Goal: Task Accomplishment & Management: Manage account settings

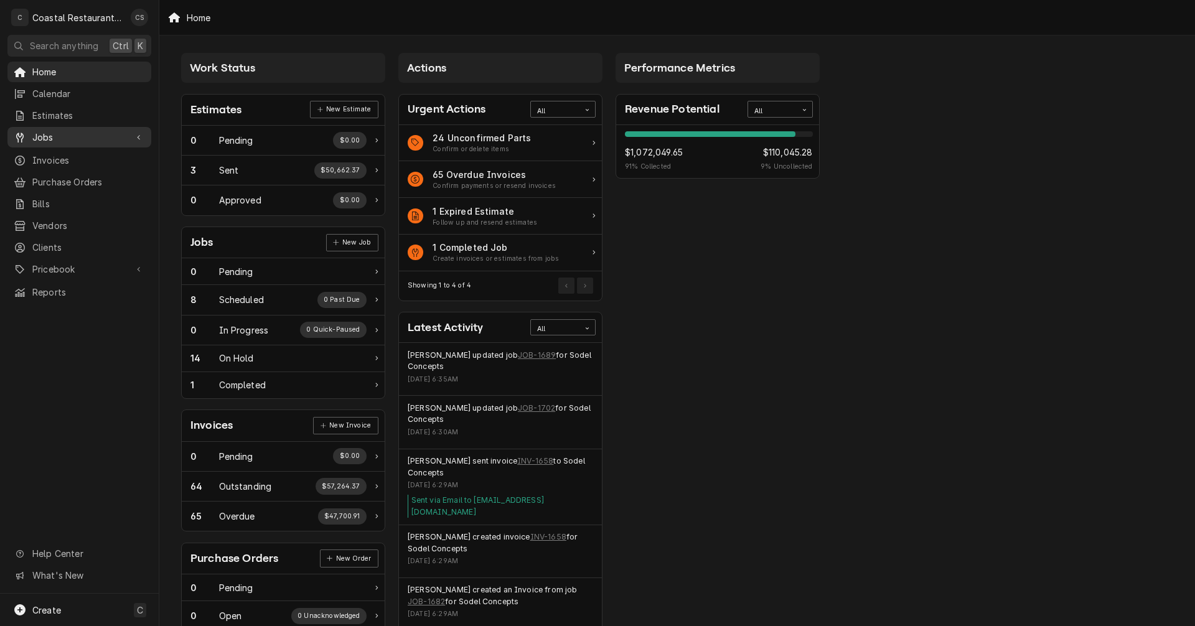
click at [43, 131] on span "Jobs" at bounding box center [79, 137] width 94 height 13
click at [56, 155] on span "Jobs" at bounding box center [88, 159] width 113 height 13
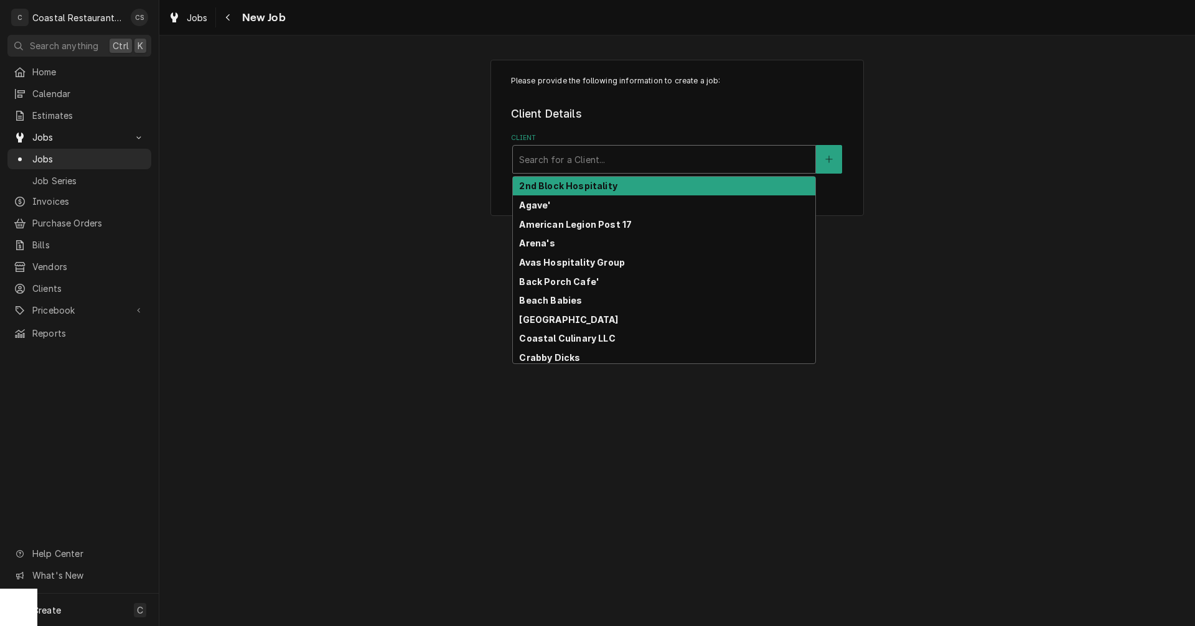
click at [565, 161] on div "Client" at bounding box center [664, 159] width 290 height 22
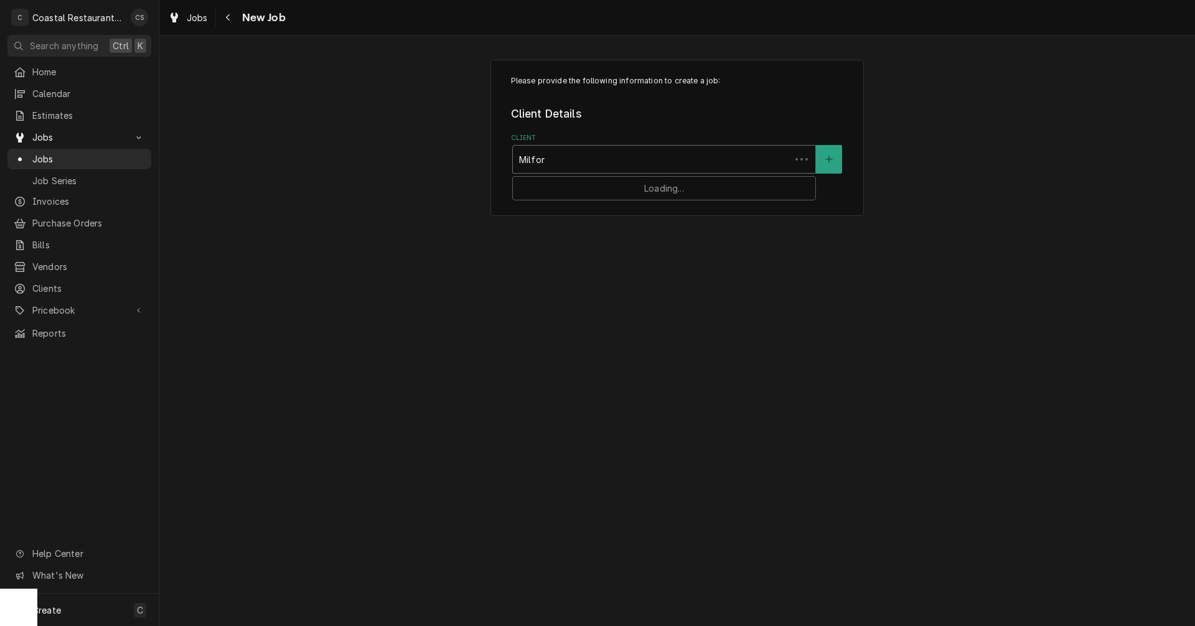
type input "Milford"
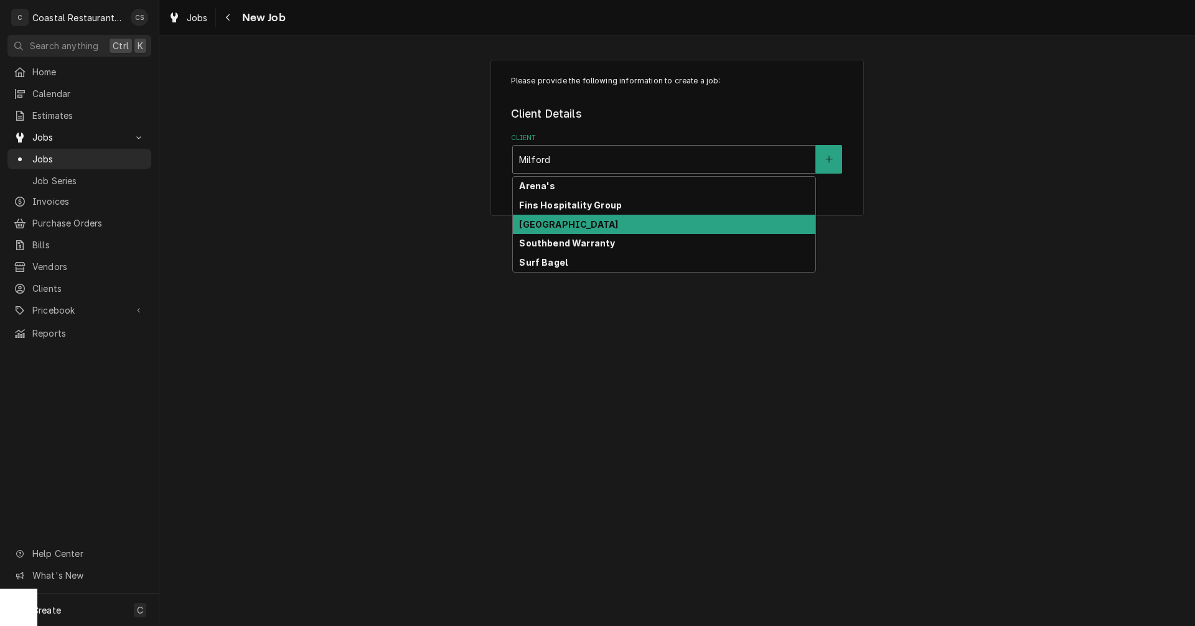
click at [558, 224] on strong "Milford School District" at bounding box center [568, 224] width 99 height 11
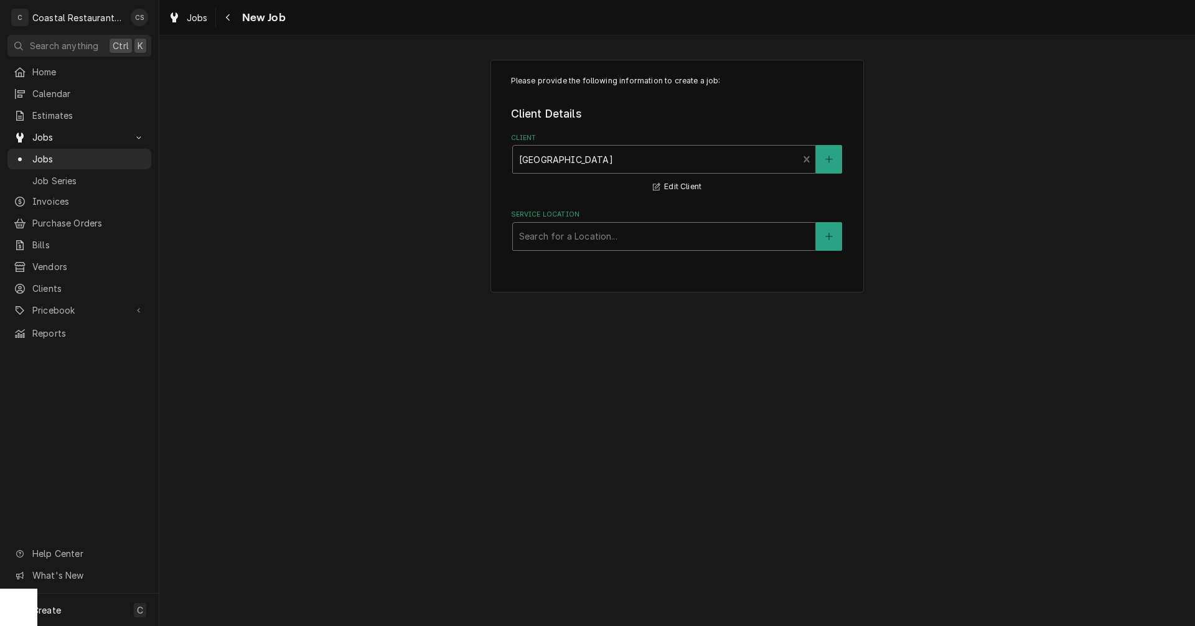
click at [553, 240] on div "Service Location" at bounding box center [664, 236] width 290 height 22
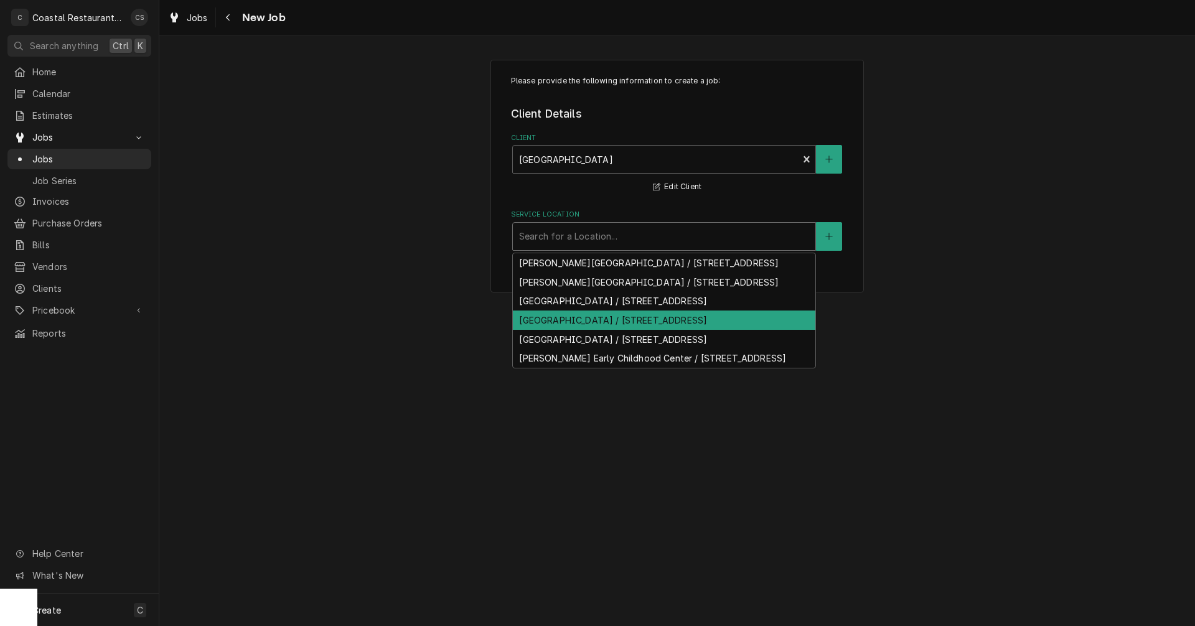
click at [560, 330] on div "[GEOGRAPHIC_DATA] / [STREET_ADDRESS]" at bounding box center [664, 320] width 303 height 19
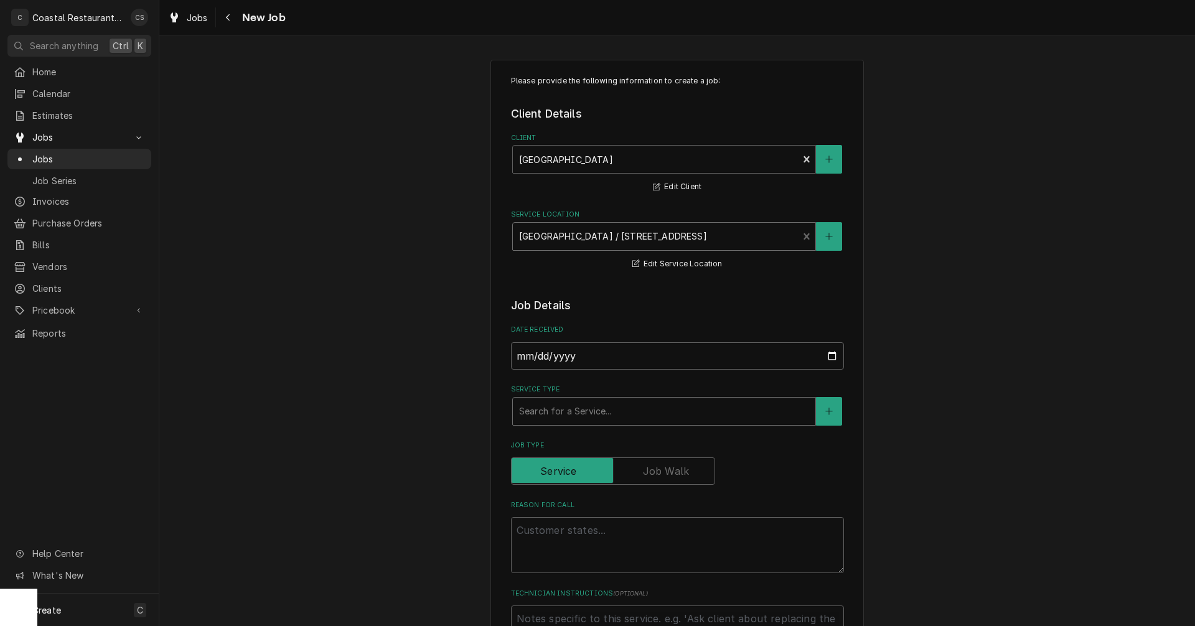
click at [555, 410] on div "Service Type" at bounding box center [664, 411] width 290 height 22
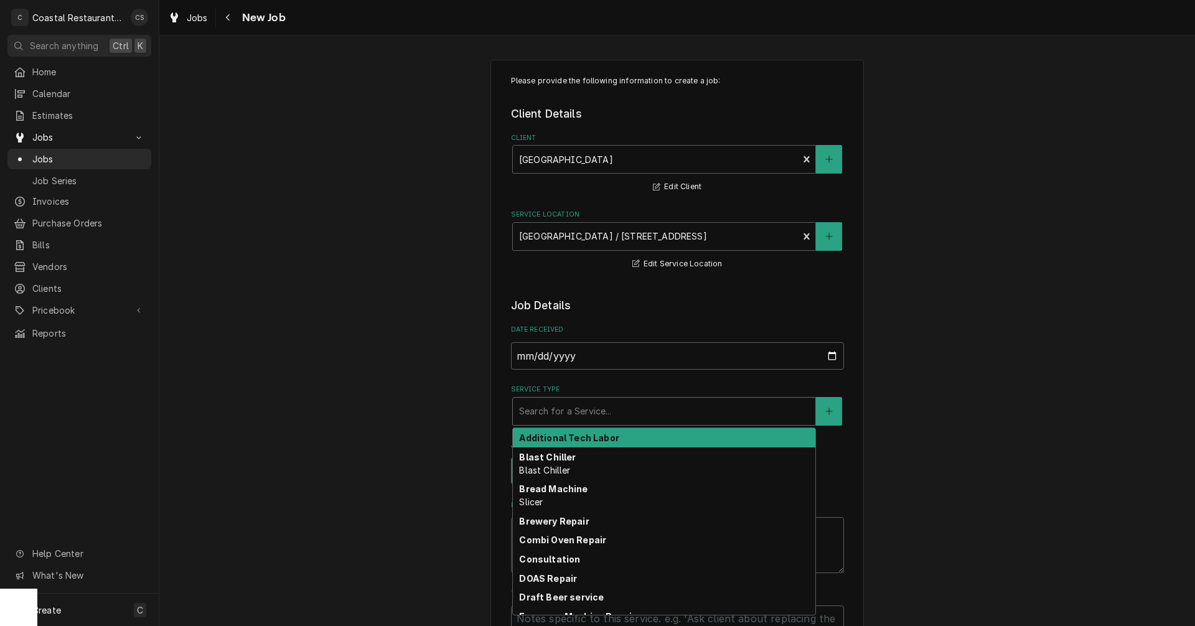
type textarea "x"
type input "w"
type textarea "x"
type input "wa"
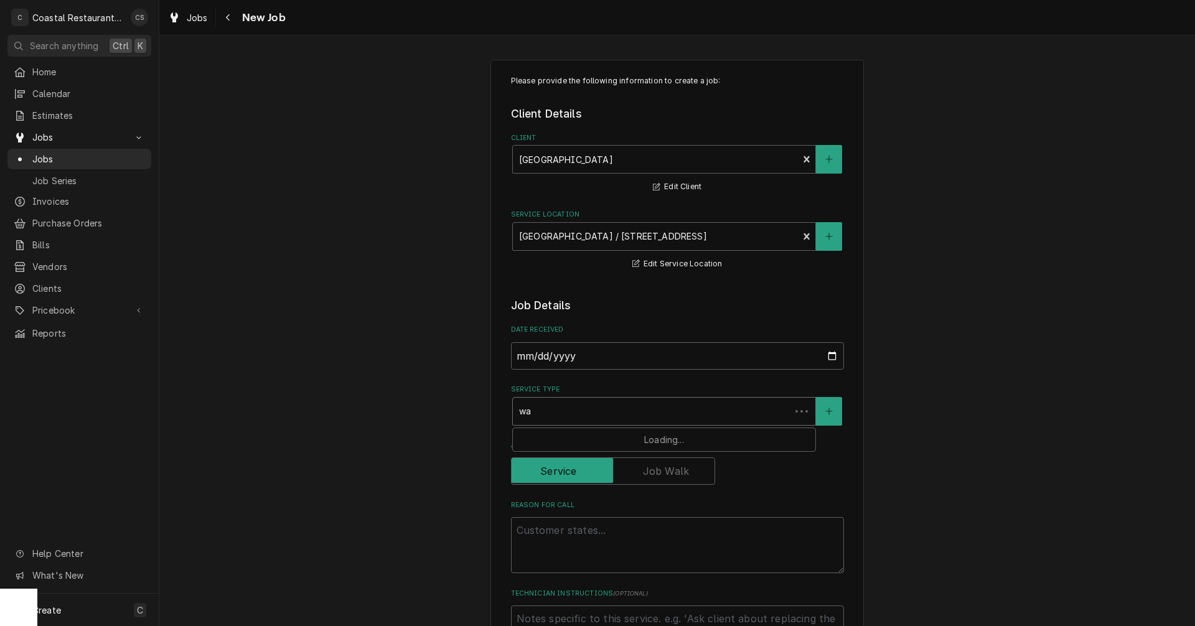
type textarea "x"
type input "wal"
type textarea "x"
type input "walk"
type textarea "x"
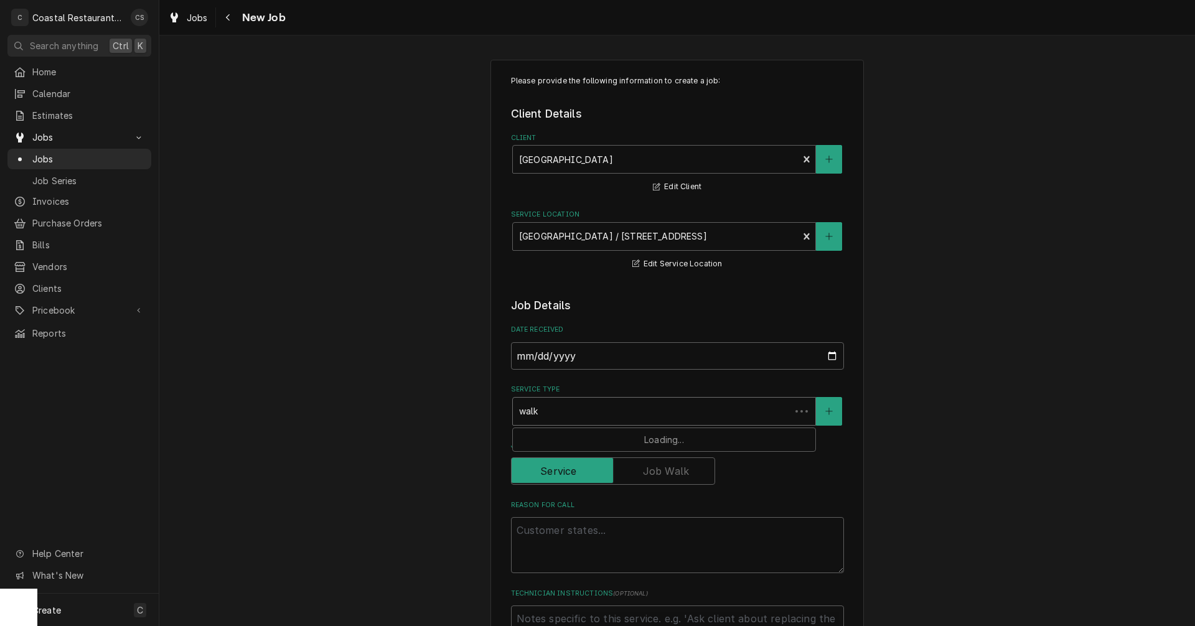
type input "walk"
click at [547, 438] on strong "Walk In Cooler" at bounding box center [552, 438] width 67 height 11
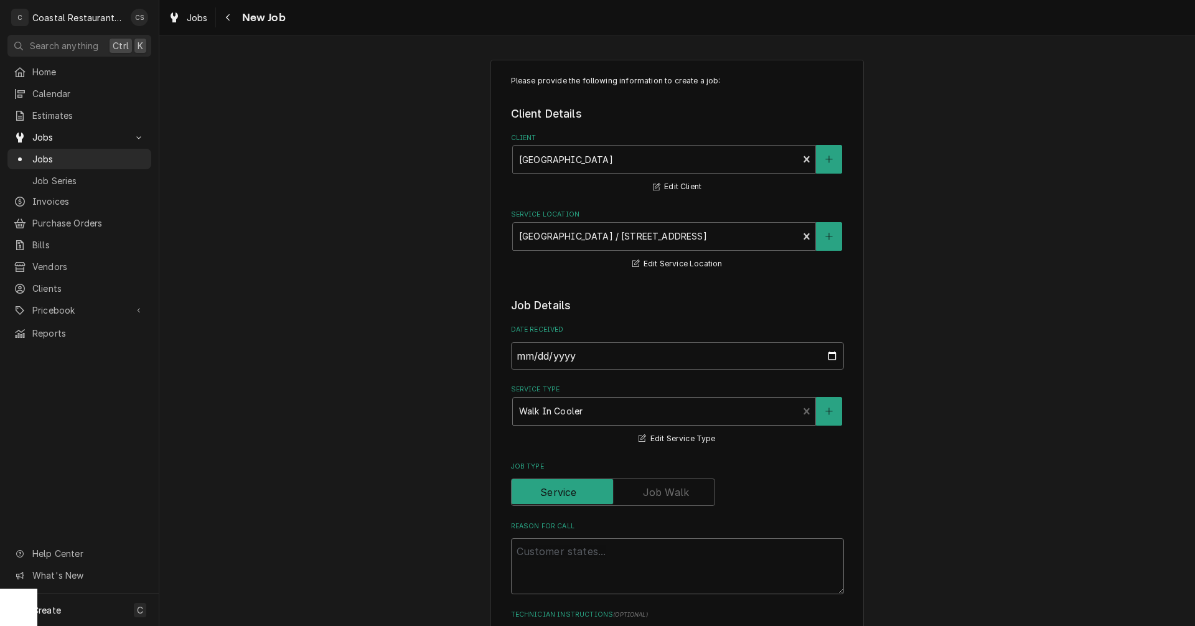
click at [542, 552] on textarea "Reason For Call" at bounding box center [677, 567] width 333 height 56
click at [555, 551] on textarea "Reason For Call" at bounding box center [677, 567] width 333 height 56
paste textarea "We got an alarm call for it last night at low temp – can someone come check it …"
type textarea "x"
type textarea "We got an alarm call for it last night at low temp – can someone come check it …"
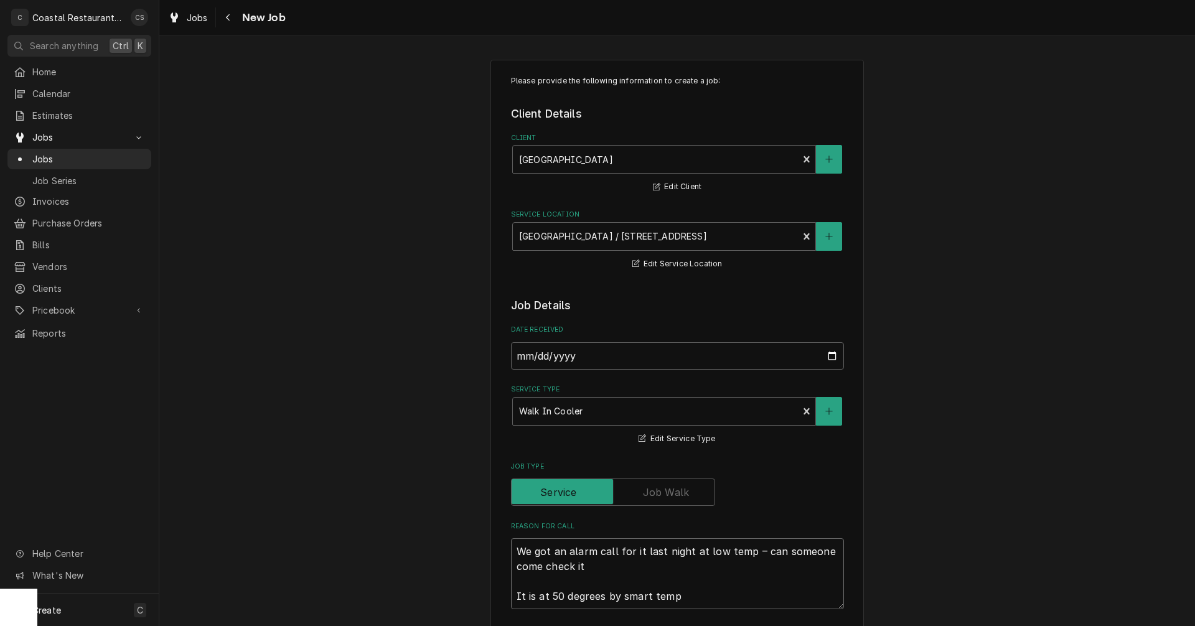
scroll to position [249, 0]
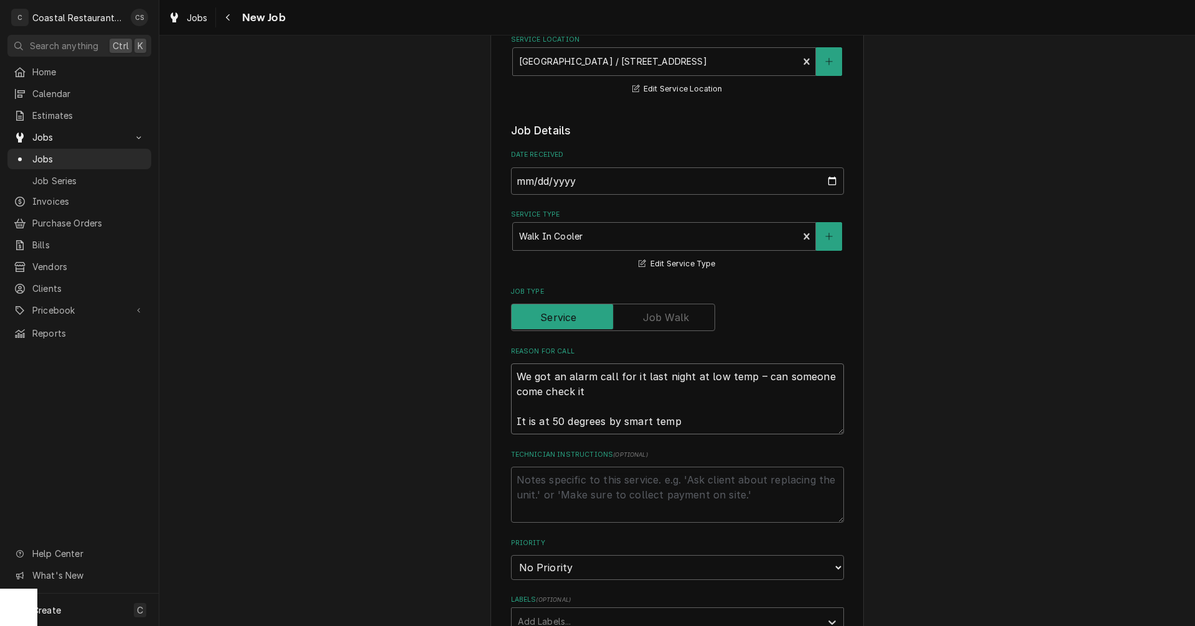
type textarea "x"
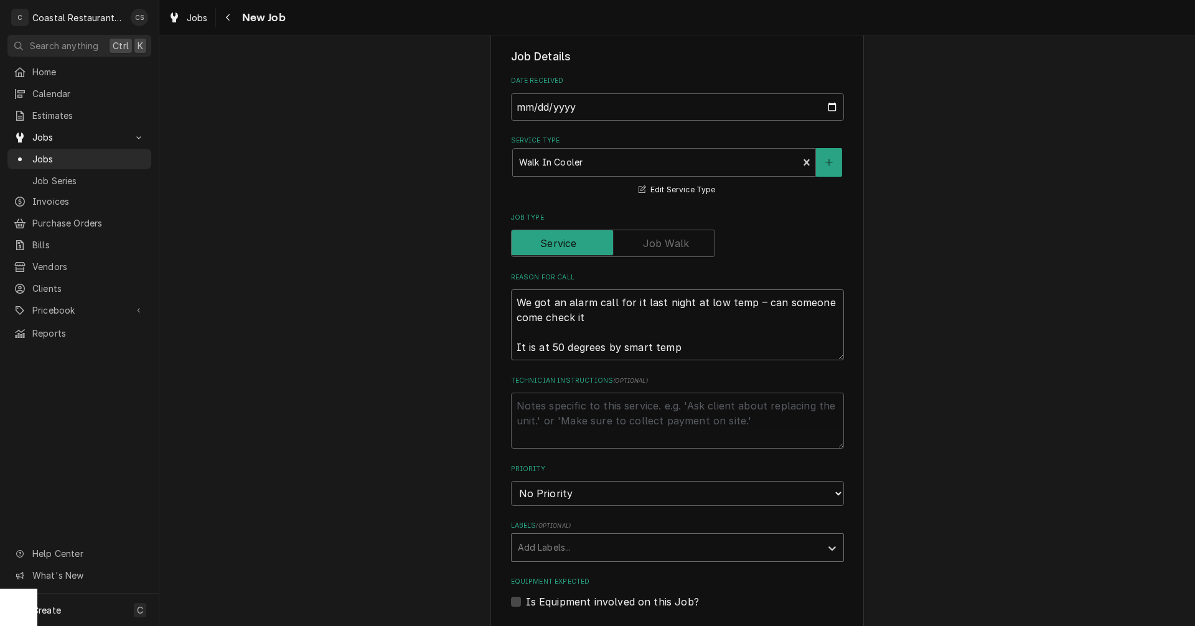
type textarea "We got an alarm call for it last night at low temp – can someone come check it …"
click at [534, 548] on div "Labels" at bounding box center [666, 548] width 297 height 22
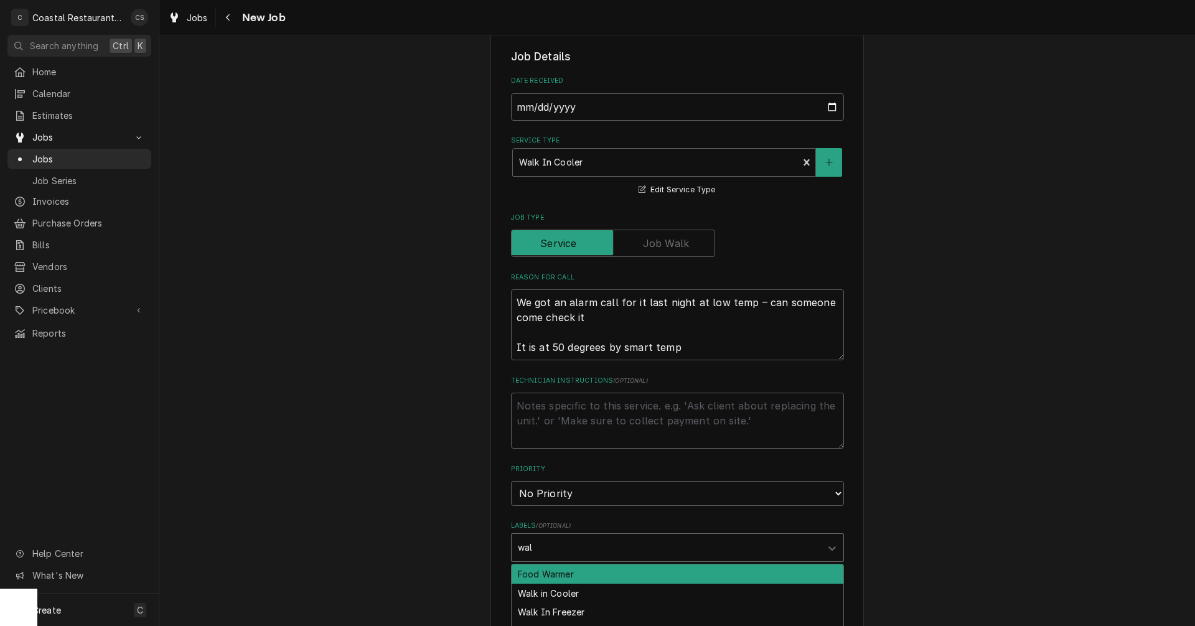
type input "walk"
click at [542, 577] on div "Walk in Cooler" at bounding box center [678, 574] width 332 height 19
type textarea "x"
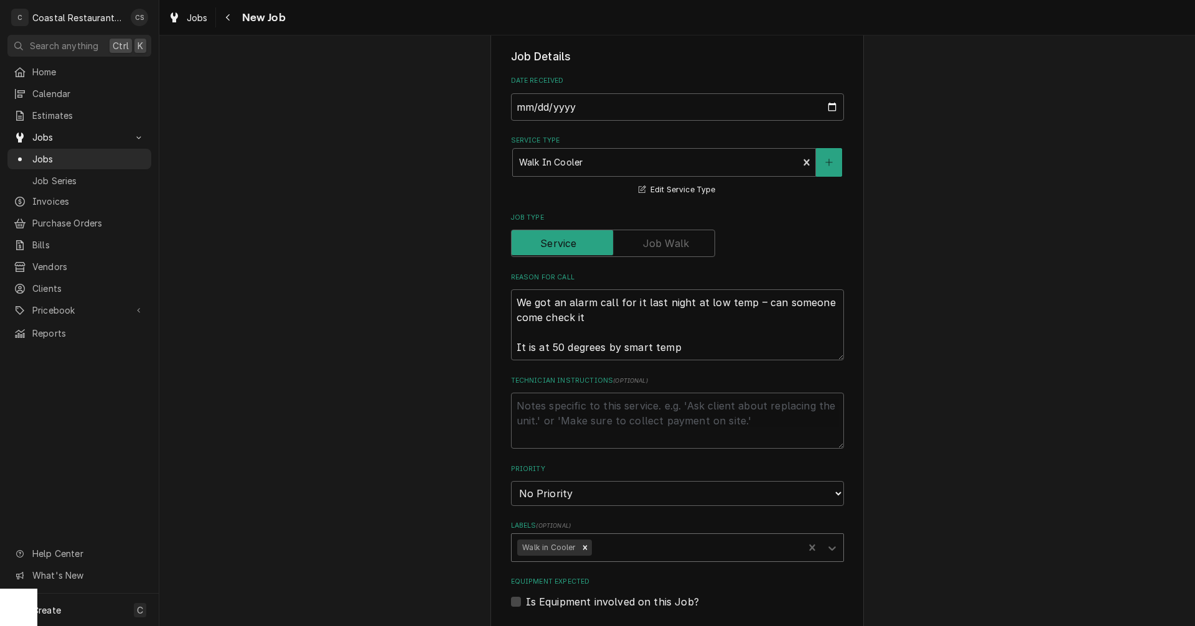
scroll to position [436, 0]
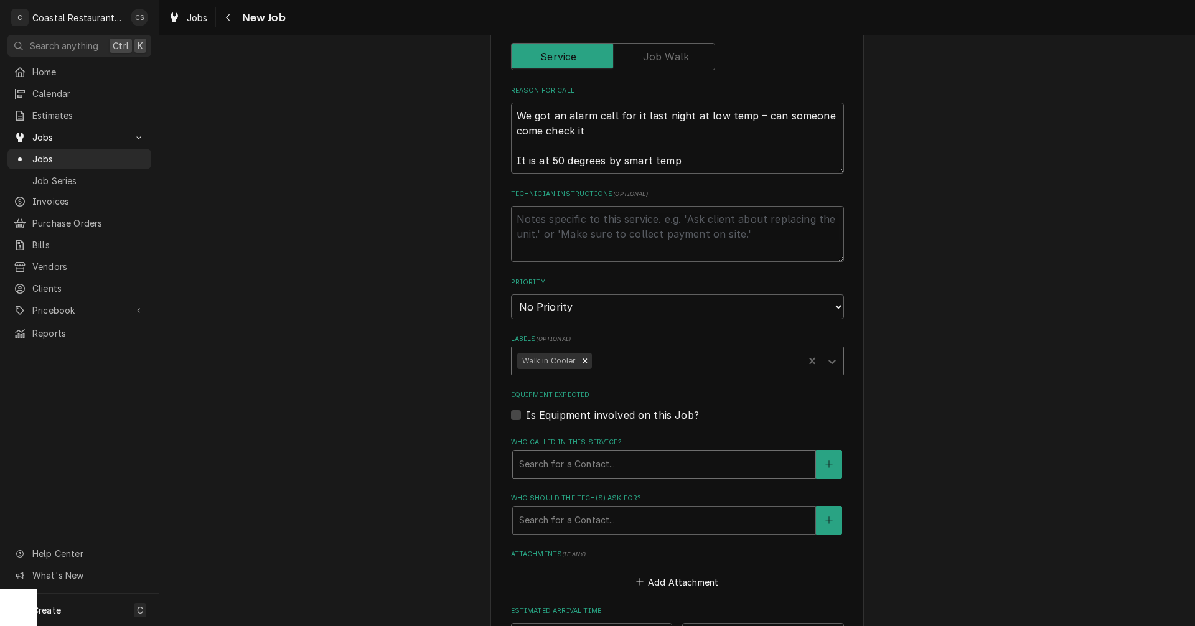
click at [569, 470] on div "Who called in this service?" at bounding box center [664, 464] width 290 height 22
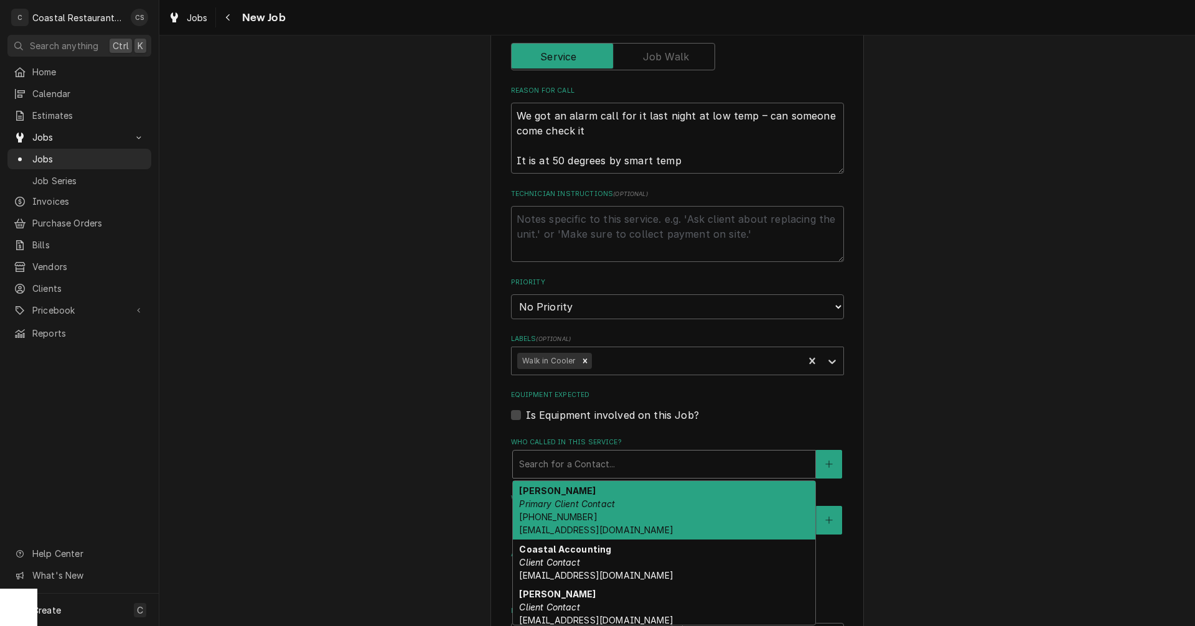
scroll to position [5, 0]
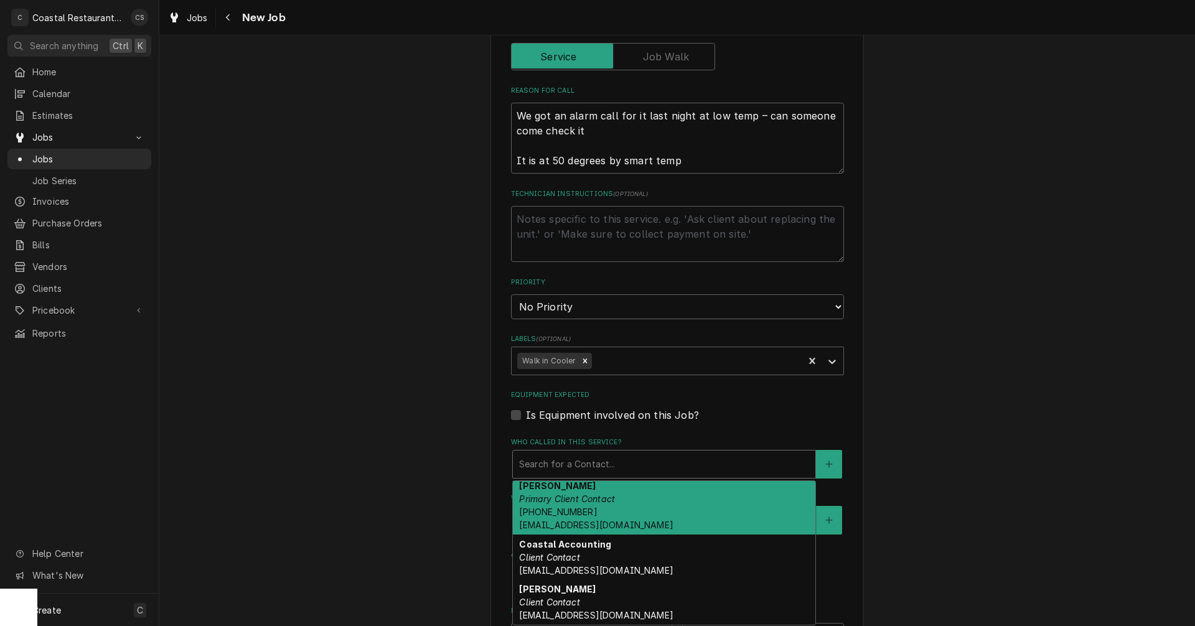
click at [562, 502] on em "Primary Client Contact" at bounding box center [567, 499] width 96 height 11
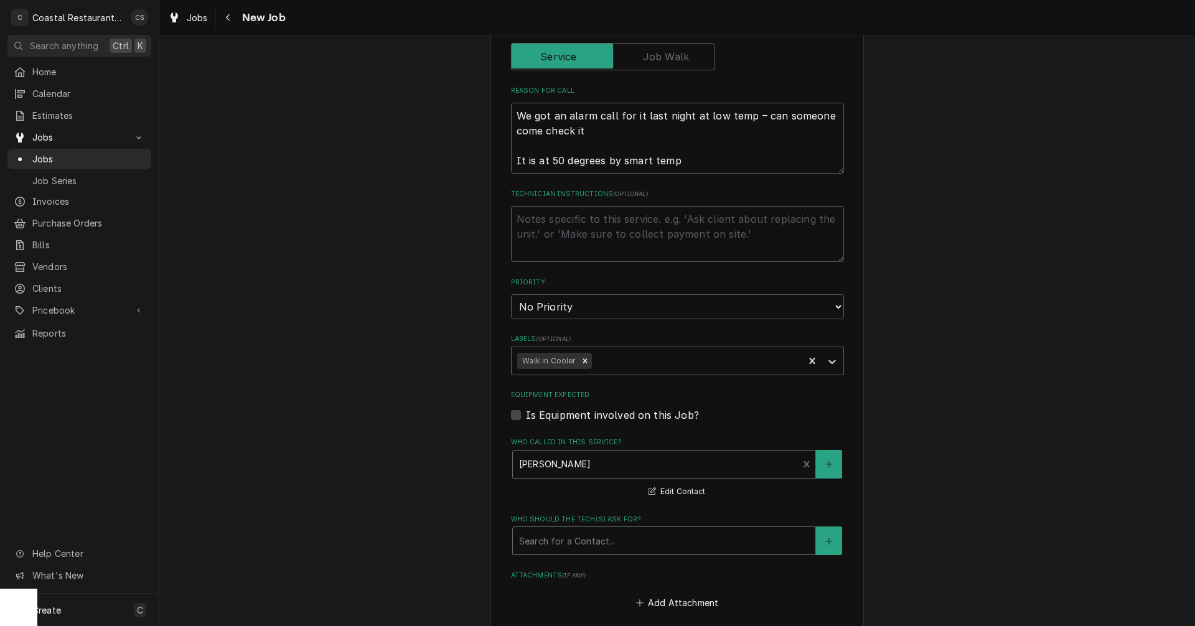
click at [562, 544] on div "Who should the tech(s) ask for?" at bounding box center [664, 541] width 290 height 22
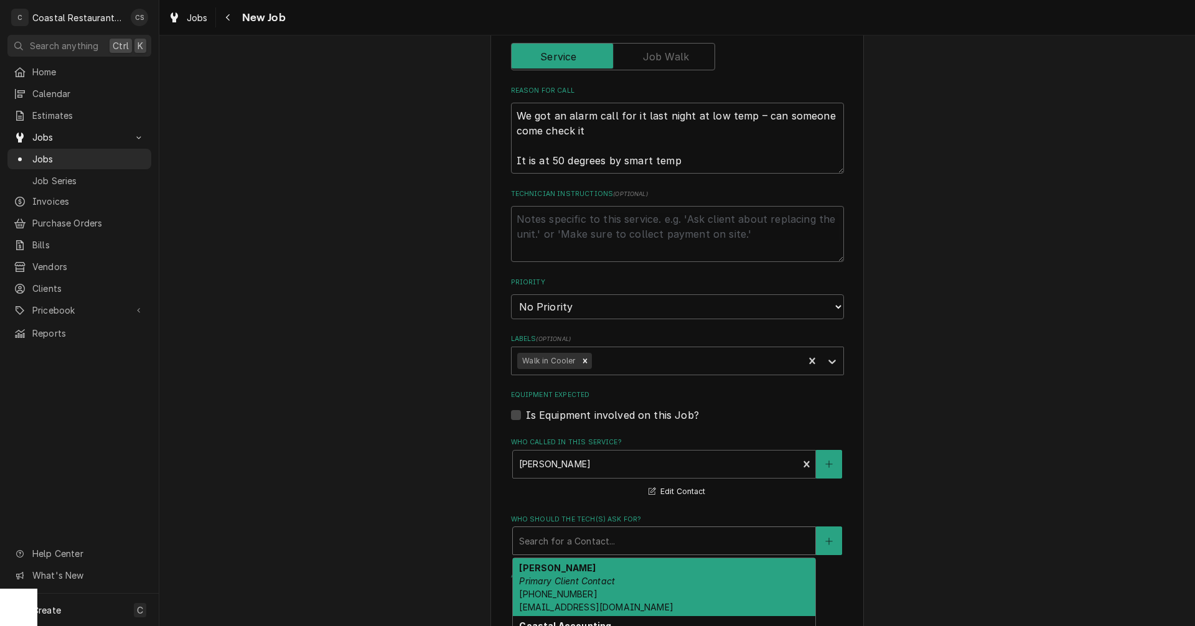
click at [561, 581] on em "Primary Client Contact" at bounding box center [567, 581] width 96 height 11
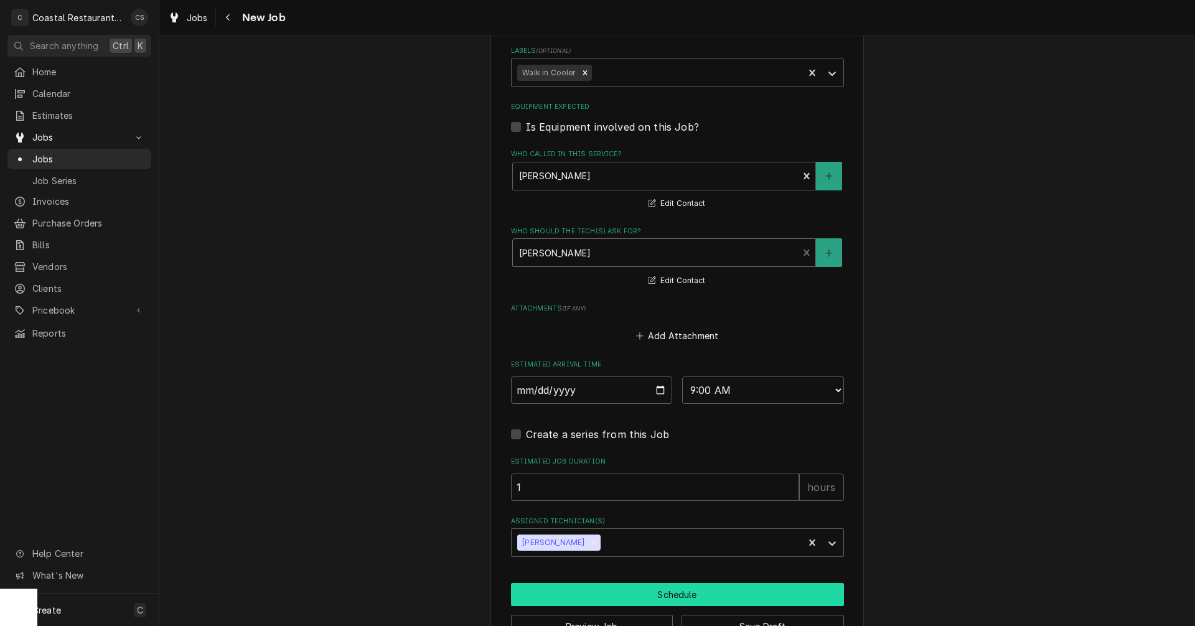
scroll to position [763, 0]
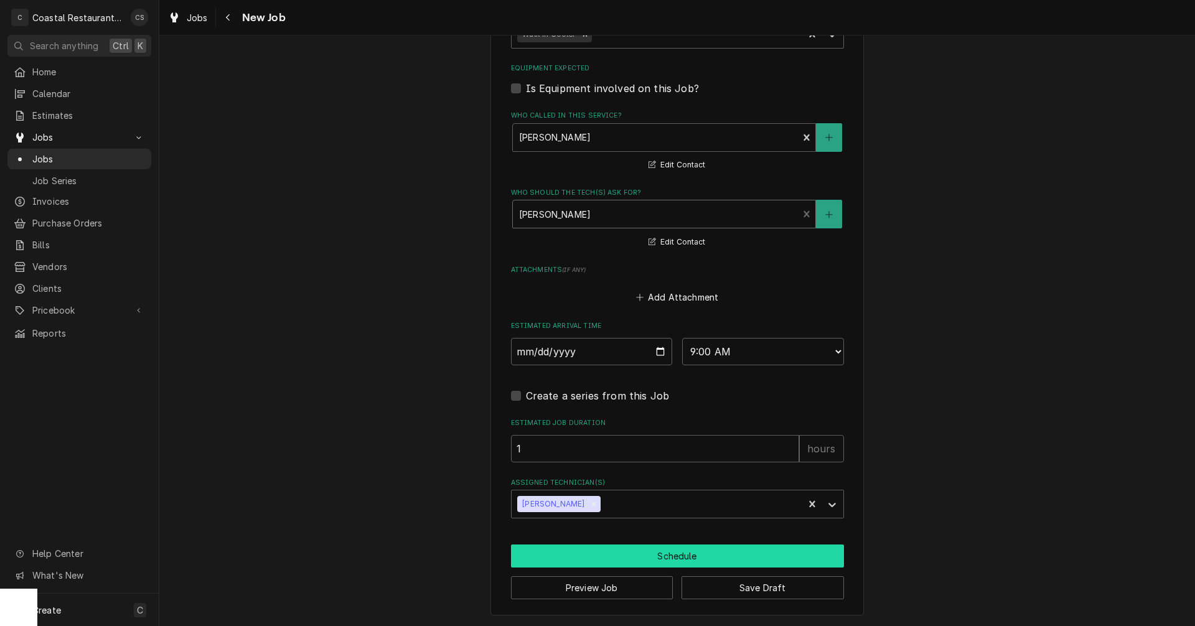
click at [652, 553] on button "Schedule" at bounding box center [677, 556] width 333 height 23
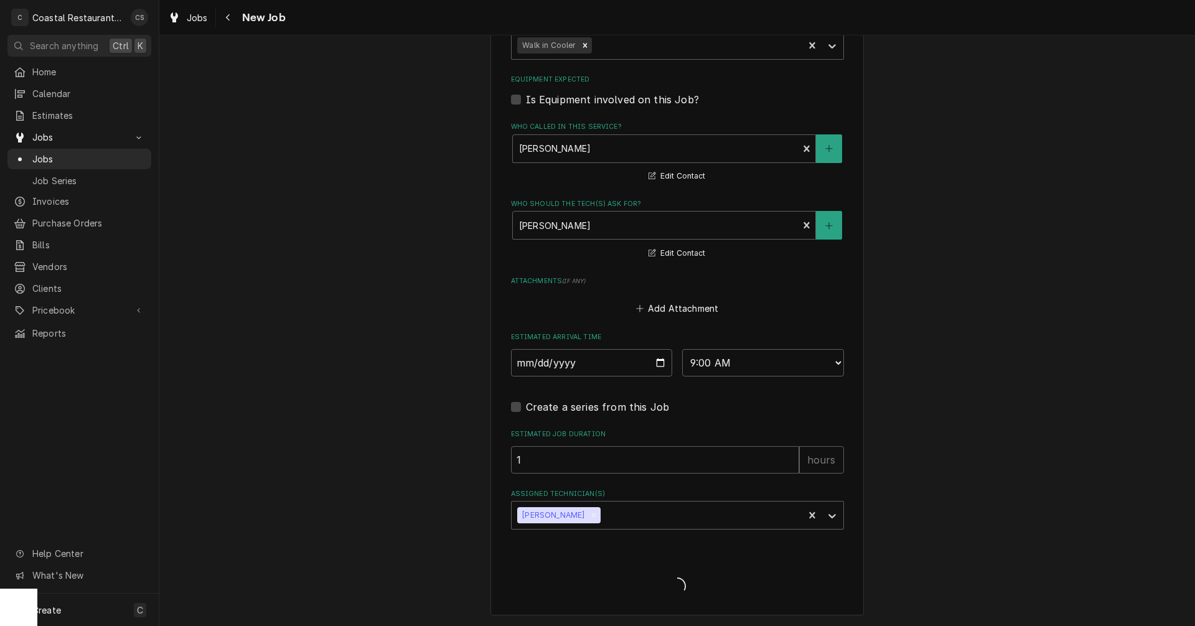
type textarea "x"
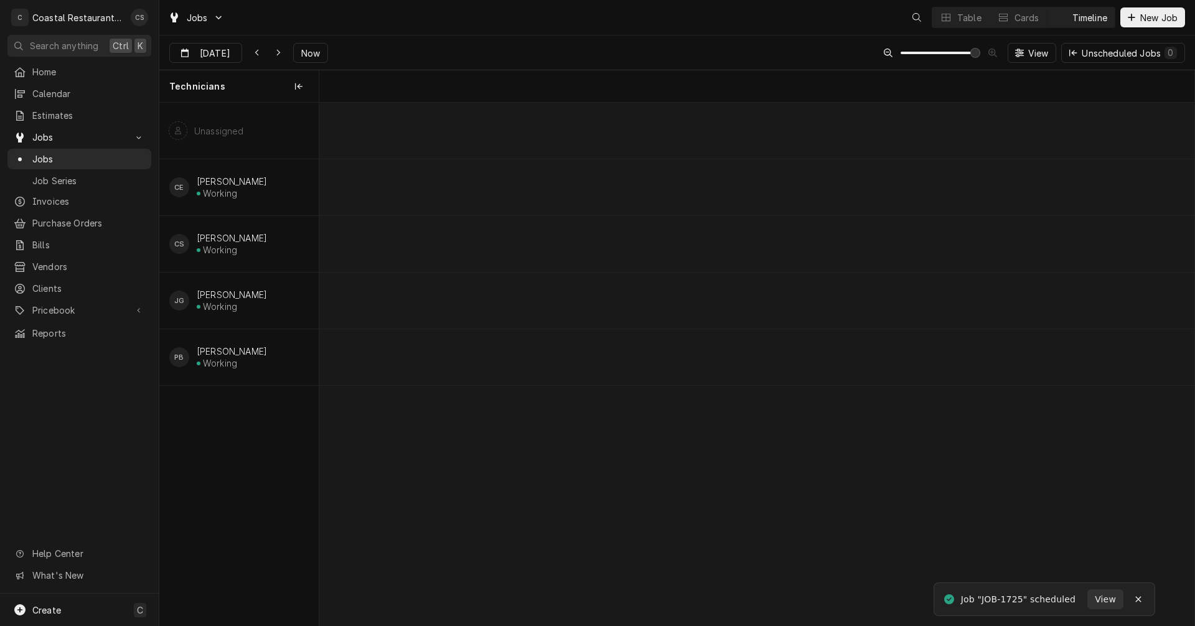
scroll to position [0, 17354]
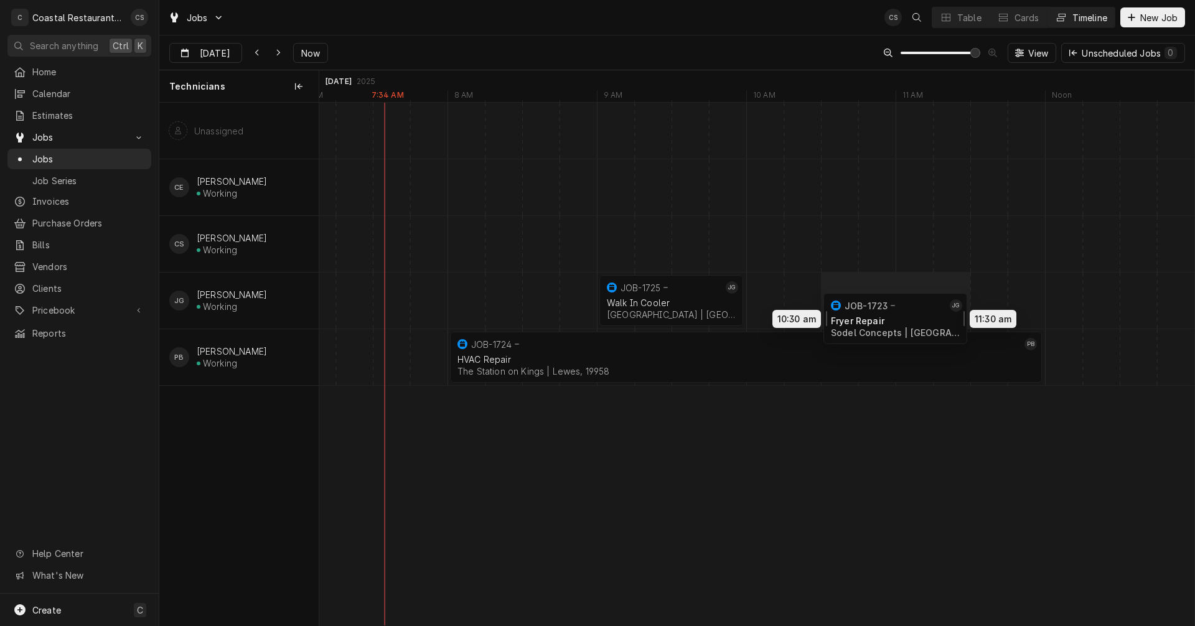
drag, startPoint x: 531, startPoint y: 299, endPoint x: 888, endPoint y: 311, distance: 357.6
click at [898, 317] on div "10:30 AM 11:30 AM JOB-1723 JG Fryer Repair Sodel Concepts | Rehoboth Beach, 199…" at bounding box center [756, 364] width 875 height 523
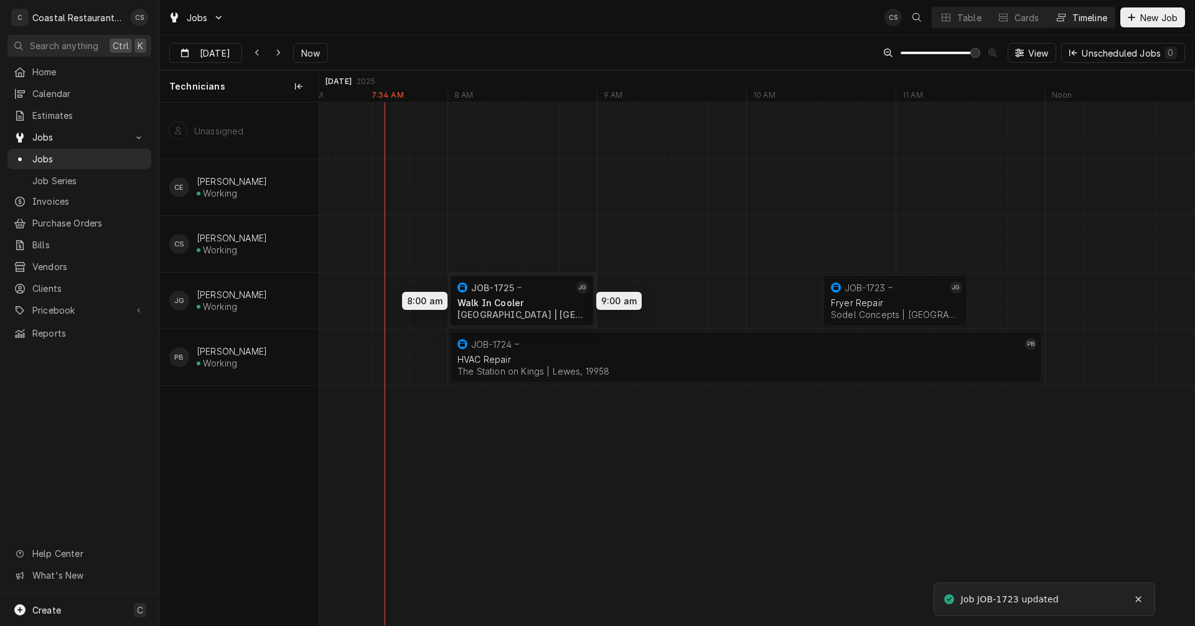
drag, startPoint x: 643, startPoint y: 294, endPoint x: 506, endPoint y: 294, distance: 137.6
click at [506, 294] on div "10:30 AM 11:30 AM JOB-1723 JG Fryer Repair Sodel Concepts | Rehoboth Beach, 199…" at bounding box center [756, 364] width 875 height 523
drag, startPoint x: 926, startPoint y: 293, endPoint x: 705, endPoint y: 297, distance: 221.1
click at [705, 298] on div "9:00 AM 10:00 AM JOB-1723 JG Fryer Repair Sodel Concepts | Rehoboth Beach, 1997…" at bounding box center [756, 364] width 875 height 523
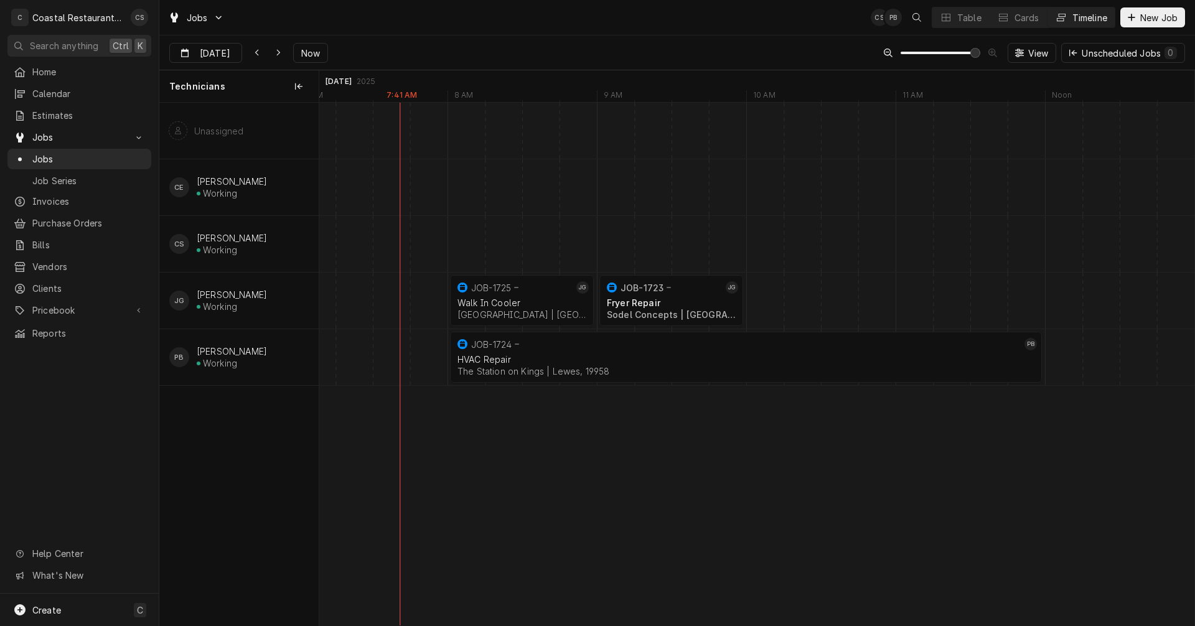
click at [764, 301] on div "Dynamic Content Wrapper" at bounding box center [952, 301] width 35972 height 56
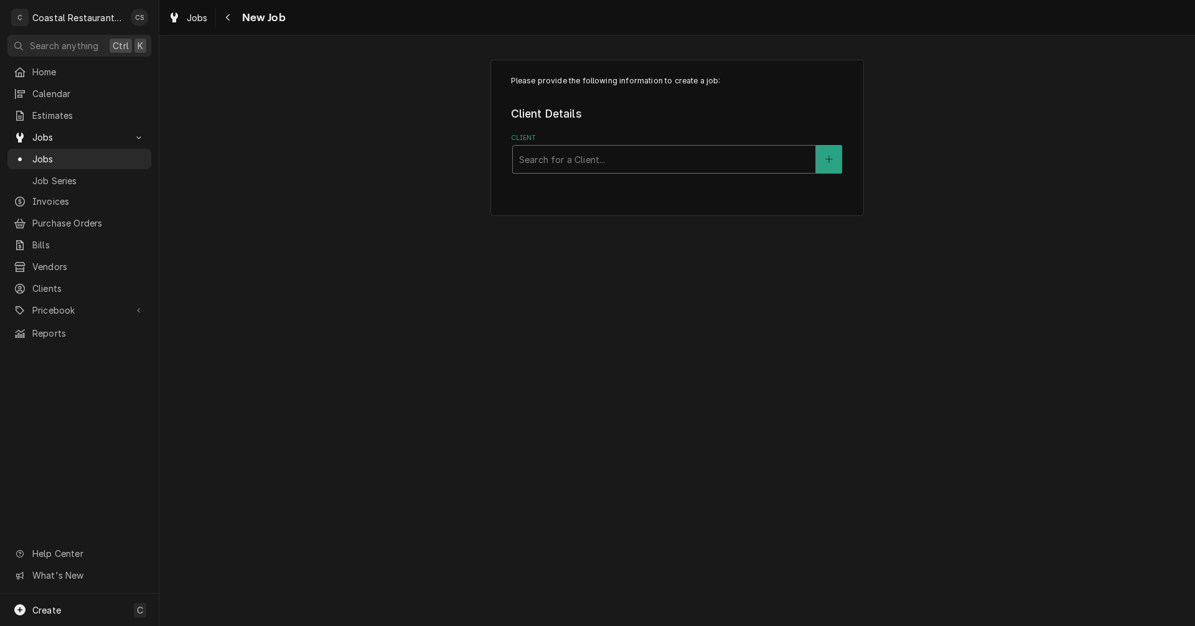
click at [551, 158] on div "Client" at bounding box center [664, 159] width 290 height 22
type input "Sodel"
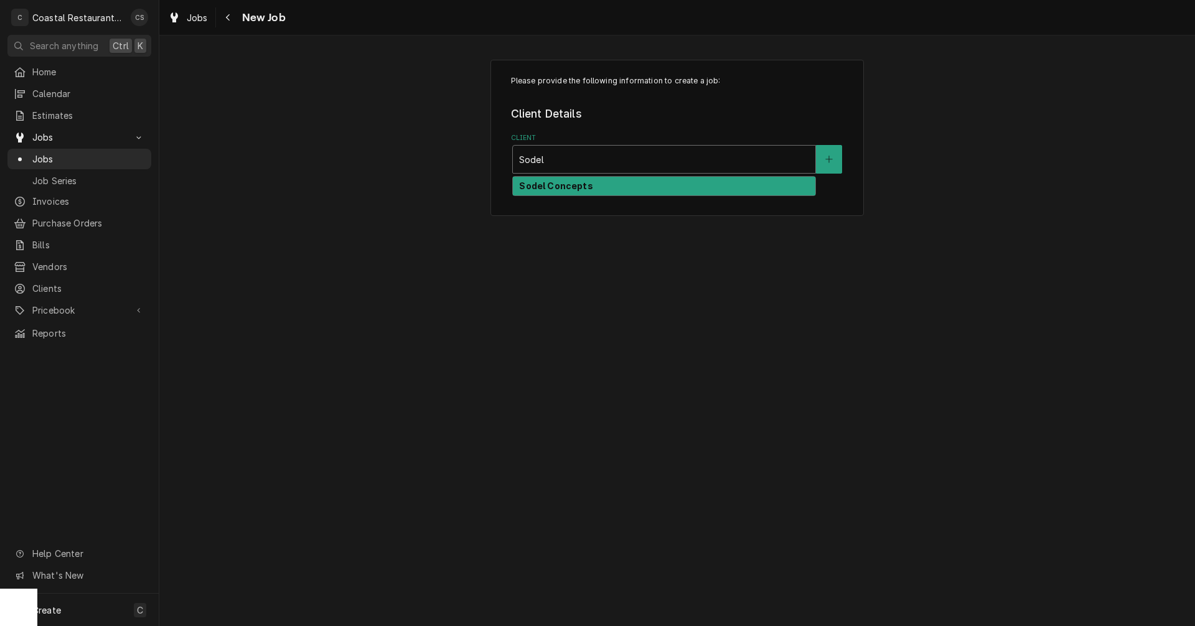
click at [579, 189] on strong "Sodel Concepts" at bounding box center [555, 186] width 73 height 11
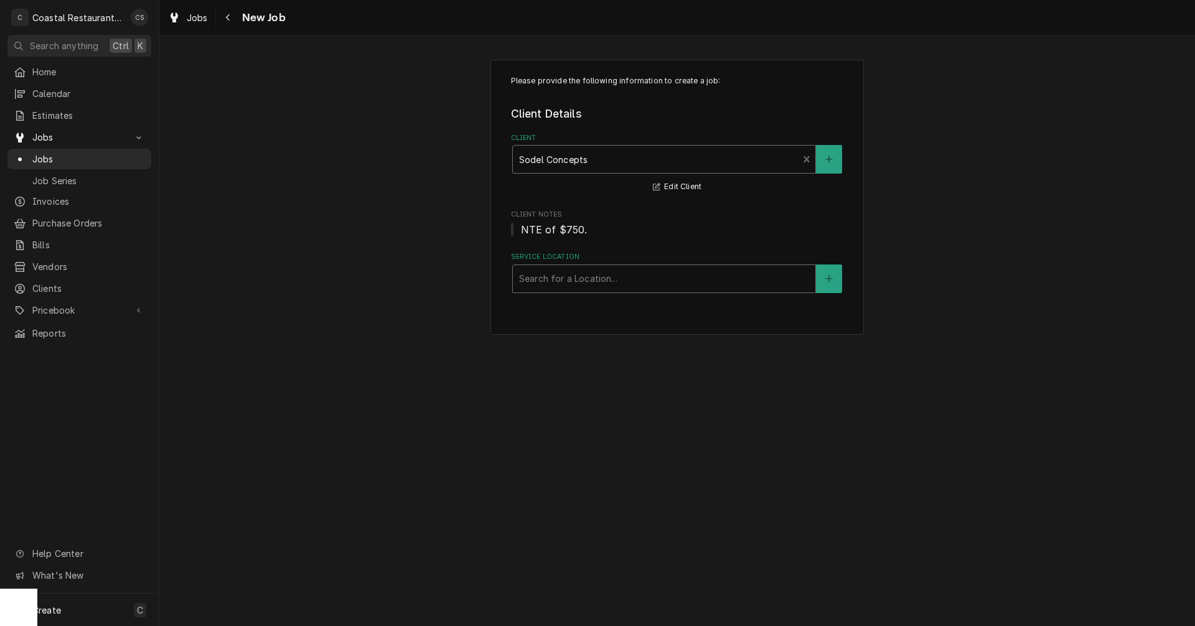
click at [532, 280] on div "Service Location" at bounding box center [664, 279] width 290 height 22
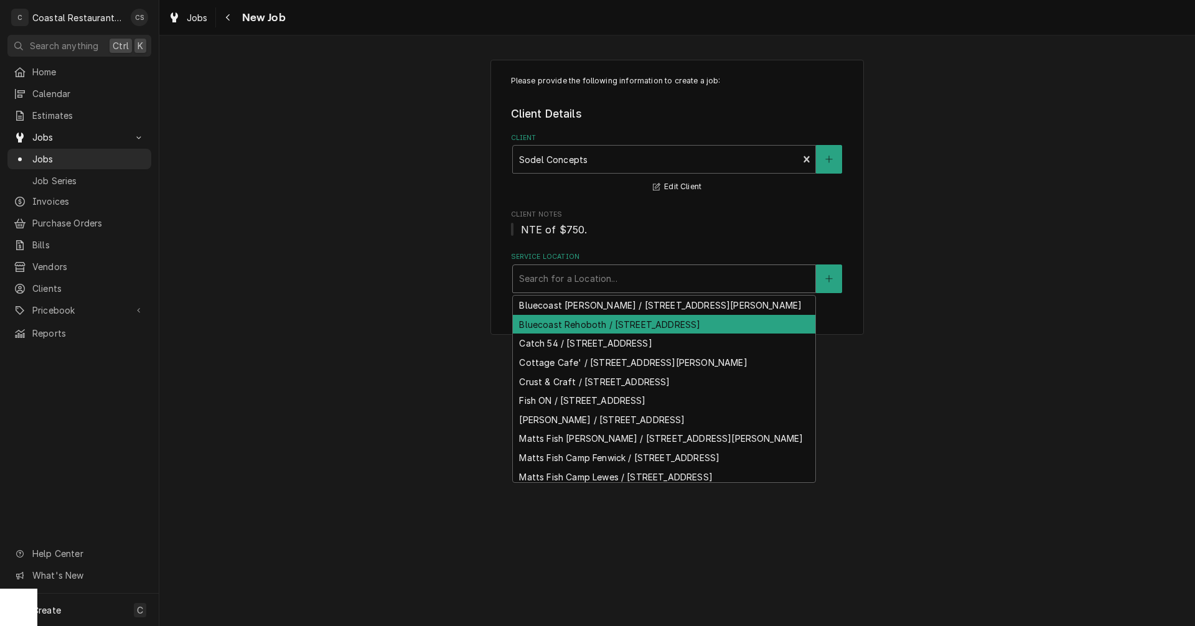
click at [553, 334] on div "Bluecoast Rehoboth / [STREET_ADDRESS]" at bounding box center [664, 324] width 303 height 19
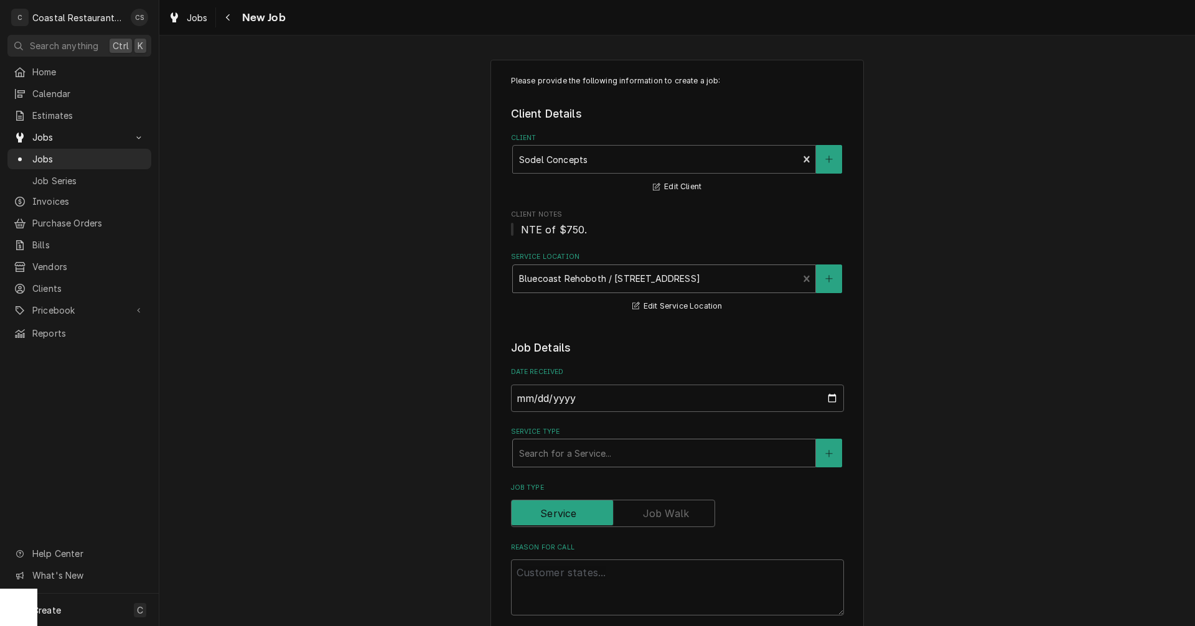
click at [547, 453] on div "Service Type" at bounding box center [664, 453] width 290 height 22
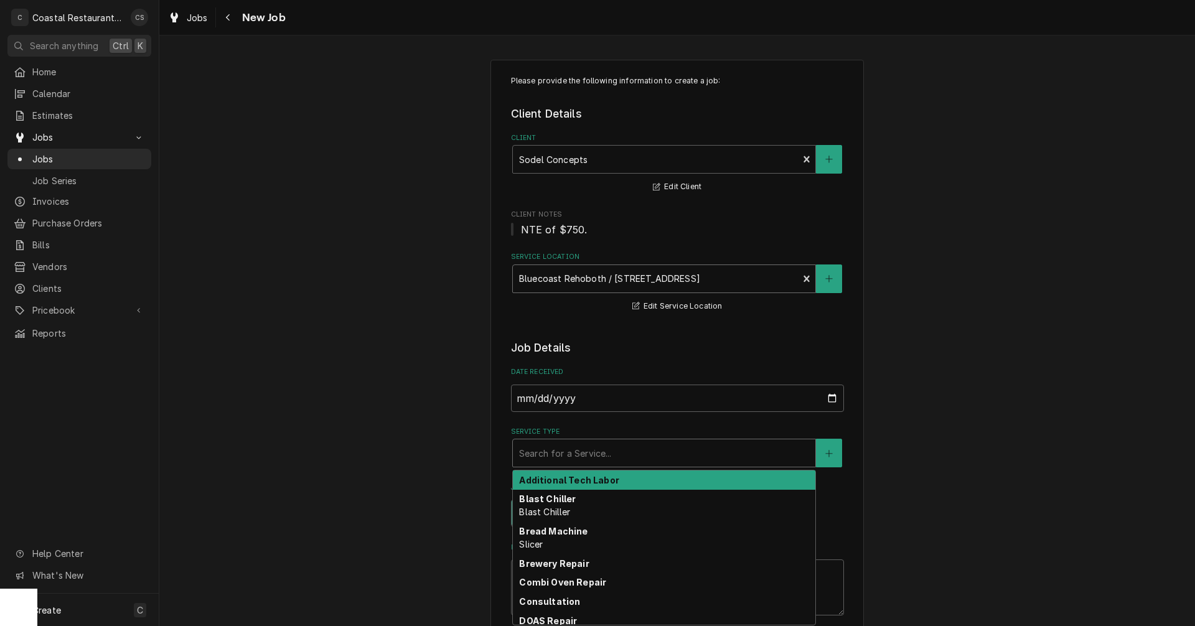
click at [579, 282] on div "Service Location" at bounding box center [655, 279] width 273 height 22
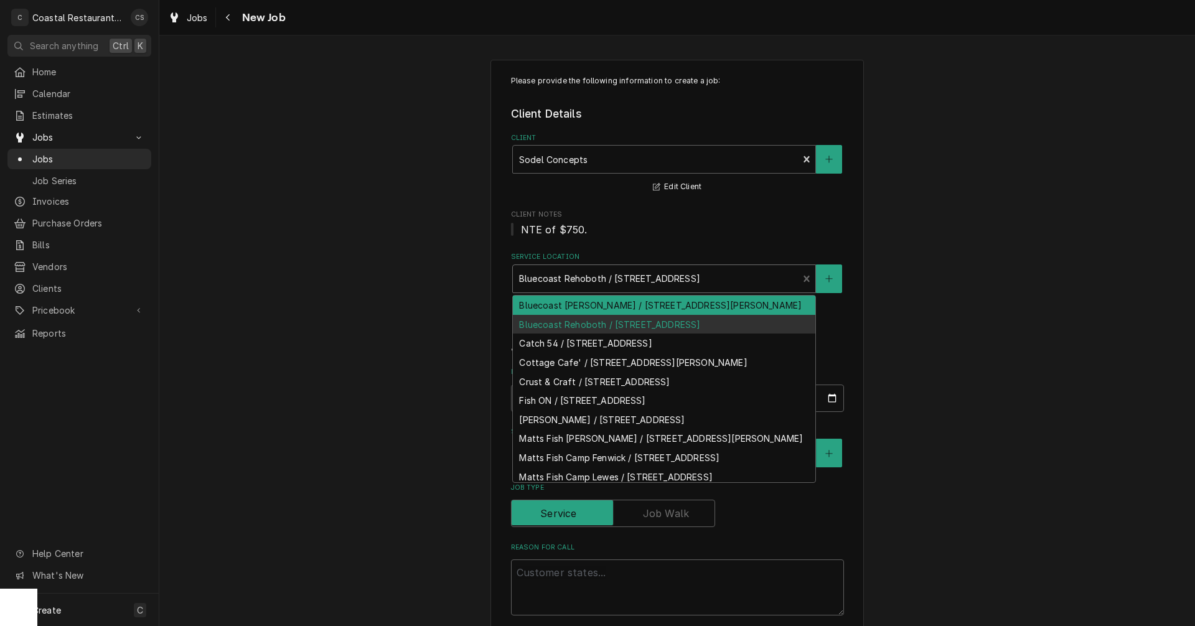
click at [576, 304] on div "Bluecoast [PERSON_NAME] / [STREET_ADDRESS][PERSON_NAME]" at bounding box center [664, 305] width 303 height 19
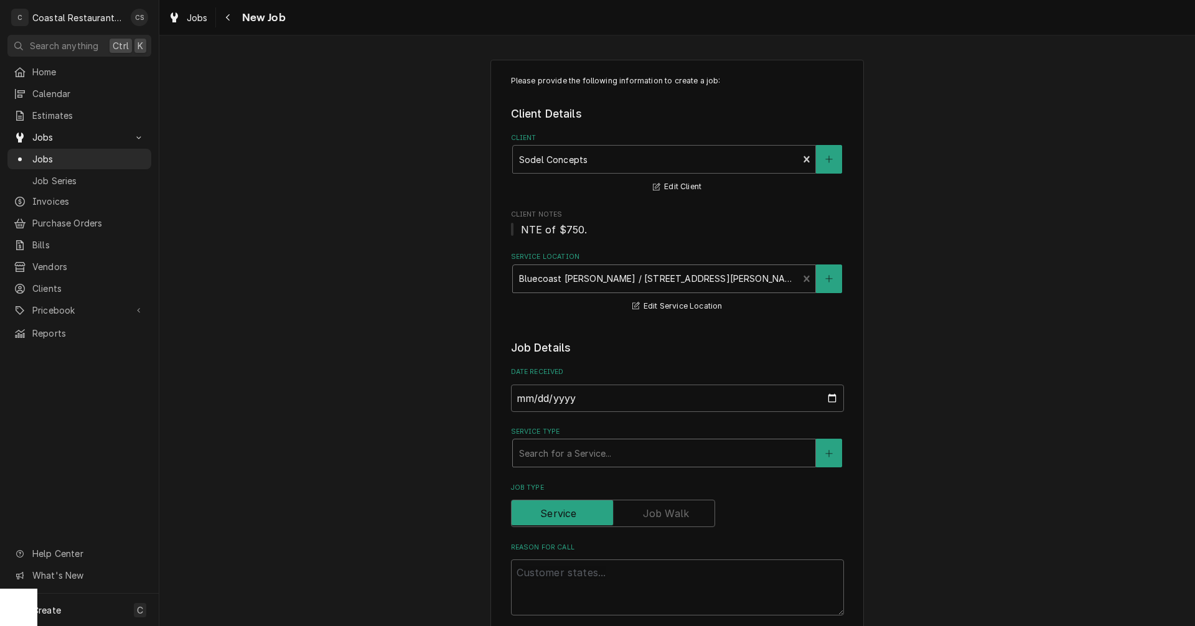
click at [571, 458] on div "Service Type" at bounding box center [664, 453] width 290 height 22
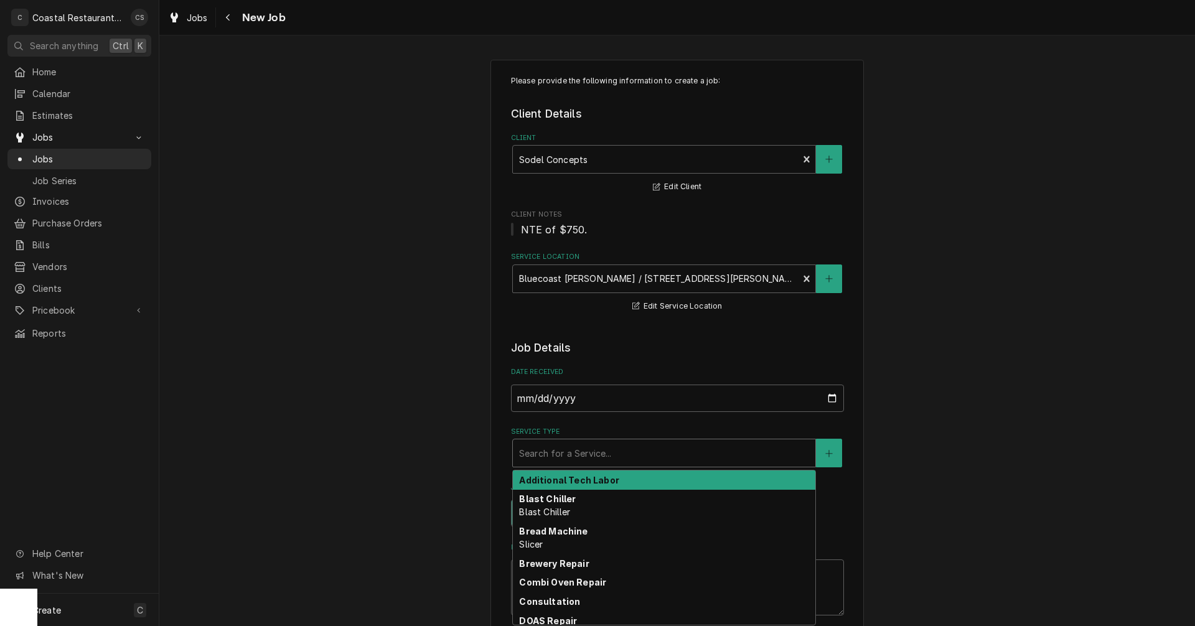
type textarea "x"
type input "H"
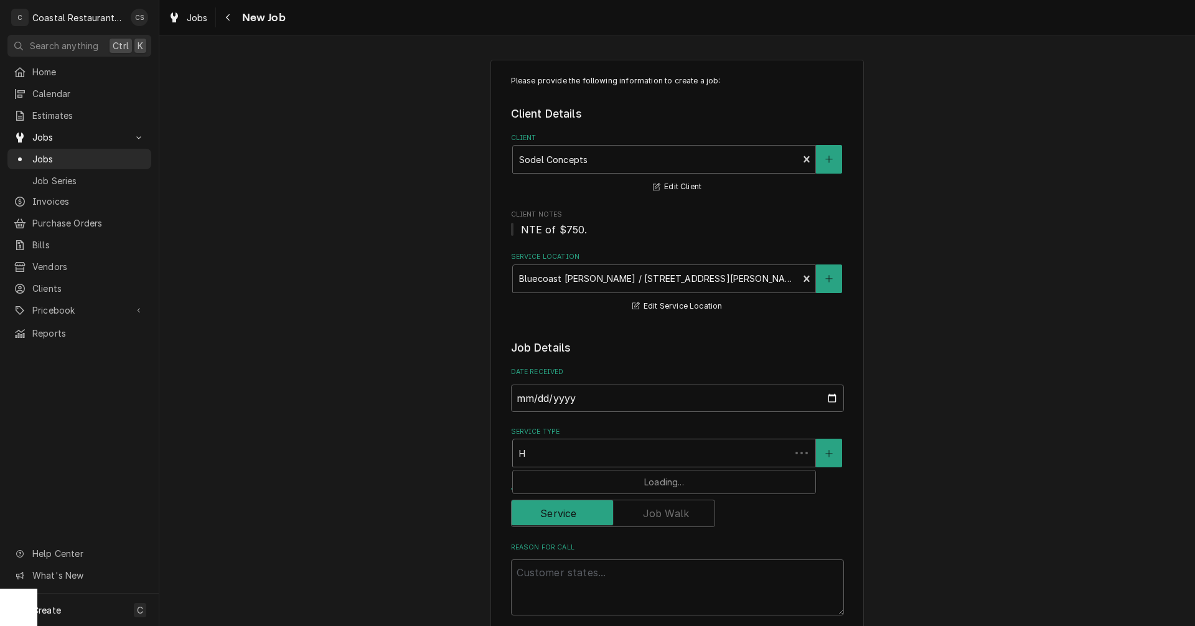
type textarea "x"
type input "HV"
type textarea "x"
type input "HVA"
type textarea "x"
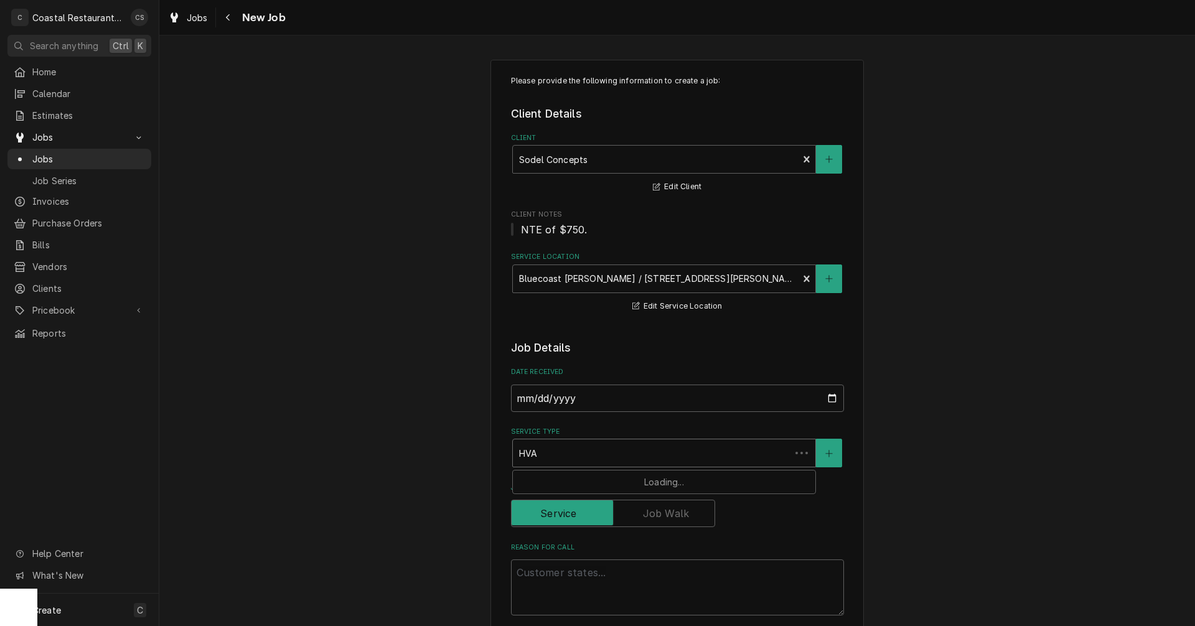
type input "HVAC"
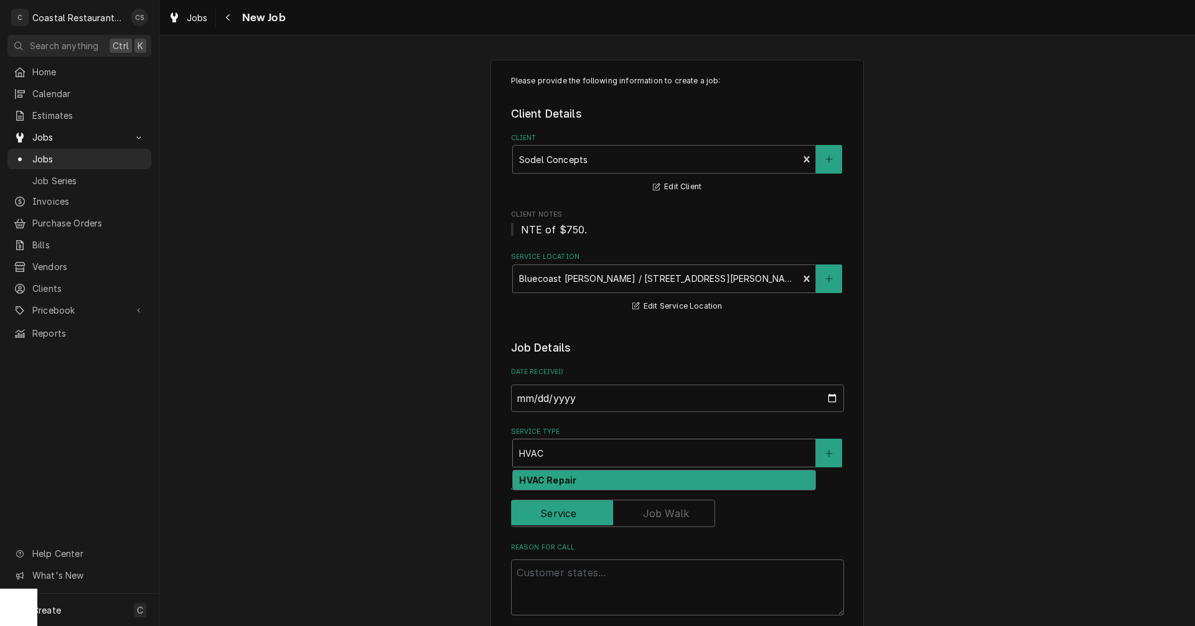
click at [557, 478] on strong "HVAC Repair" at bounding box center [547, 480] width 57 height 11
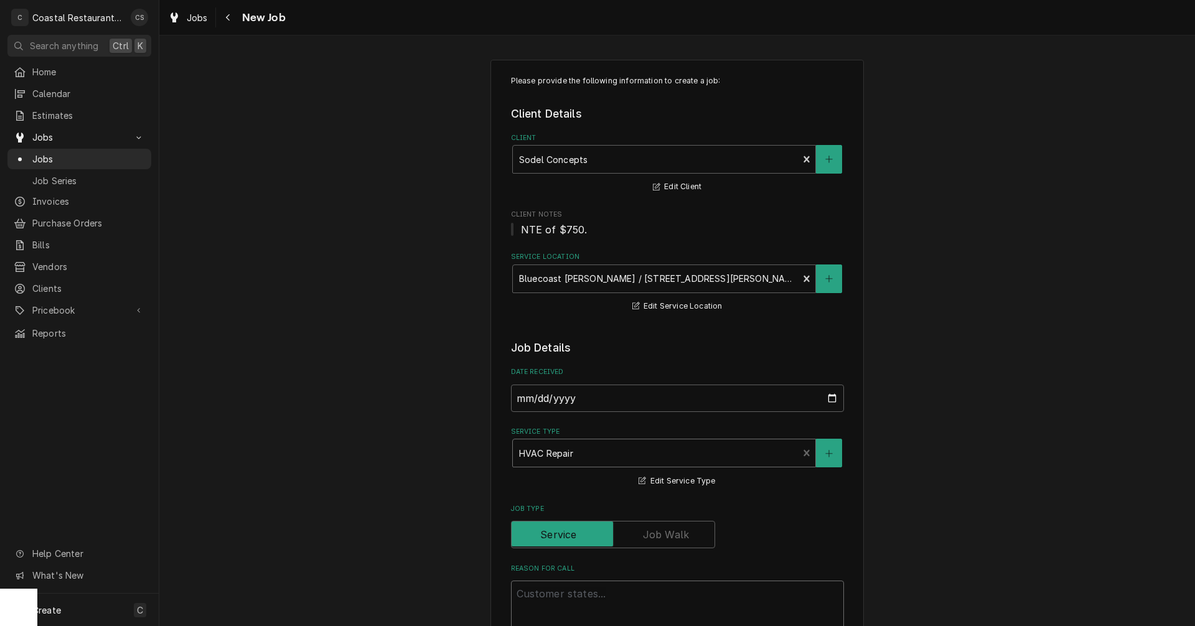
click at [563, 608] on textarea "Reason For Call" at bounding box center [677, 609] width 333 height 56
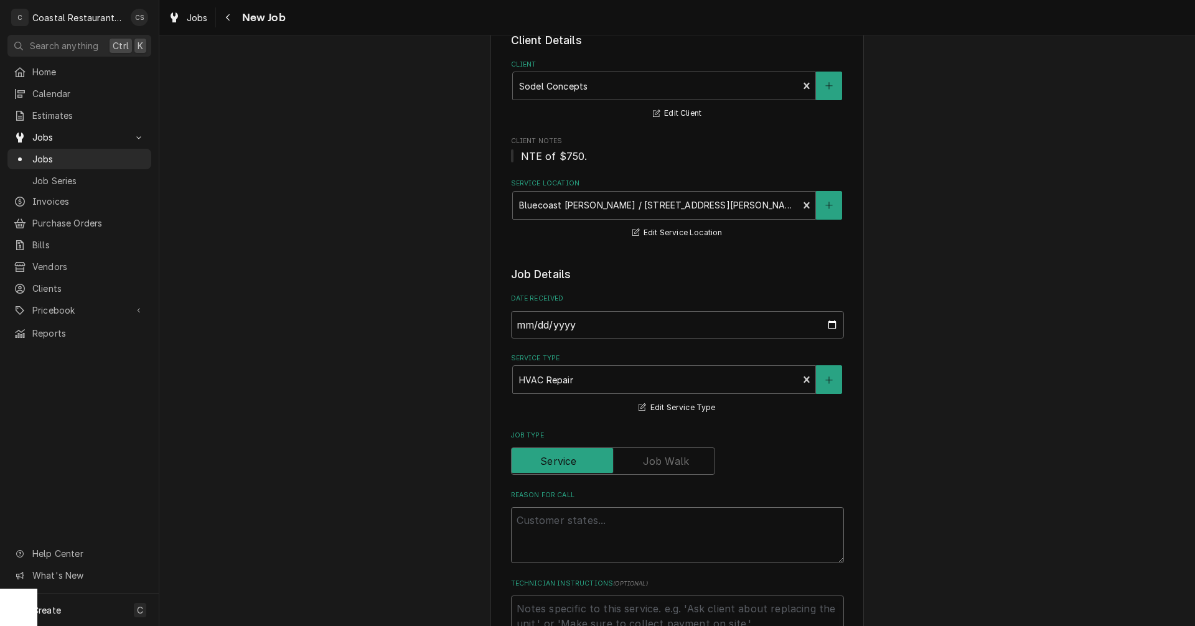
scroll to position [249, 0]
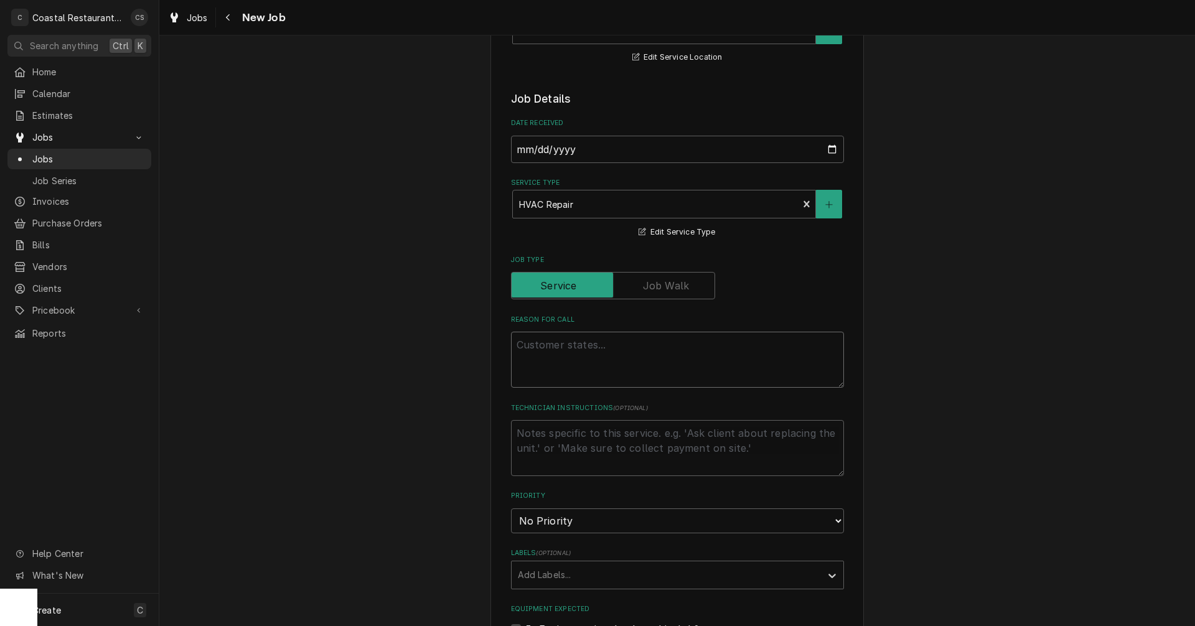
click at [519, 342] on textarea "Reason For Call" at bounding box center [677, 360] width 333 height 56
paste textarea "Work Order ID: 14297"
type textarea "x"
type textarea "Work Order ID: 14297"
type textarea "x"
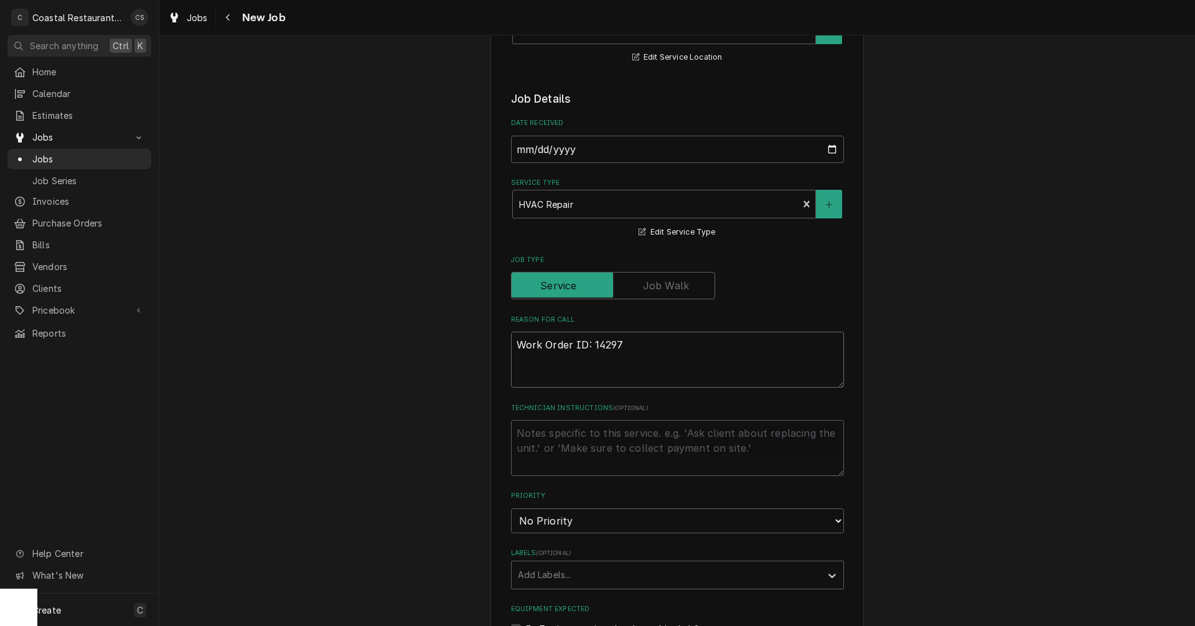
type textarea "Work Order ID: 14297"
type textarea "x"
type textarea "Work Order ID: 14297"
click at [636, 346] on textarea "Work Order ID: 14297" at bounding box center [677, 360] width 333 height 56
paste textarea "Ice is freezing on one of the HVAC units outside"
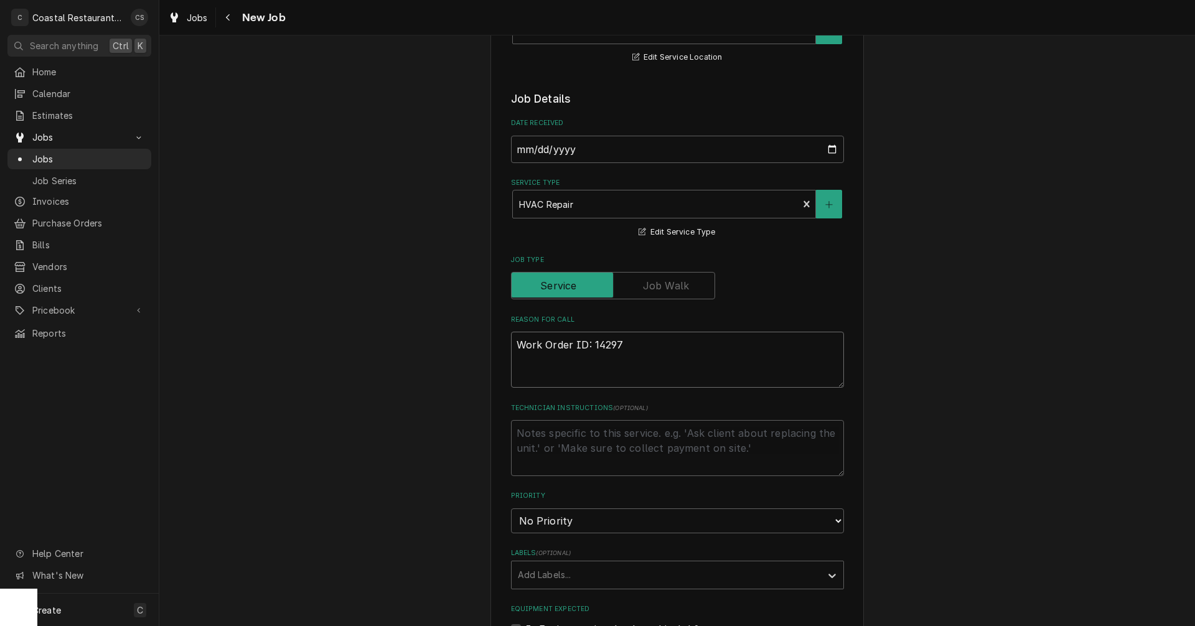
type textarea "x"
type textarea "Work Order ID: 14297 Ice is freezing on one of the HVAC units outside"
type textarea "x"
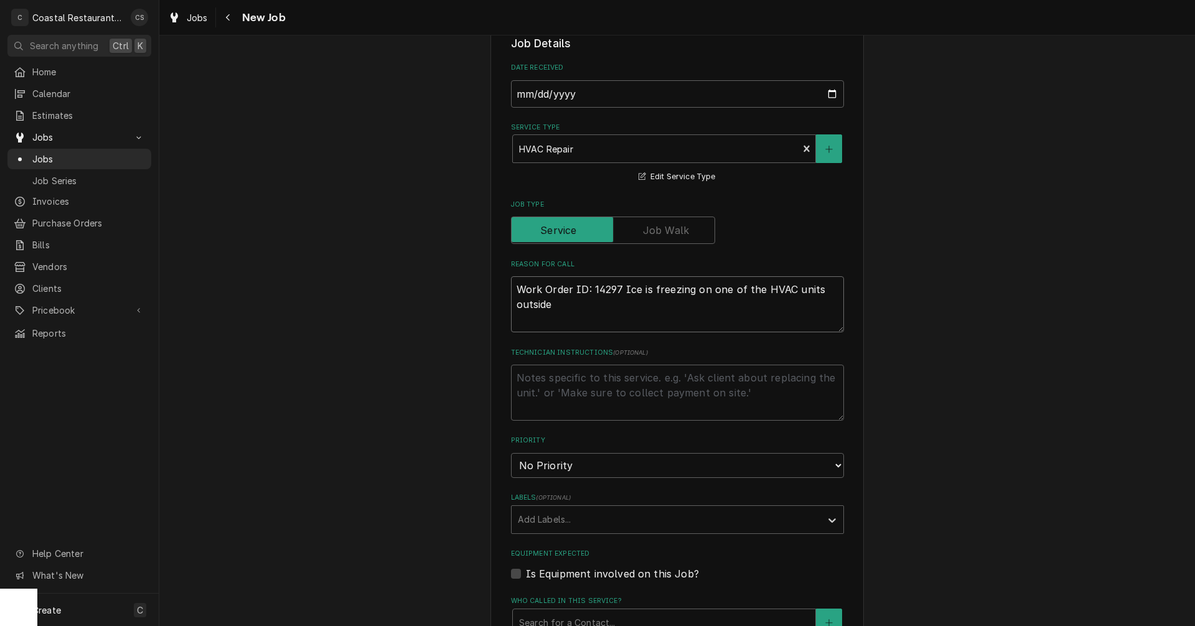
scroll to position [374, 0]
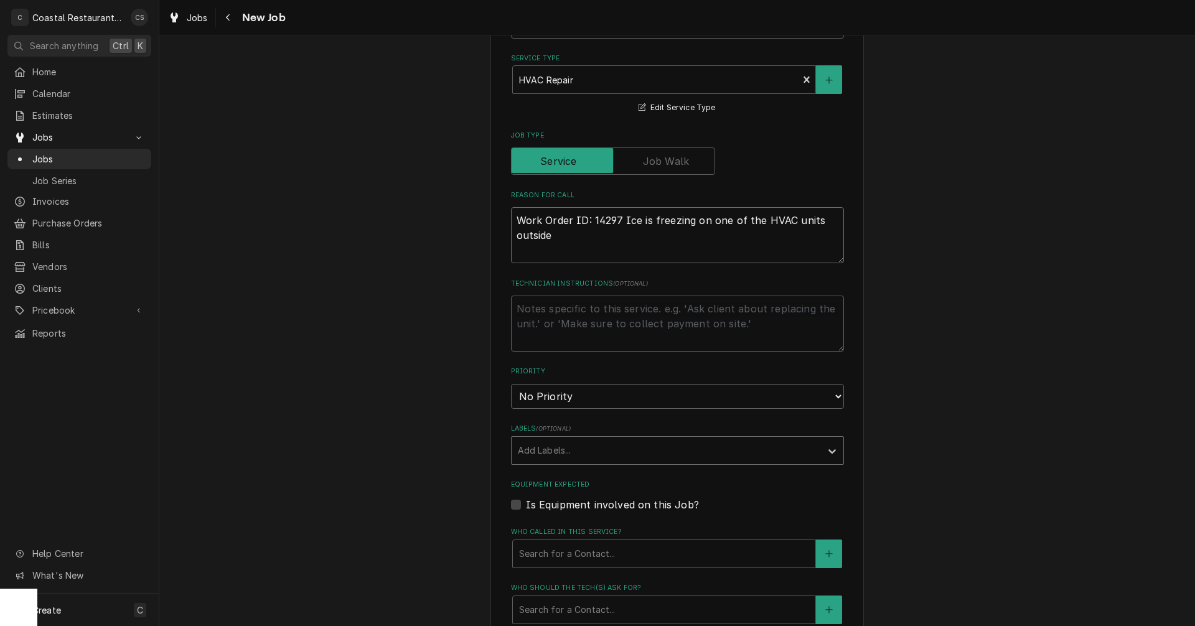
type textarea "Work Order ID: 14297 Ice is freezing on one of the HVAC units outside"
click at [553, 448] on div "Labels" at bounding box center [666, 451] width 297 height 22
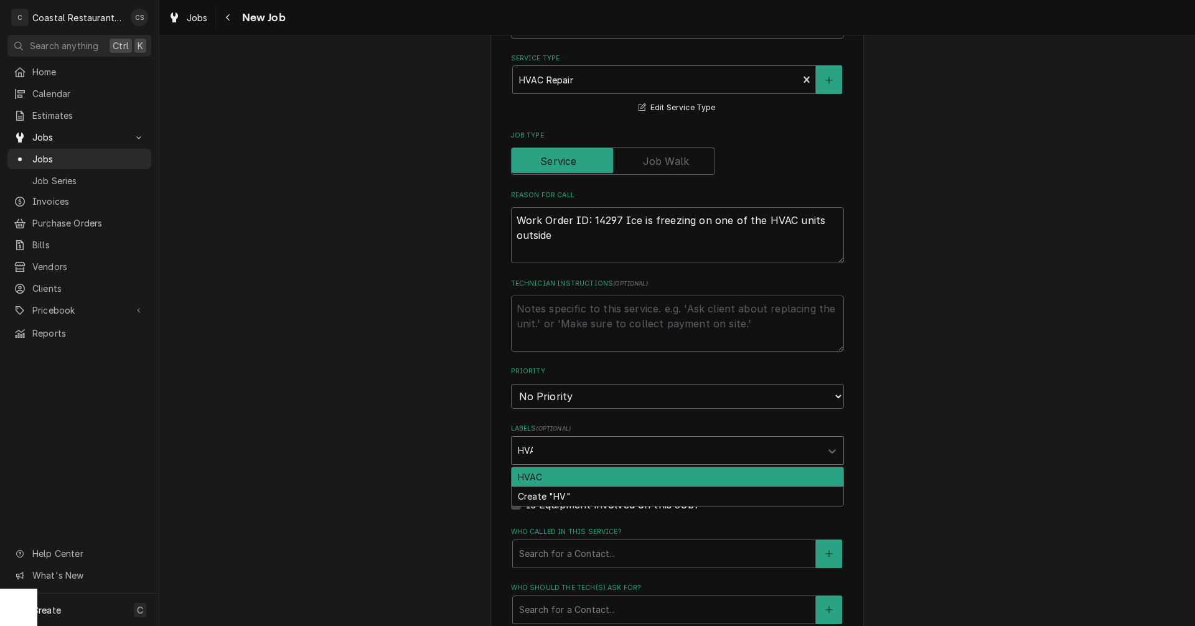
type input "HVAC"
click at [526, 478] on div "HVAC" at bounding box center [678, 477] width 332 height 19
type textarea "x"
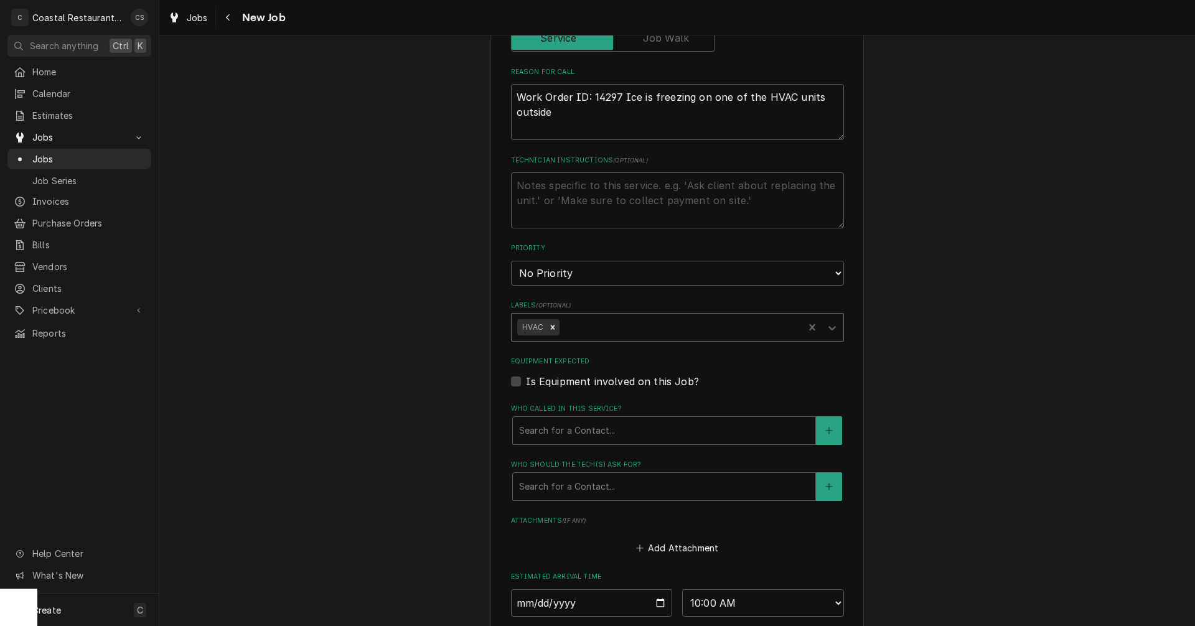
scroll to position [498, 0]
click at [525, 433] on div "Who called in this service?" at bounding box center [664, 429] width 290 height 22
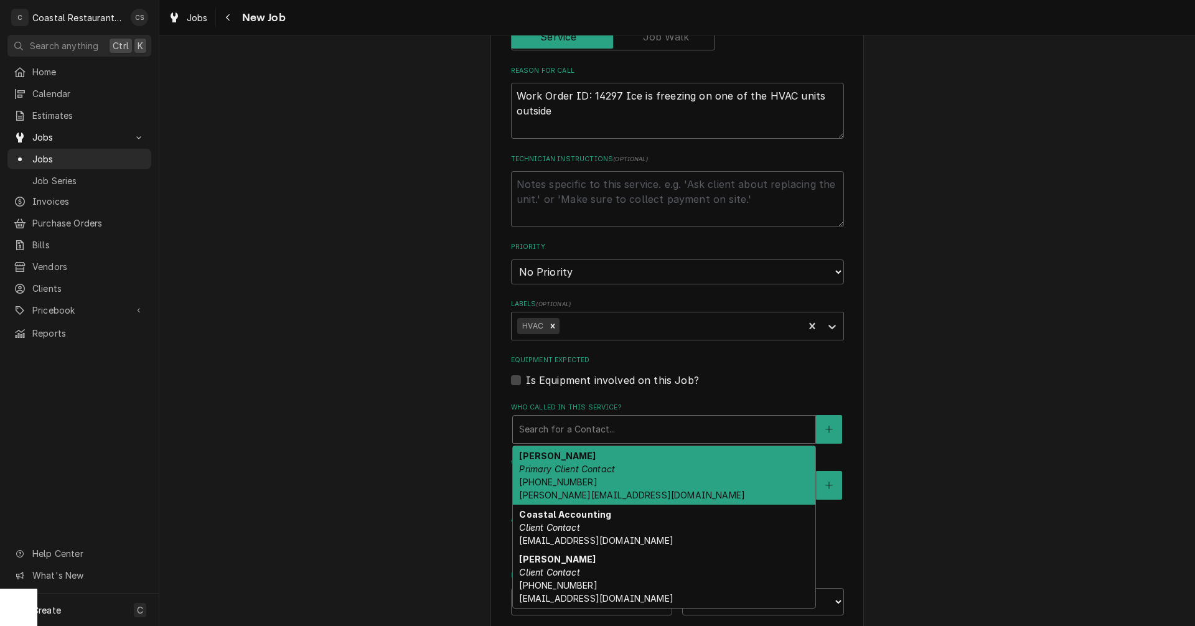
click at [556, 468] on em "Primary Client Contact" at bounding box center [567, 469] width 96 height 11
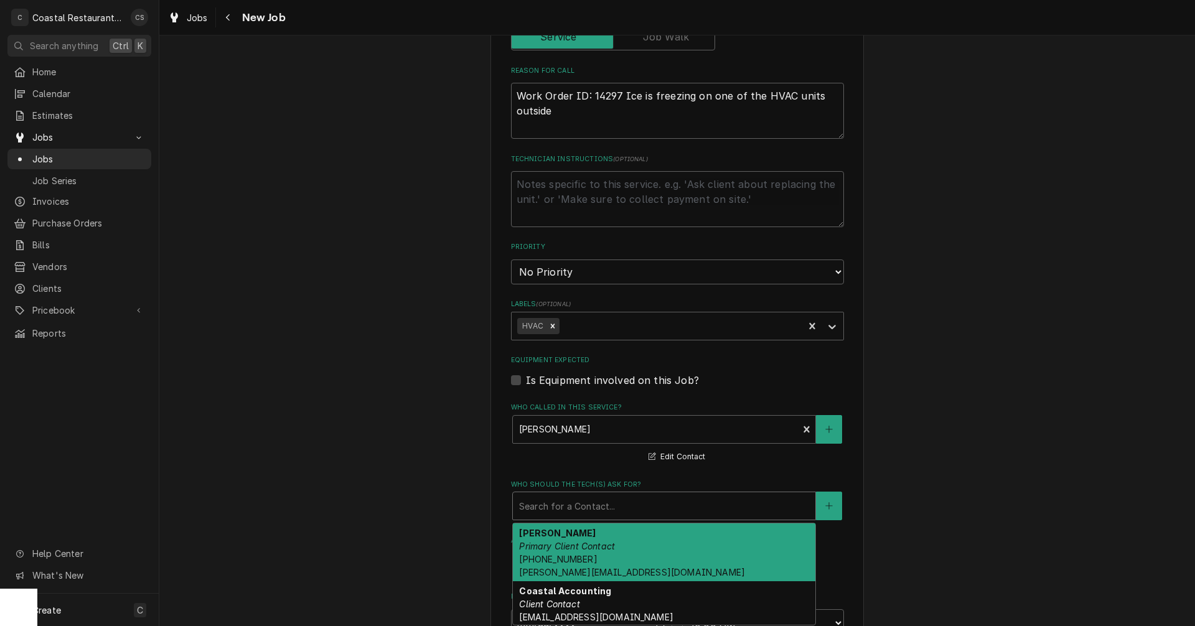
click at [555, 506] on div "Who should the tech(s) ask for?" at bounding box center [664, 506] width 290 height 22
click at [557, 548] on em "Primary Client Contact" at bounding box center [567, 546] width 96 height 11
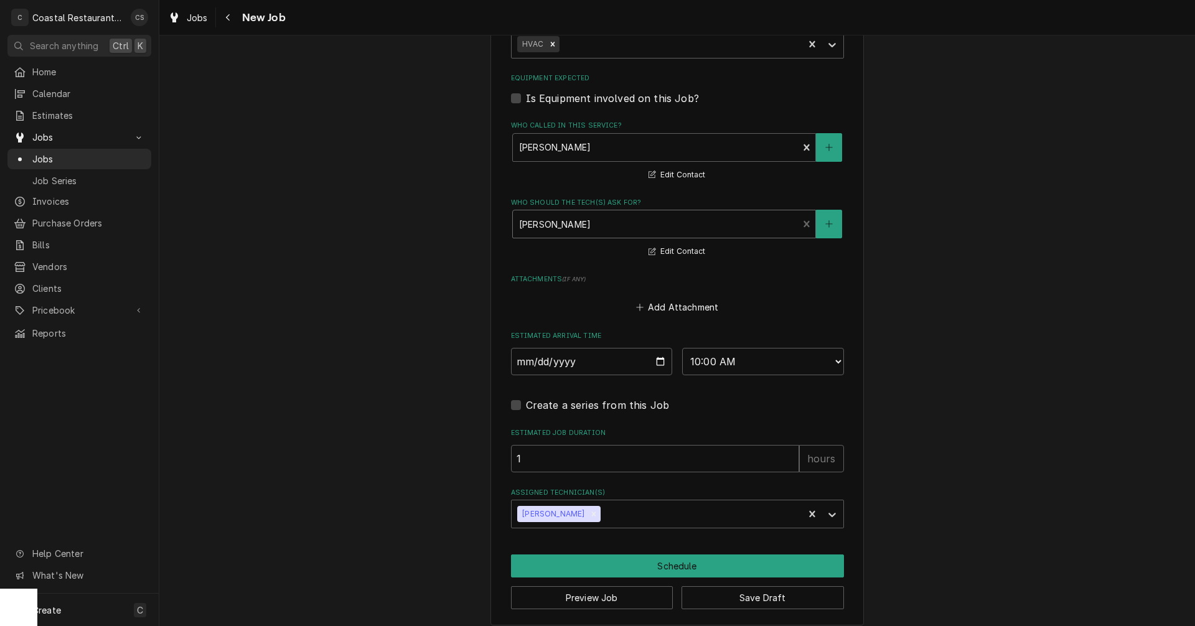
scroll to position [790, 0]
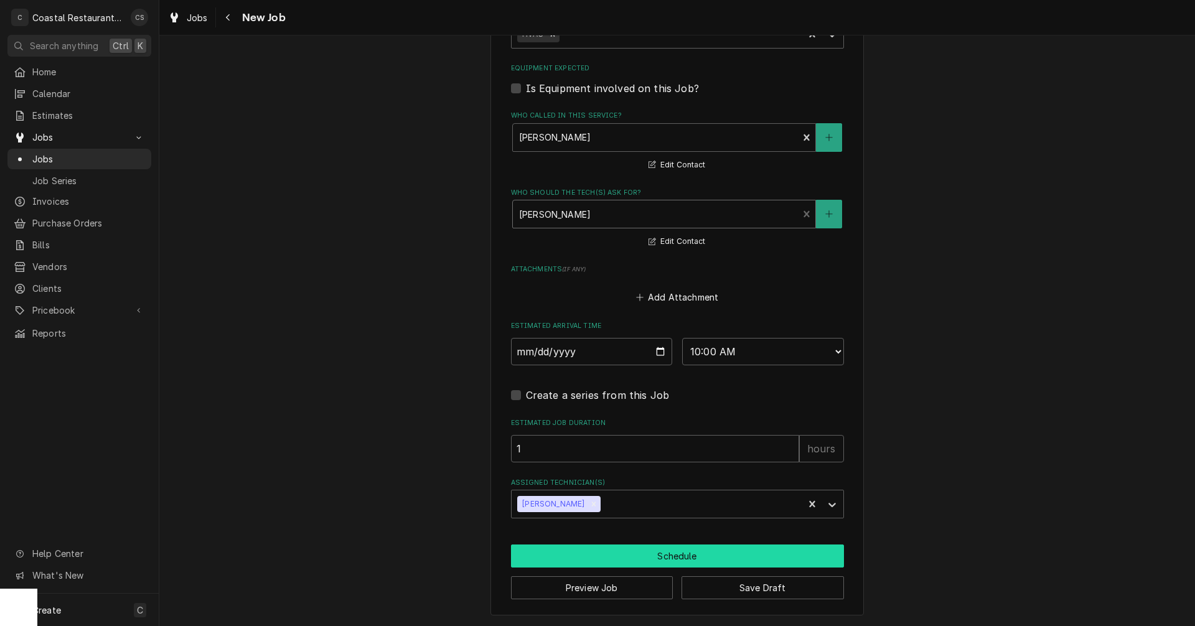
click at [629, 555] on button "Schedule" at bounding box center [677, 556] width 333 height 23
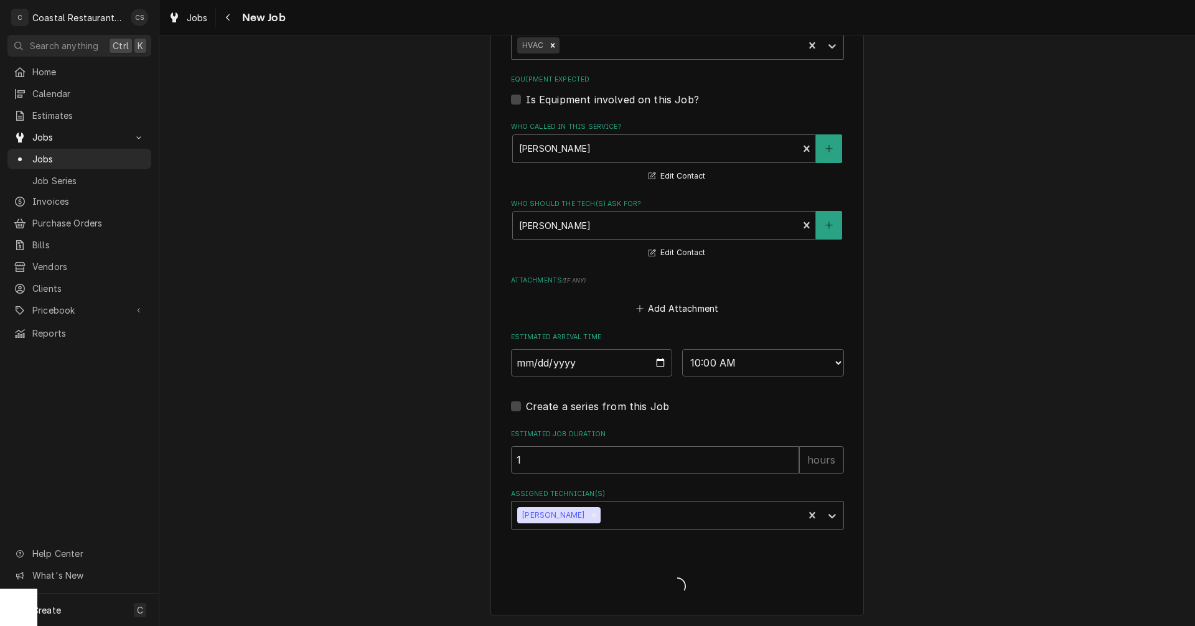
scroll to position [779, 0]
type textarea "x"
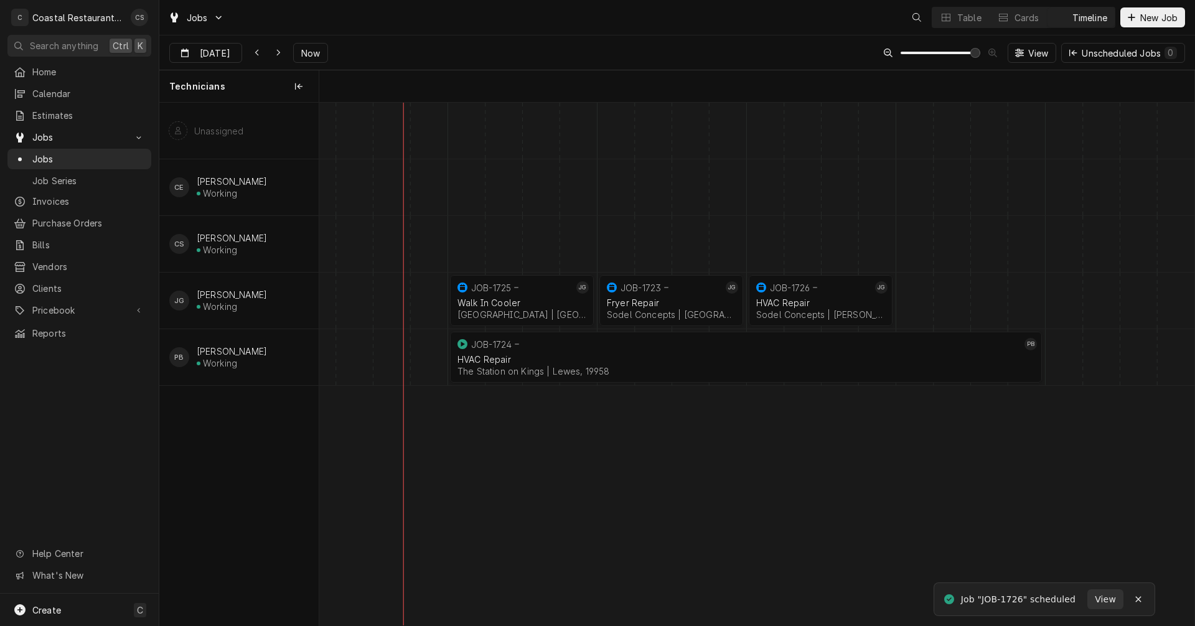
scroll to position [0, 17354]
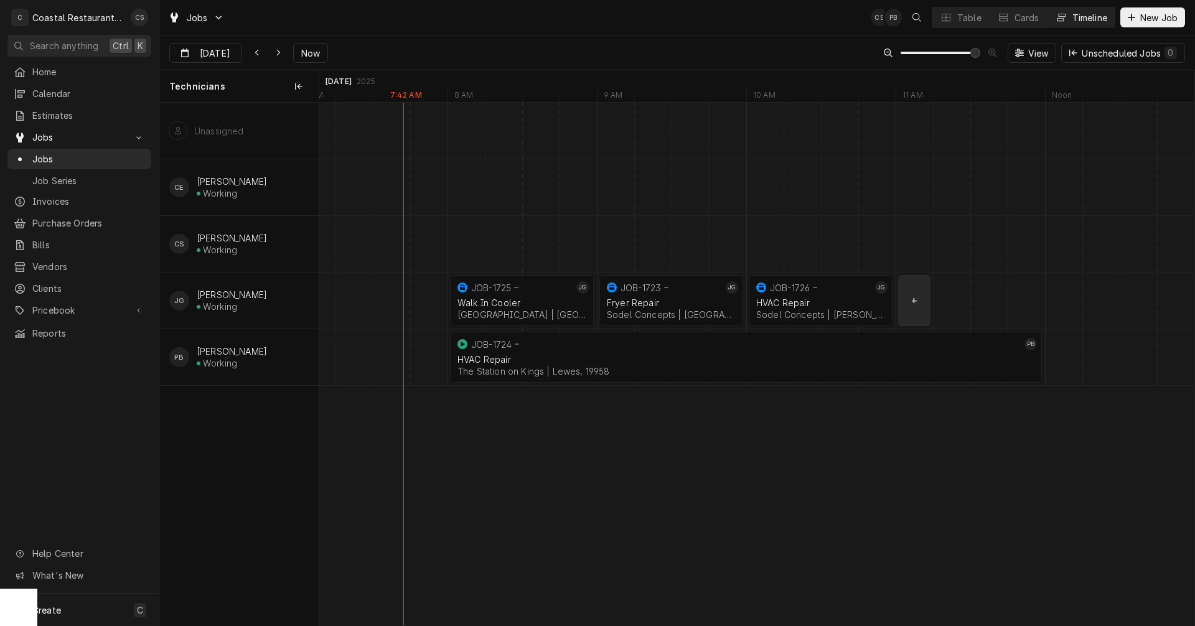
click at [911, 309] on div "normal" at bounding box center [952, 301] width 35972 height 56
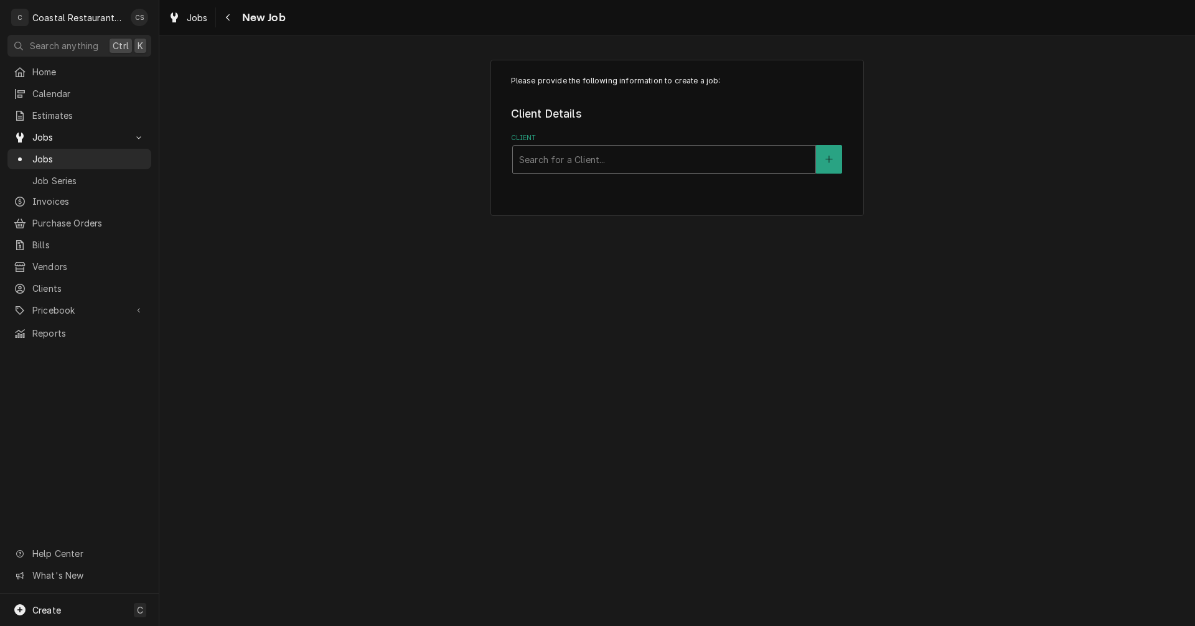
click at [557, 161] on div "Client" at bounding box center [664, 159] width 290 height 22
type input "Bluecoast"
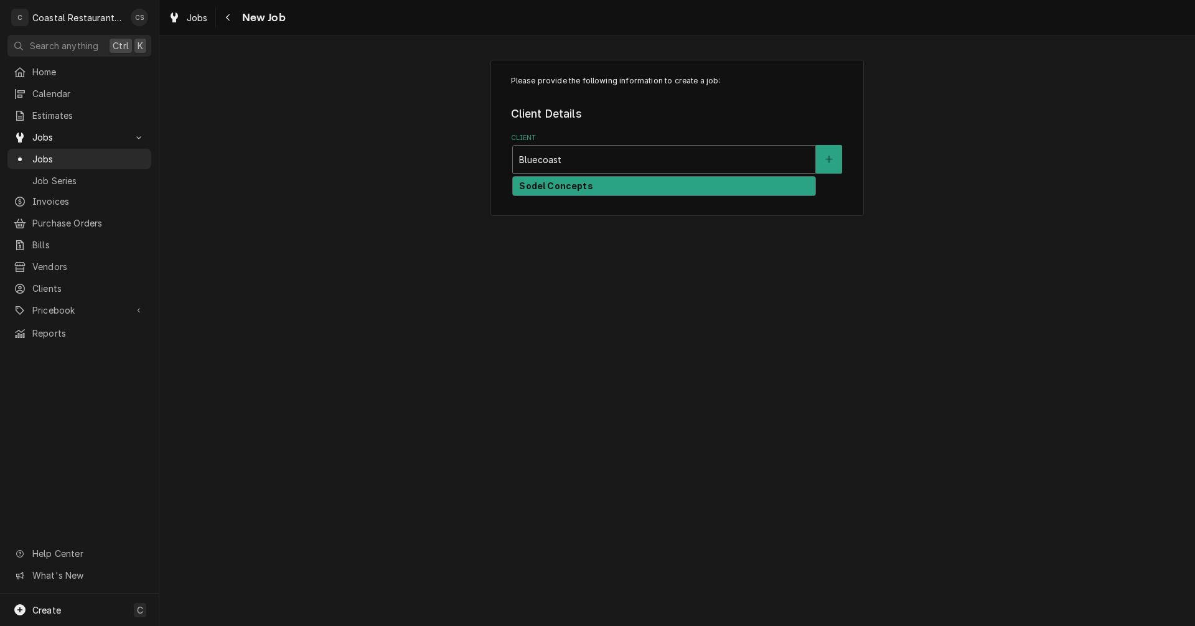
click at [567, 189] on strong "Sodel Concepts" at bounding box center [555, 186] width 73 height 11
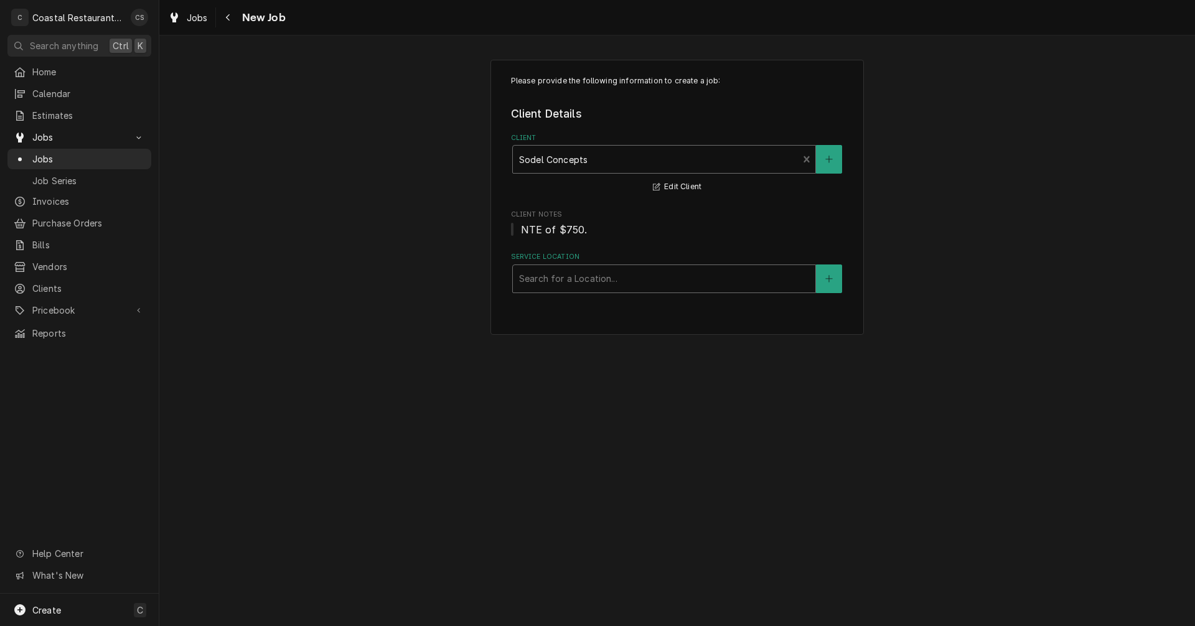
click at [562, 280] on div "Service Location" at bounding box center [664, 279] width 290 height 22
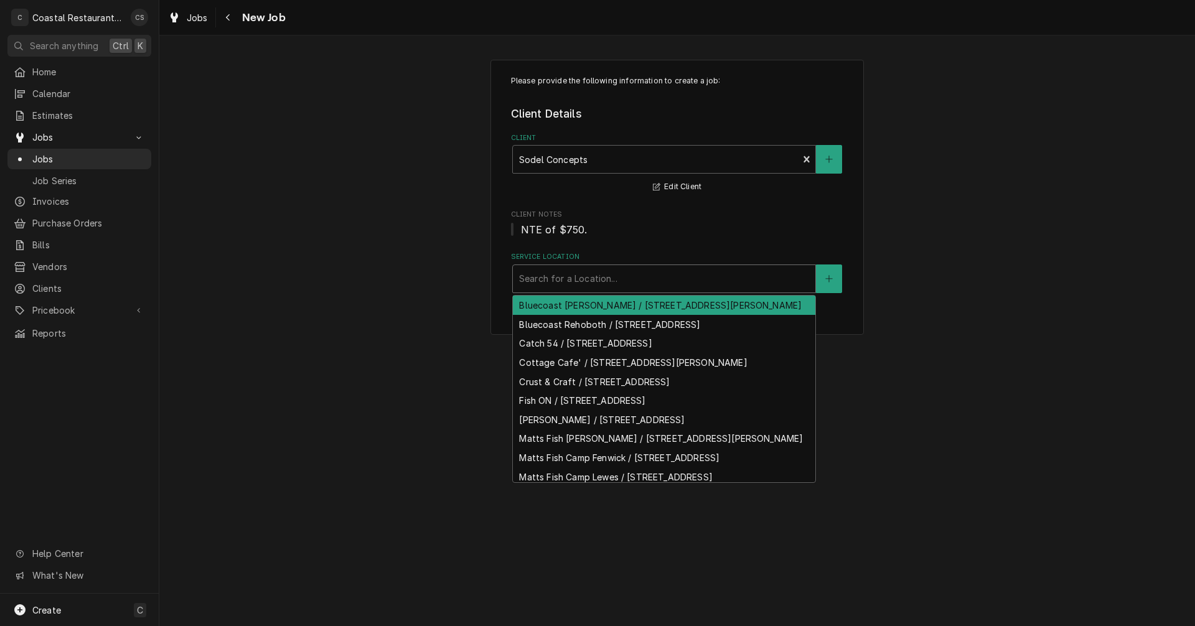
click at [568, 307] on div "Bluecoast [PERSON_NAME] / [STREET_ADDRESS][PERSON_NAME]" at bounding box center [664, 305] width 303 height 19
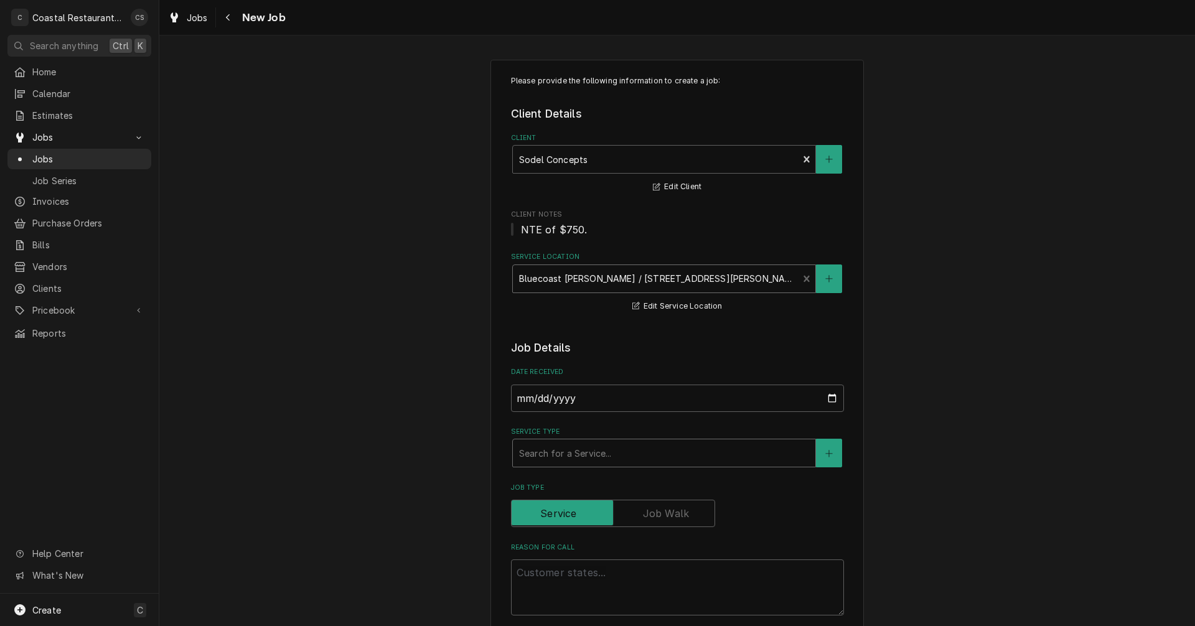
click at [543, 455] on div "Service Type" at bounding box center [664, 453] width 290 height 22
click at [540, 575] on textarea "Reason For Call" at bounding box center [677, 588] width 333 height 56
paste textarea "Work Order ID: 14296"
type textarea "x"
type textarea "Work Order ID: 14296"
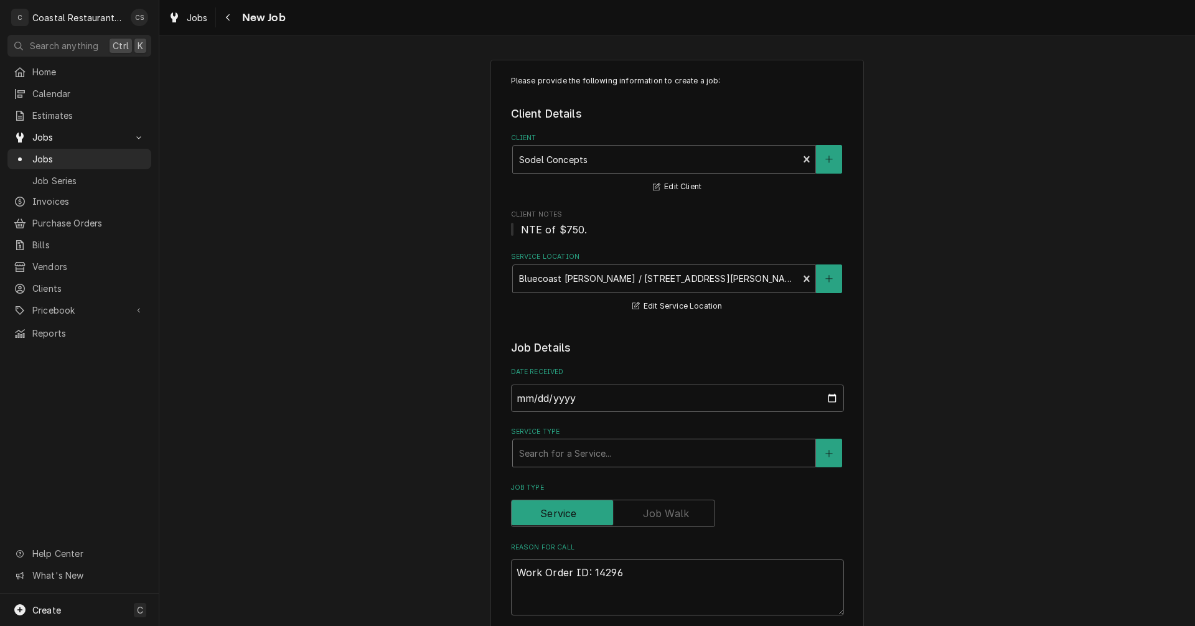
click at [558, 454] on div "Service Type" at bounding box center [664, 453] width 290 height 22
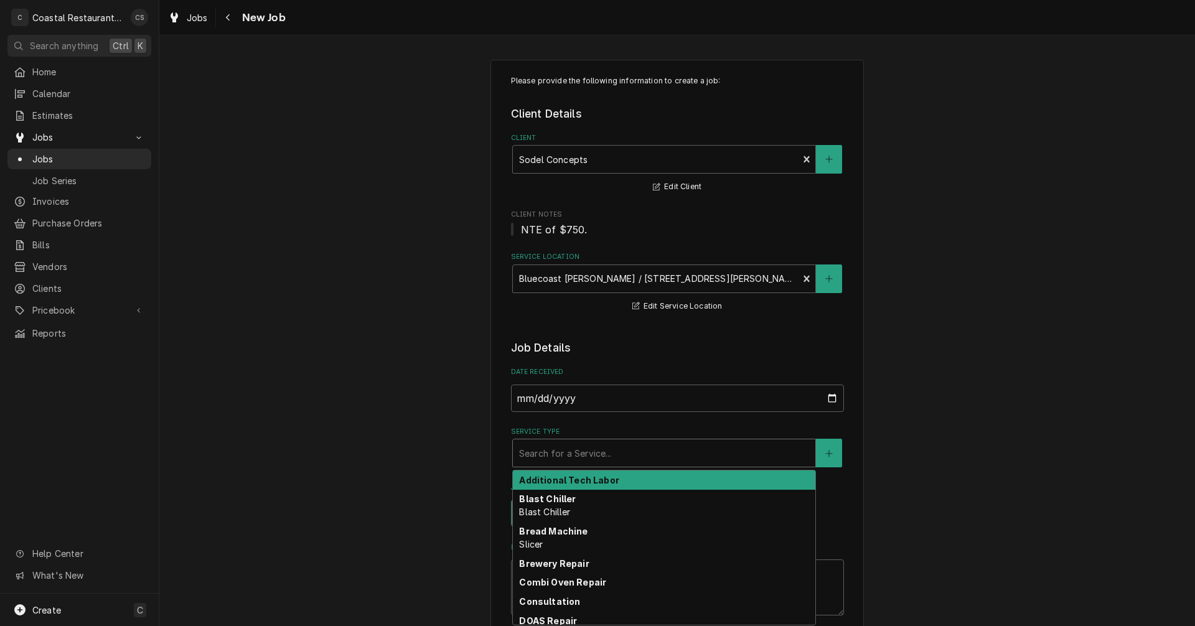
type textarea "x"
type input "h"
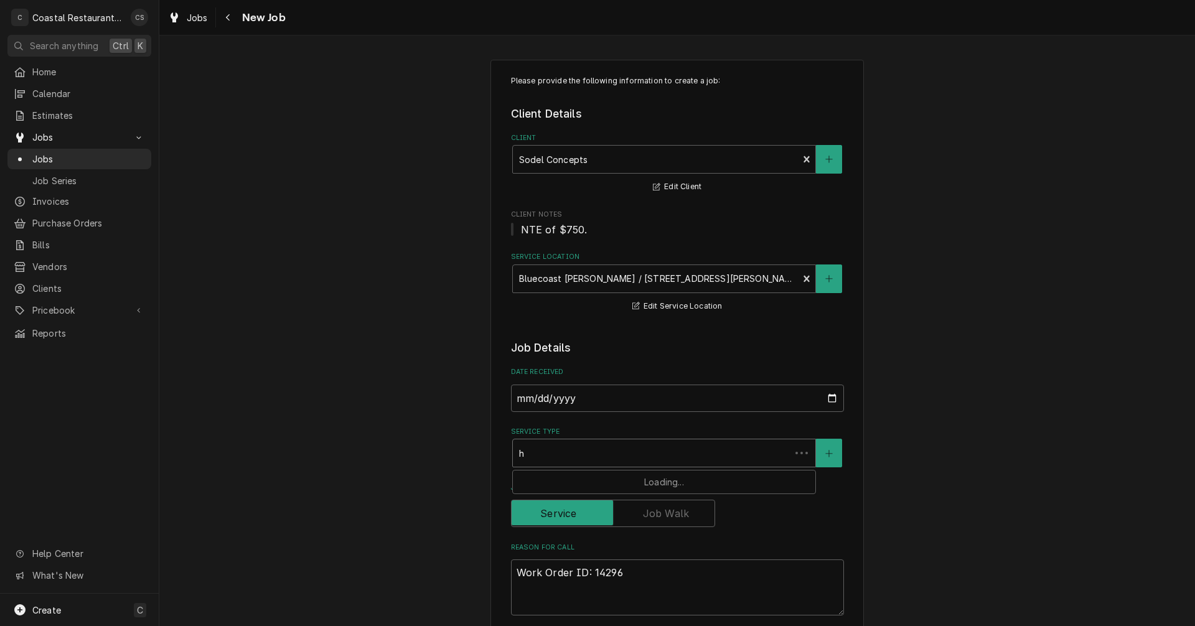
type textarea "x"
type input "hv"
type textarea "x"
type input "hva"
type textarea "x"
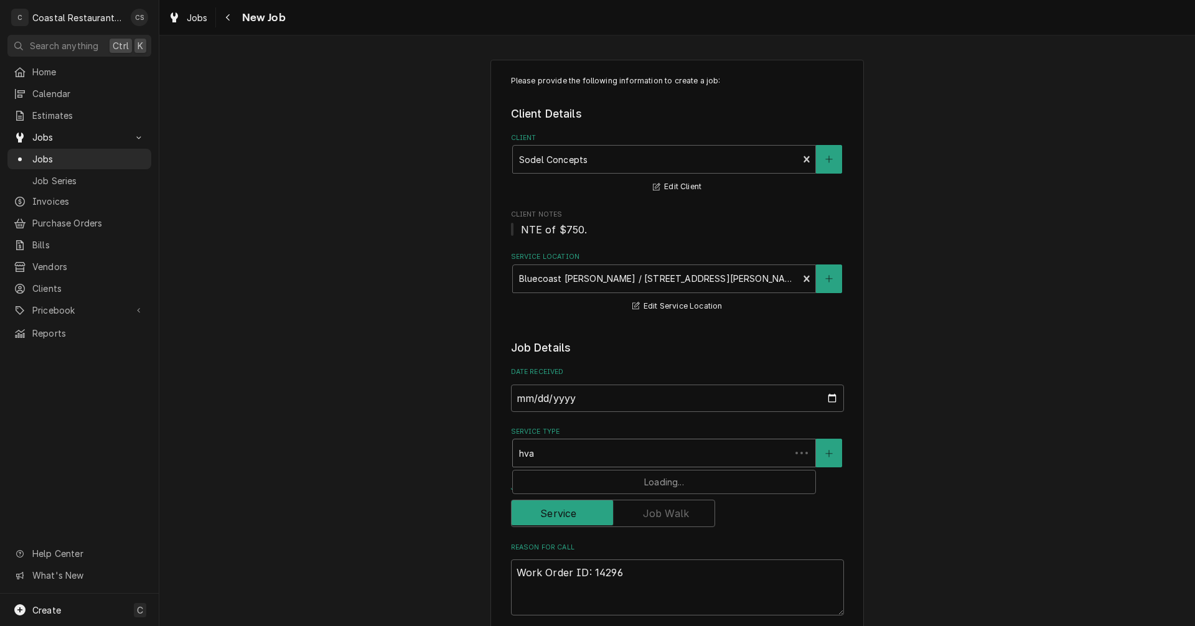
type input "hvac"
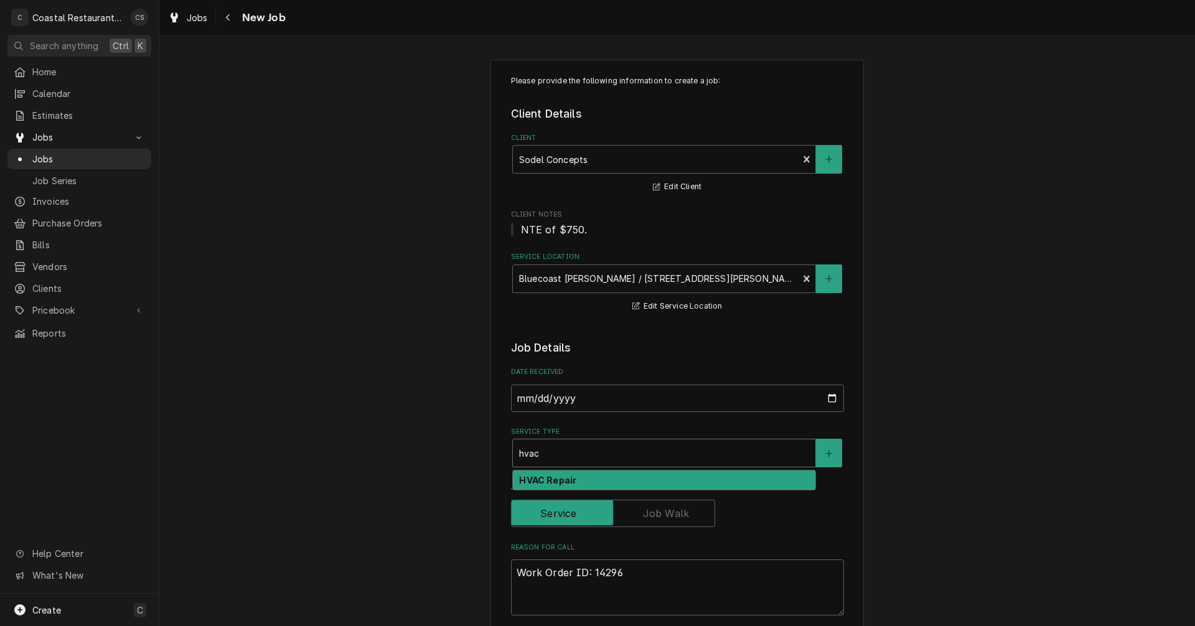
click at [550, 481] on strong "HVAC Repair" at bounding box center [547, 480] width 57 height 11
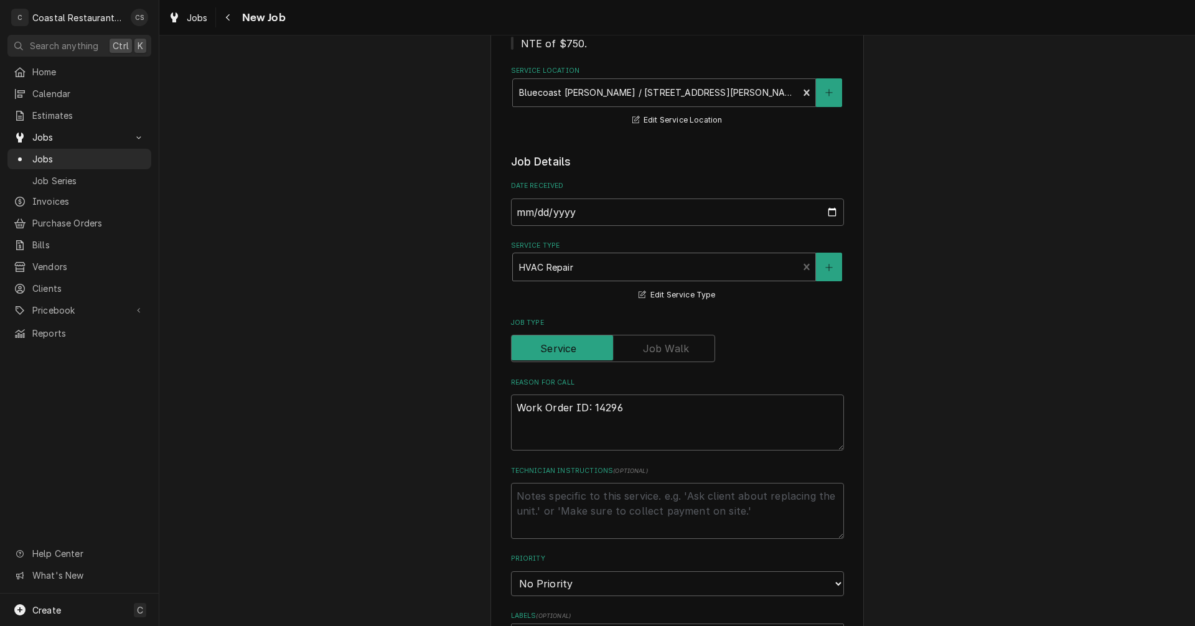
scroll to position [187, 0]
click at [631, 408] on textarea "Work Order ID: 14296" at bounding box center [677, 422] width 333 height 56
type textarea "x"
type textarea "Work Order ID: 14296"
type textarea "x"
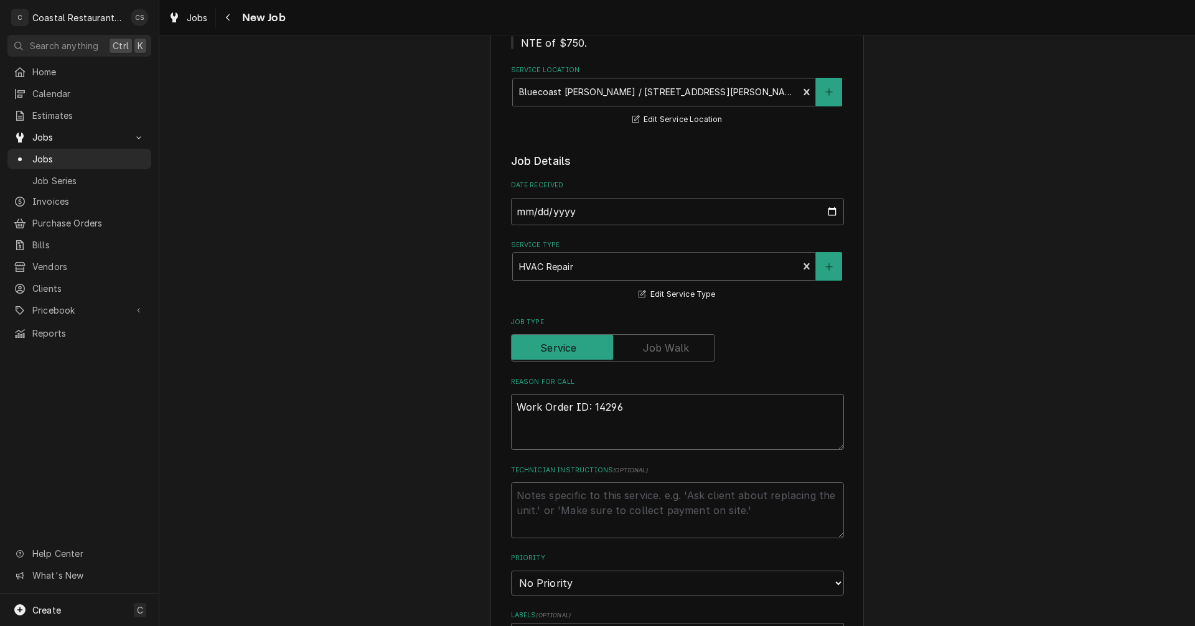
type textarea "Work Order ID: 14296"
click at [632, 405] on textarea "Work Order ID: 14296" at bounding box center [677, 422] width 333 height 56
paste textarea "The right minisplit in the main dining room is leaking water. The minisplit is …"
type textarea "x"
type textarea "Work Order ID: 14296 The right minisplit in the main dining room is leaking wat…"
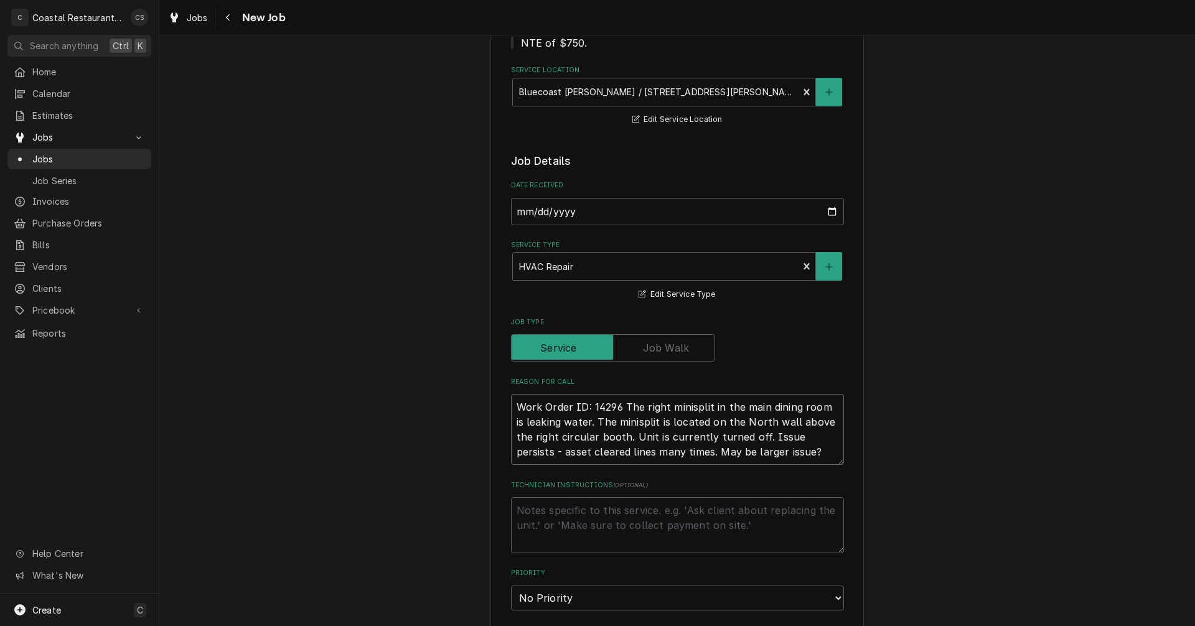
type textarea "x"
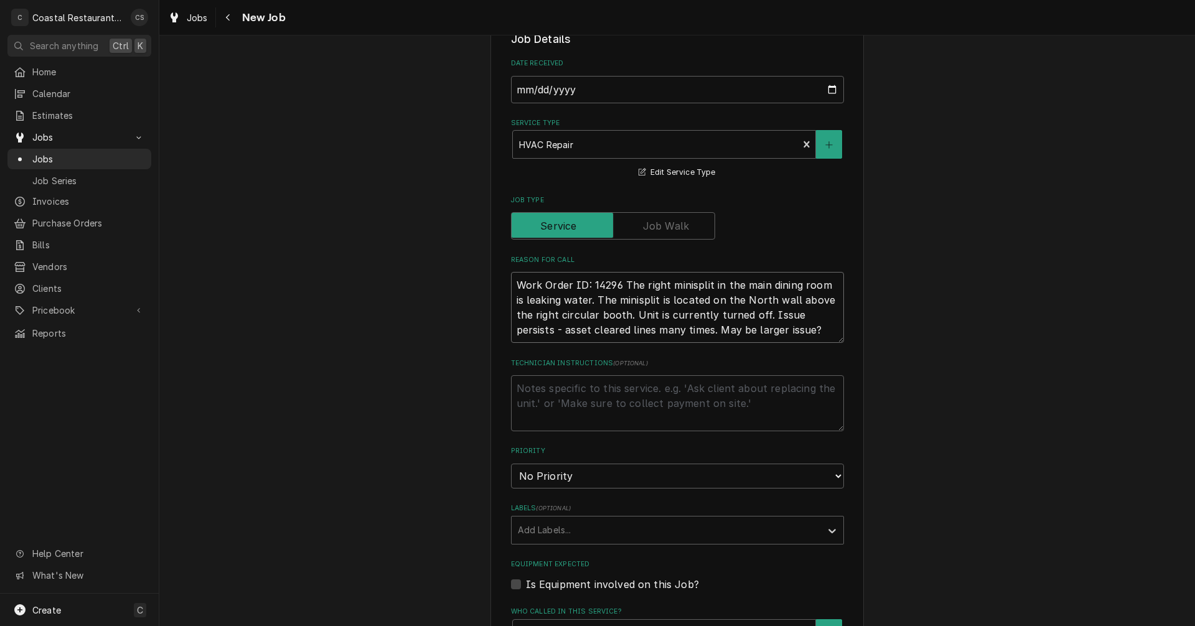
scroll to position [311, 0]
type textarea "Work Order ID: 14296 The right minisplit in the main dining room is leaking wat…"
click at [547, 534] on div "Labels" at bounding box center [666, 528] width 297 height 22
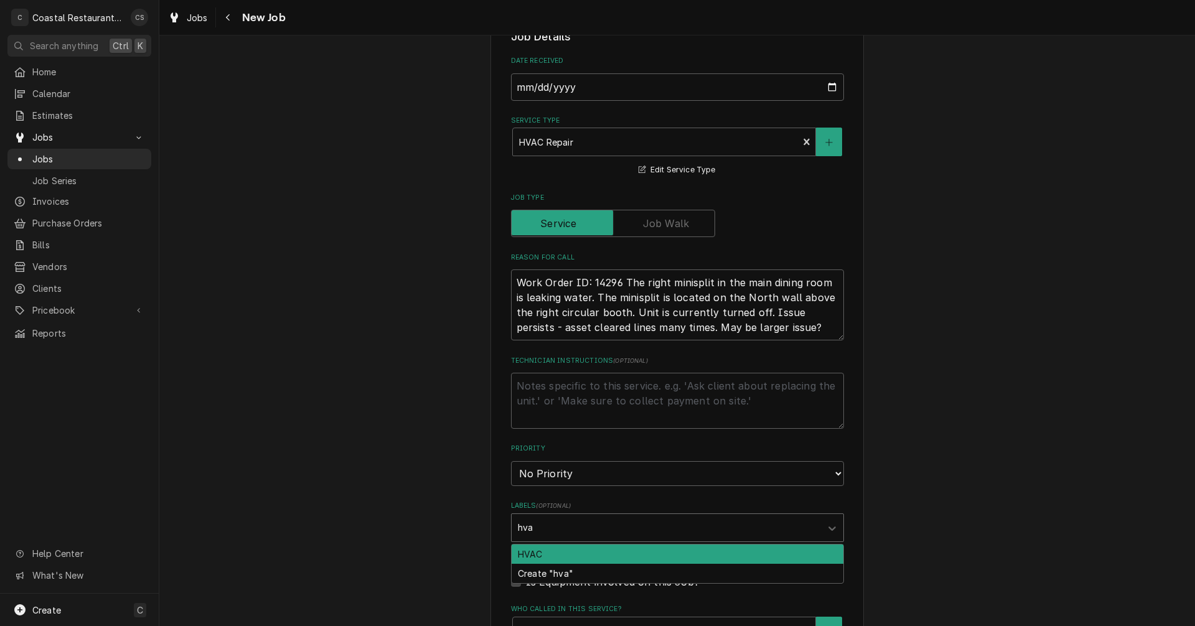
type input "hvac"
click at [544, 553] on div "HVAC" at bounding box center [678, 554] width 332 height 19
type textarea "x"
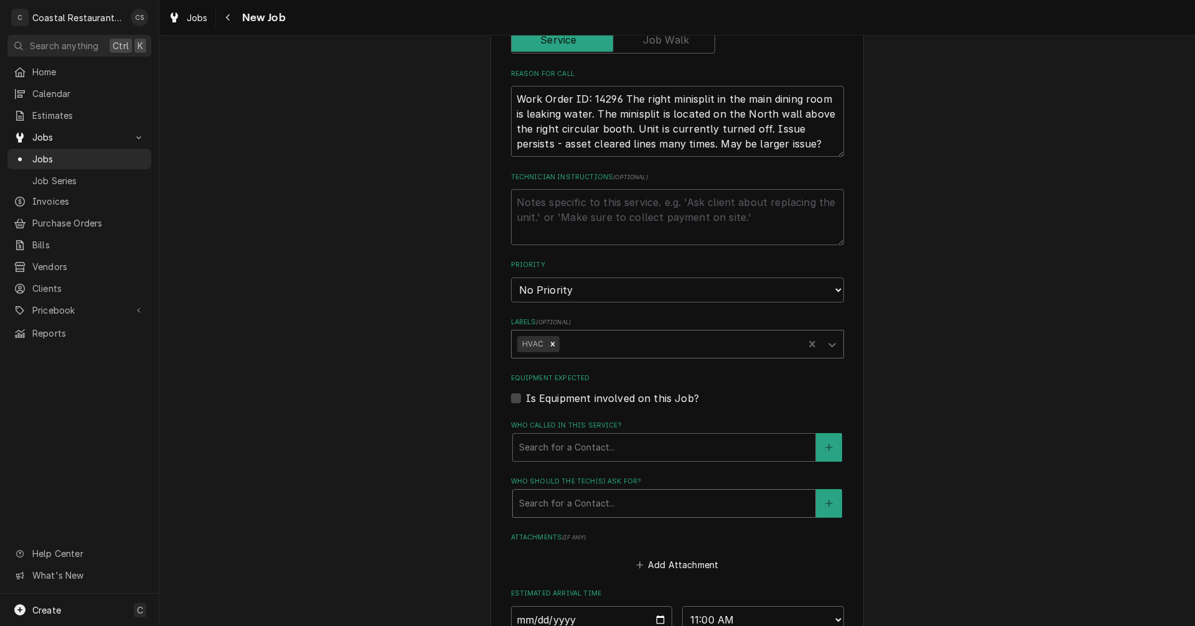
scroll to position [498, 0]
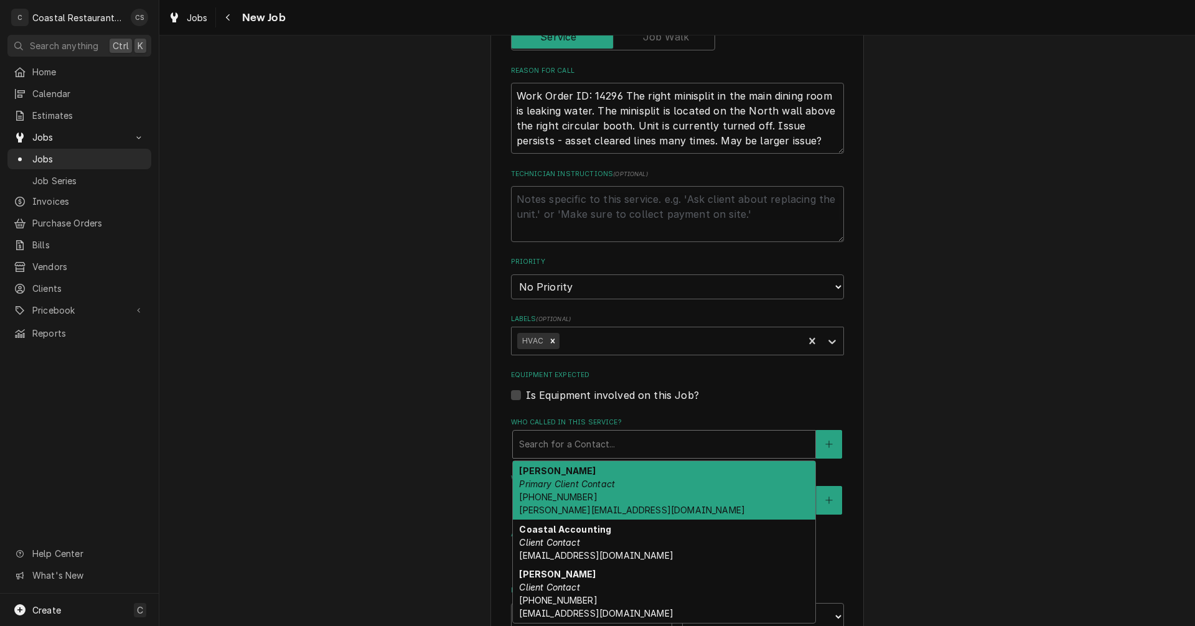
click at [551, 449] on div "Who called in this service?" at bounding box center [664, 444] width 290 height 22
click at [554, 491] on div "Andrew Dickinson Primary Client Contact (302) 381-0571 Andrew@sodelconcepts.com" at bounding box center [664, 490] width 303 height 59
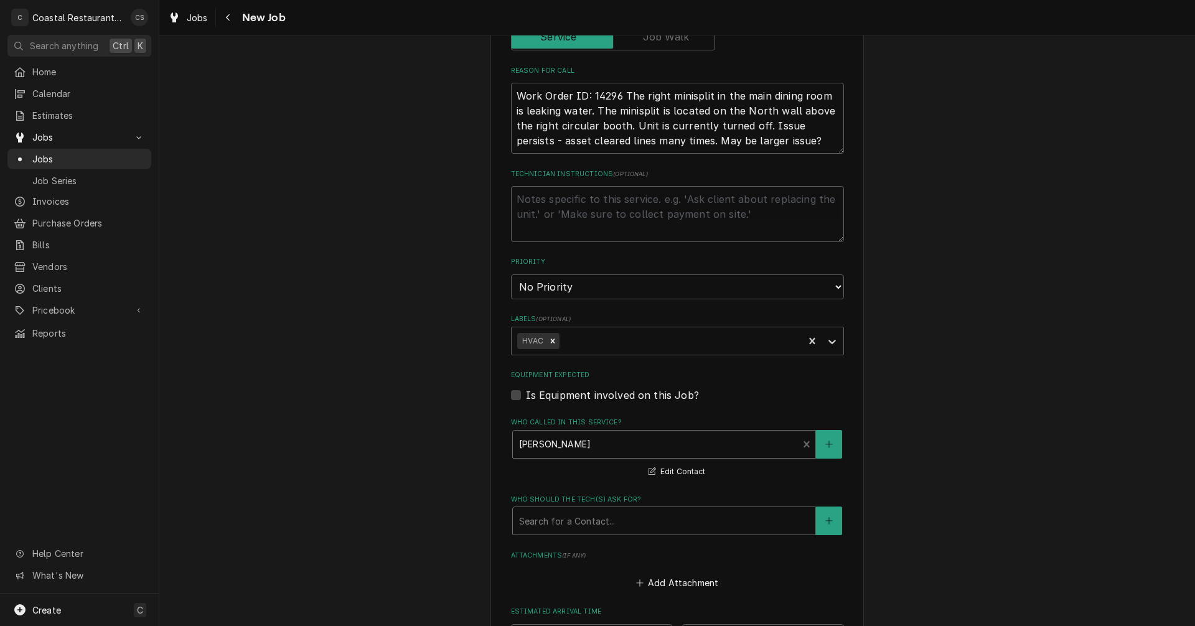
click at [555, 522] on div "Who should the tech(s) ask for?" at bounding box center [664, 521] width 290 height 22
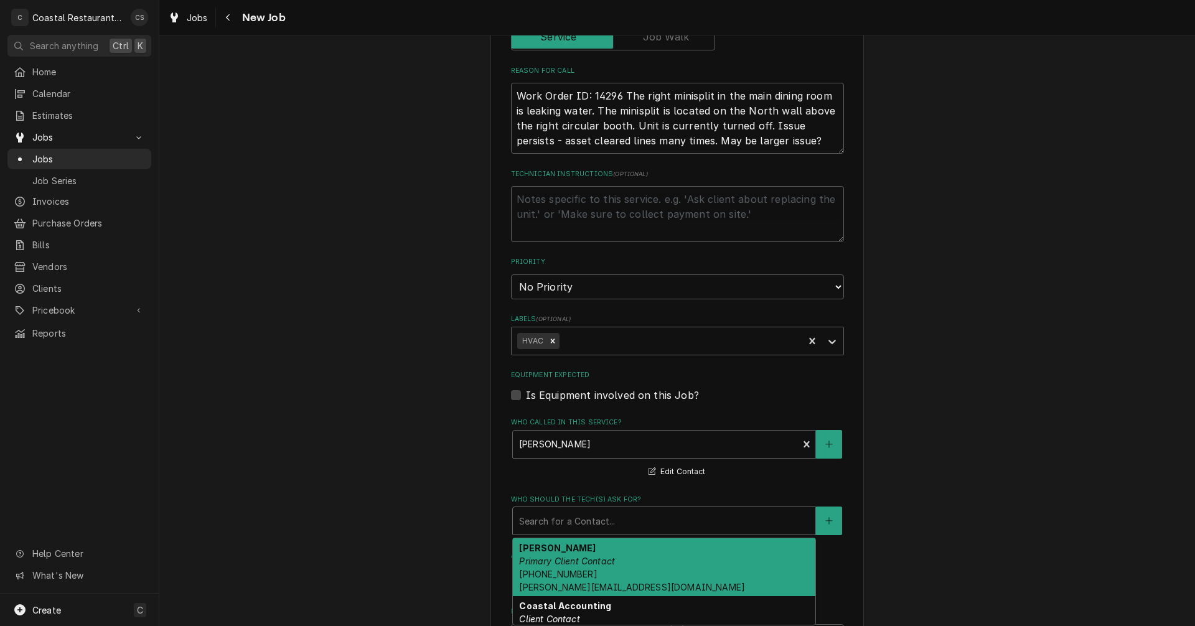
click at [555, 561] on em "Primary Client Contact" at bounding box center [567, 561] width 96 height 11
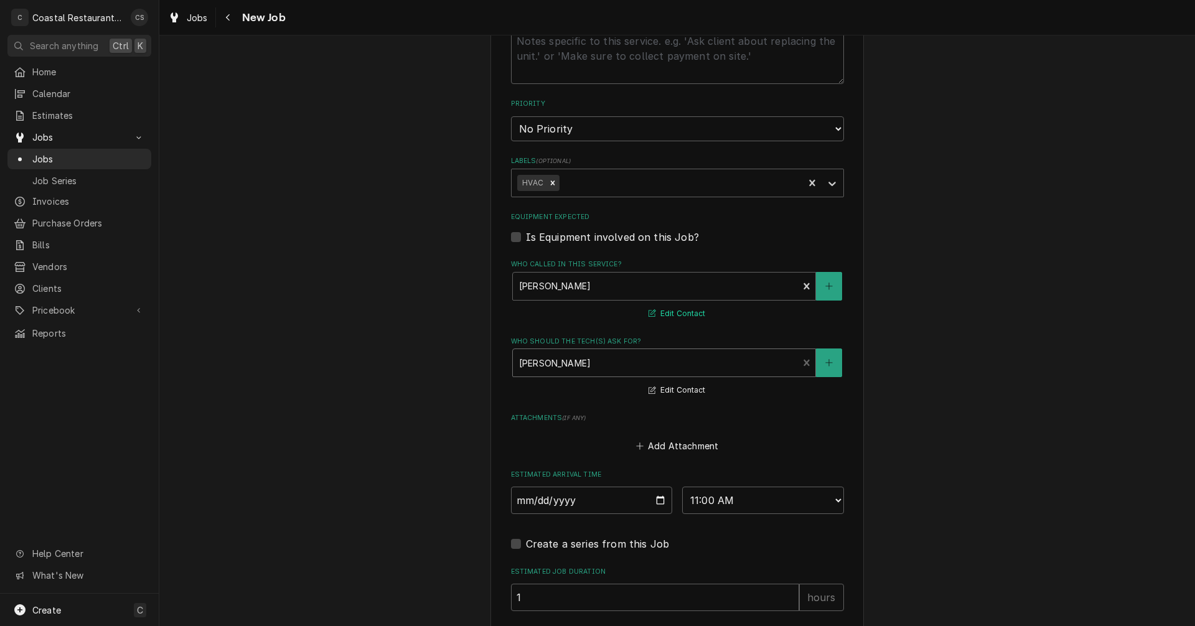
scroll to position [809, 0]
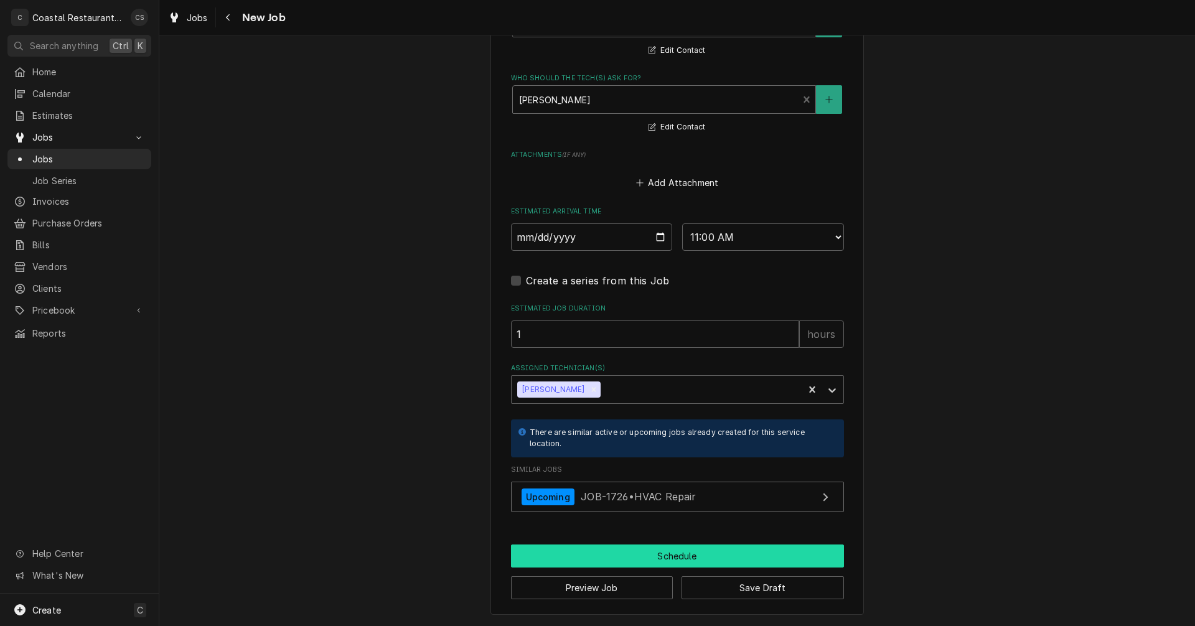
click at [647, 557] on button "Schedule" at bounding box center [677, 556] width 333 height 23
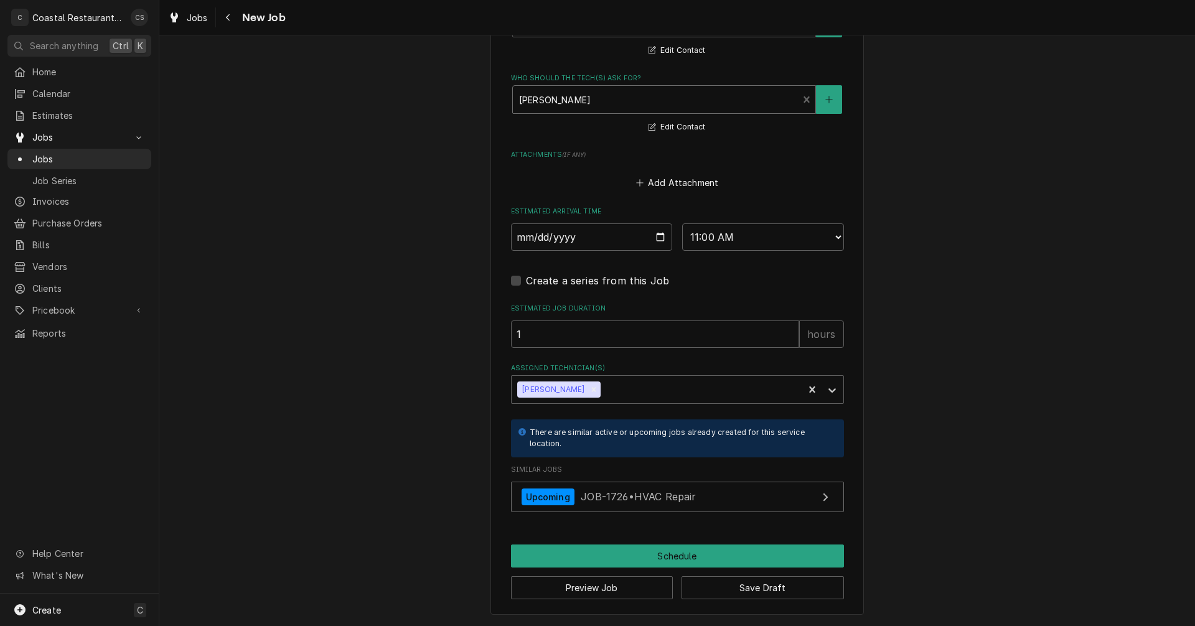
scroll to position [908, 0]
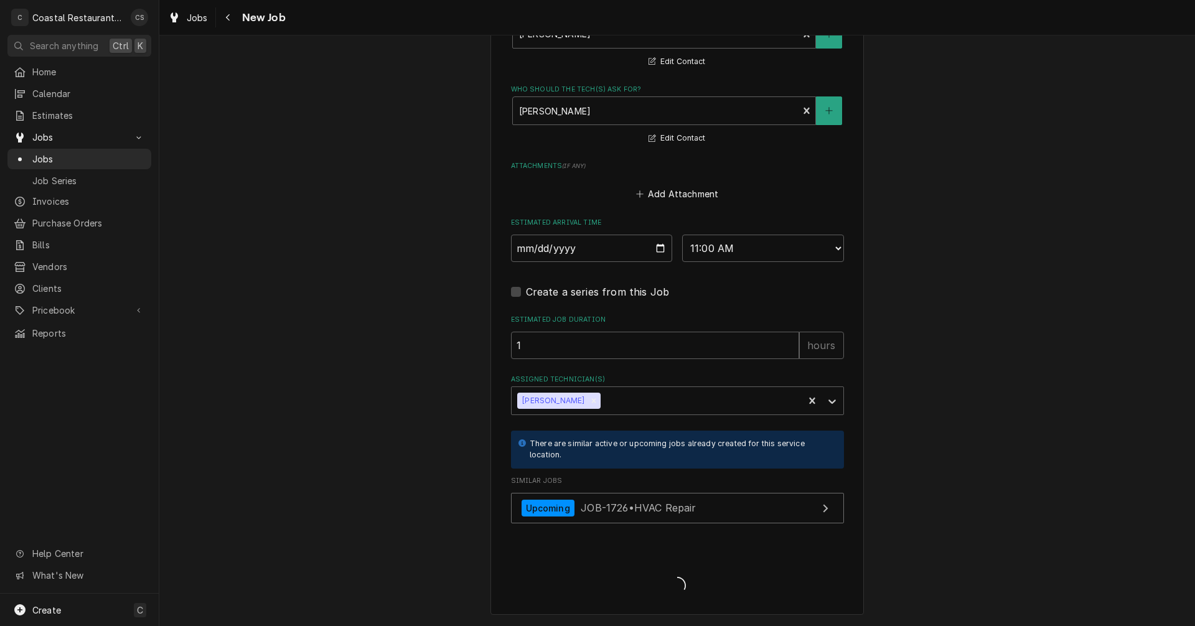
type textarea "x"
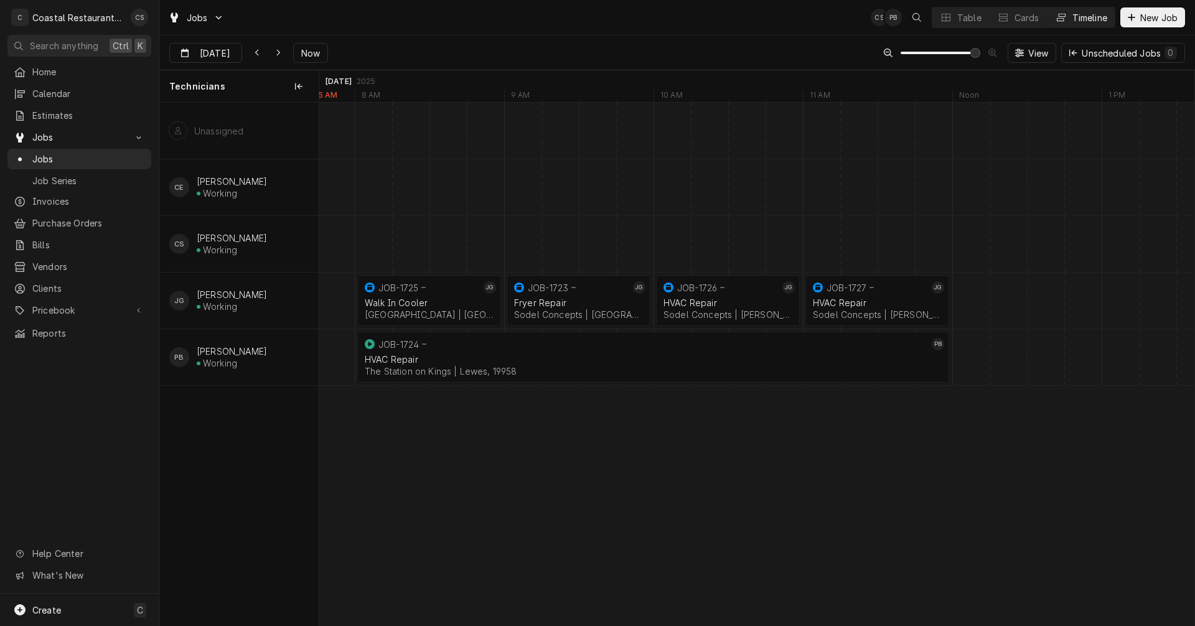
scroll to position [0, 17472]
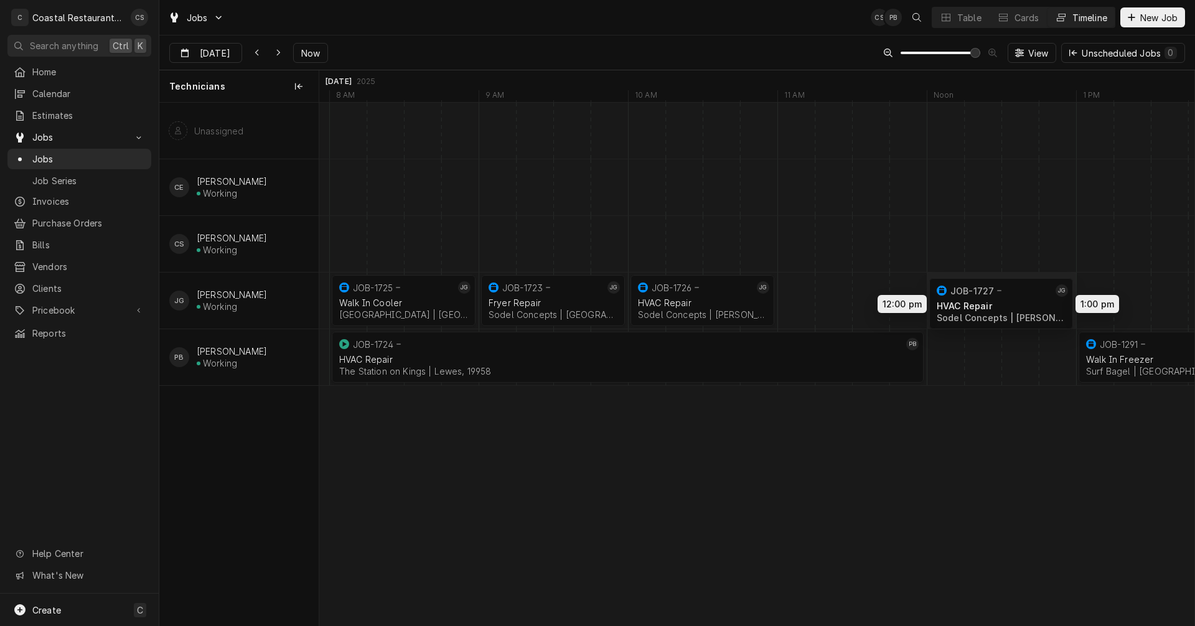
drag, startPoint x: 827, startPoint y: 300, endPoint x: 972, endPoint y: 303, distance: 145.7
click at [972, 303] on div "8:00 AM 9:00 AM JOB-1725 JG Walk In Cooler Milford School District | Milford, 1…" at bounding box center [756, 364] width 875 height 523
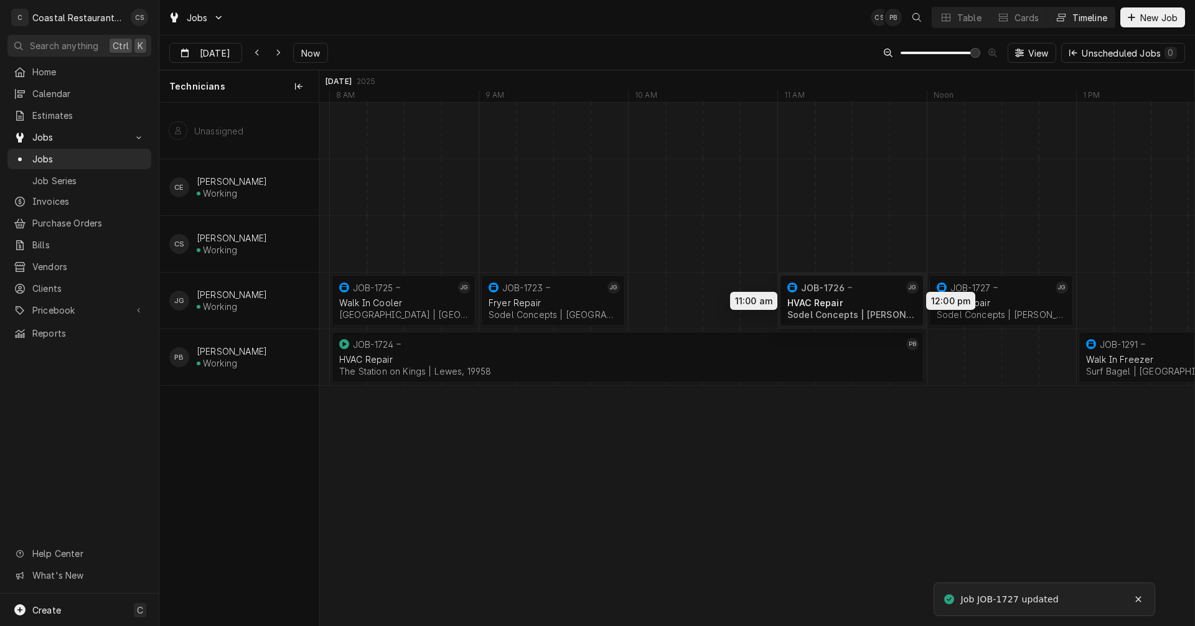
drag, startPoint x: 727, startPoint y: 297, endPoint x: 873, endPoint y: 296, distance: 145.7
click at [873, 296] on div "8:00 AM 9:00 AM JOB-1725 JG Walk In Cooler Milford School District | Milford, 1…" at bounding box center [756, 364] width 875 height 523
click at [644, 301] on div "Dynamic Content Wrapper" at bounding box center [833, 301] width 35972 height 56
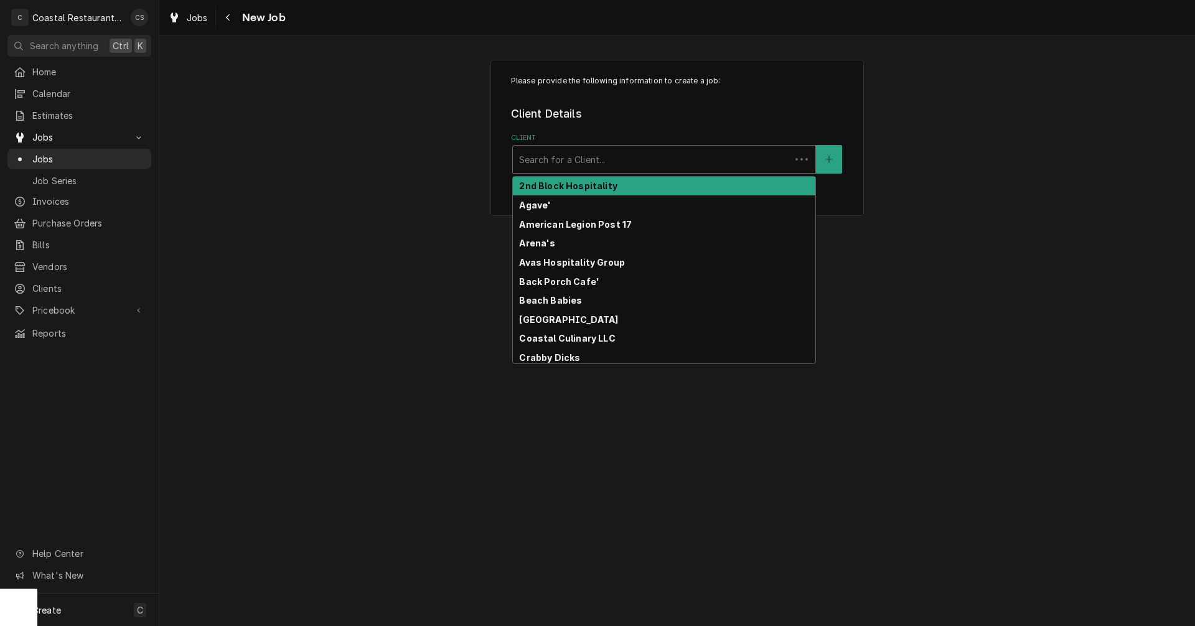
click at [582, 166] on div "Client" at bounding box center [651, 159] width 265 height 22
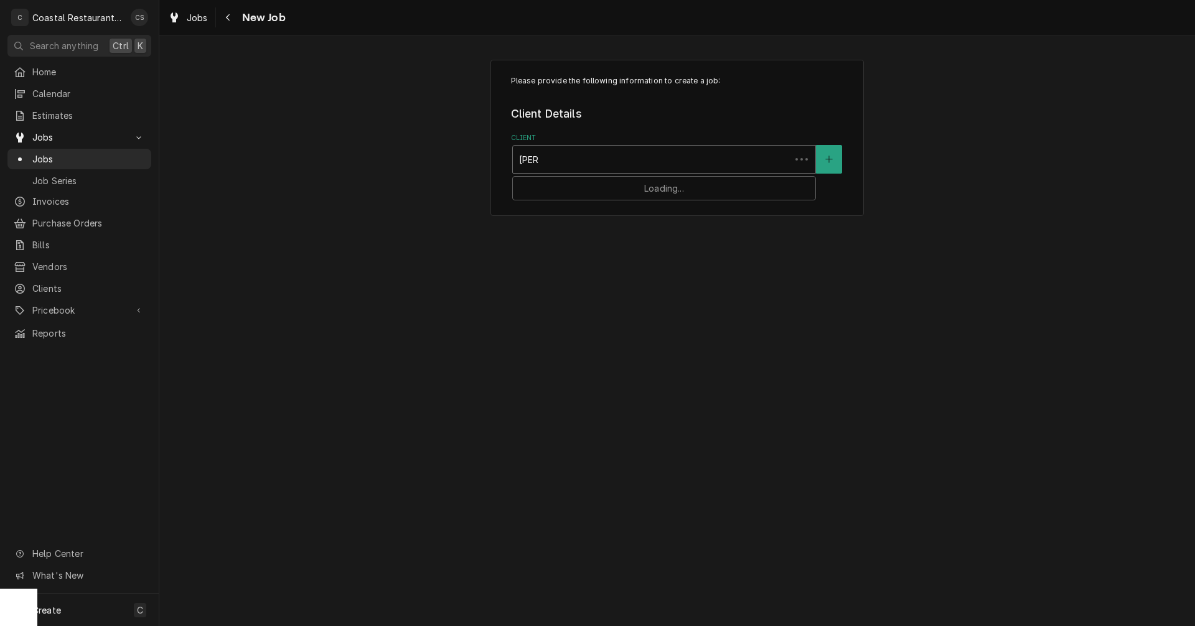
type input "Matts"
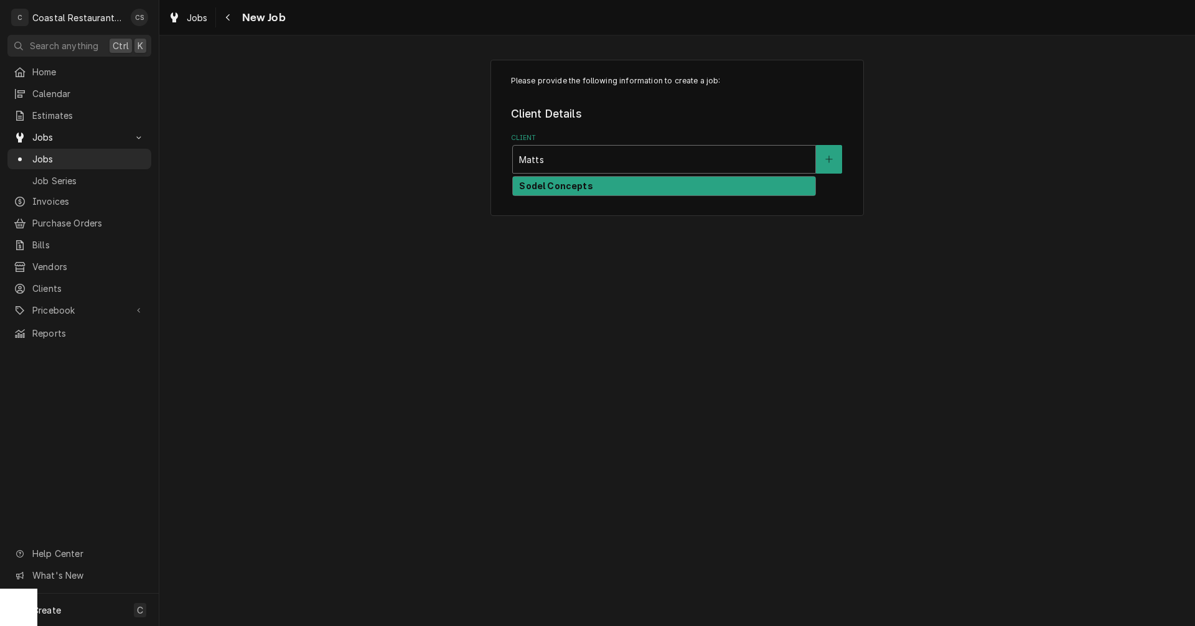
click at [572, 186] on strong "Sodel Concepts" at bounding box center [555, 186] width 73 height 11
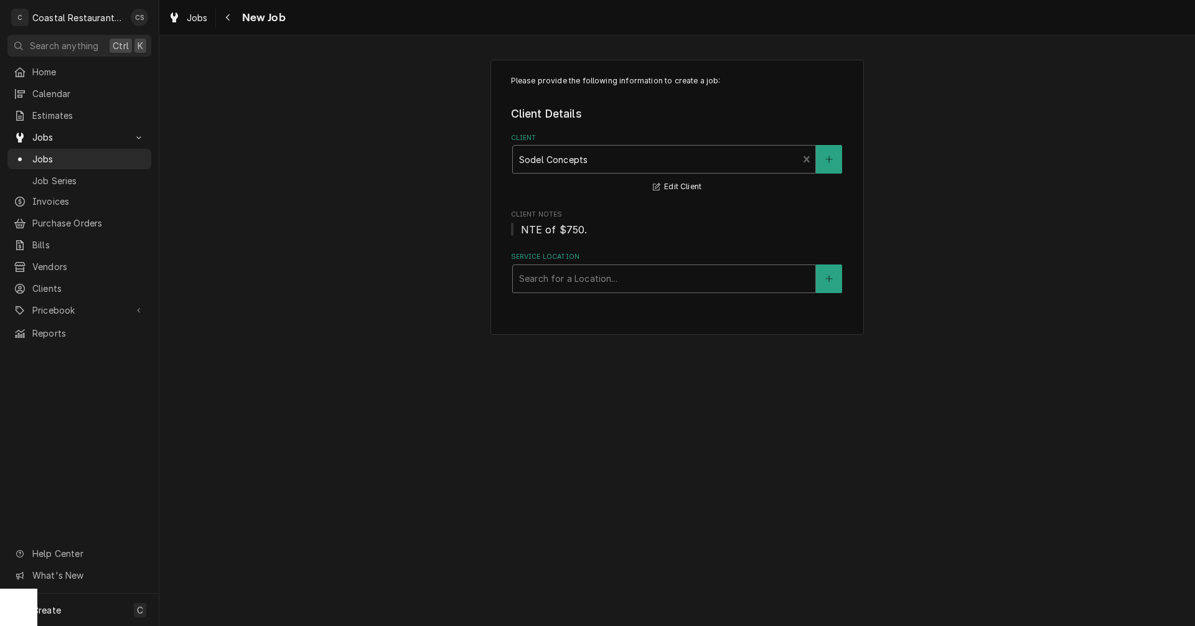
click at [572, 276] on div "Service Location" at bounding box center [664, 279] width 290 height 22
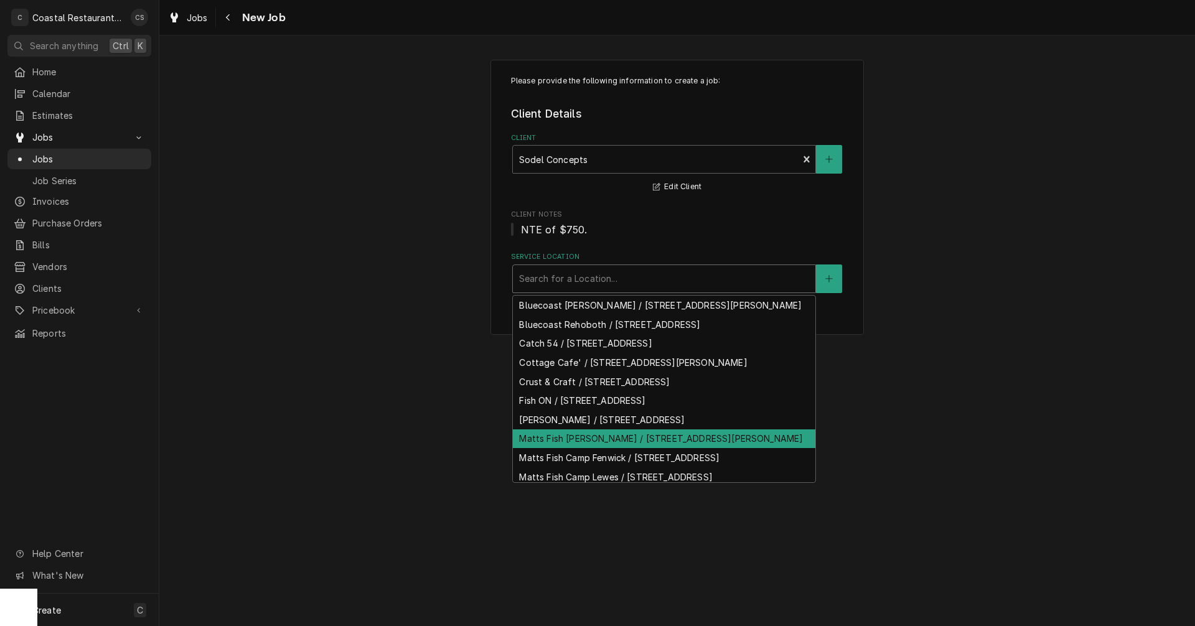
click at [580, 449] on div "Matts Fish Camp Bethany / 28635 Coastal Hwy, Bethany Beach, DE 19930" at bounding box center [664, 439] width 303 height 19
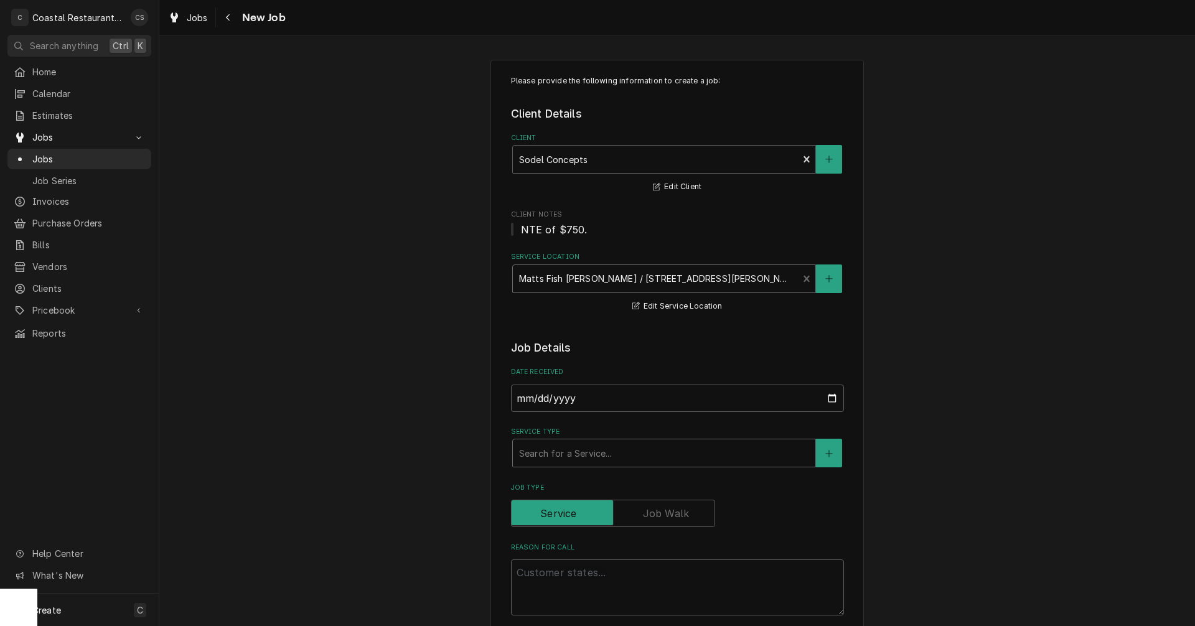
click at [553, 453] on div "Service Type" at bounding box center [664, 453] width 290 height 22
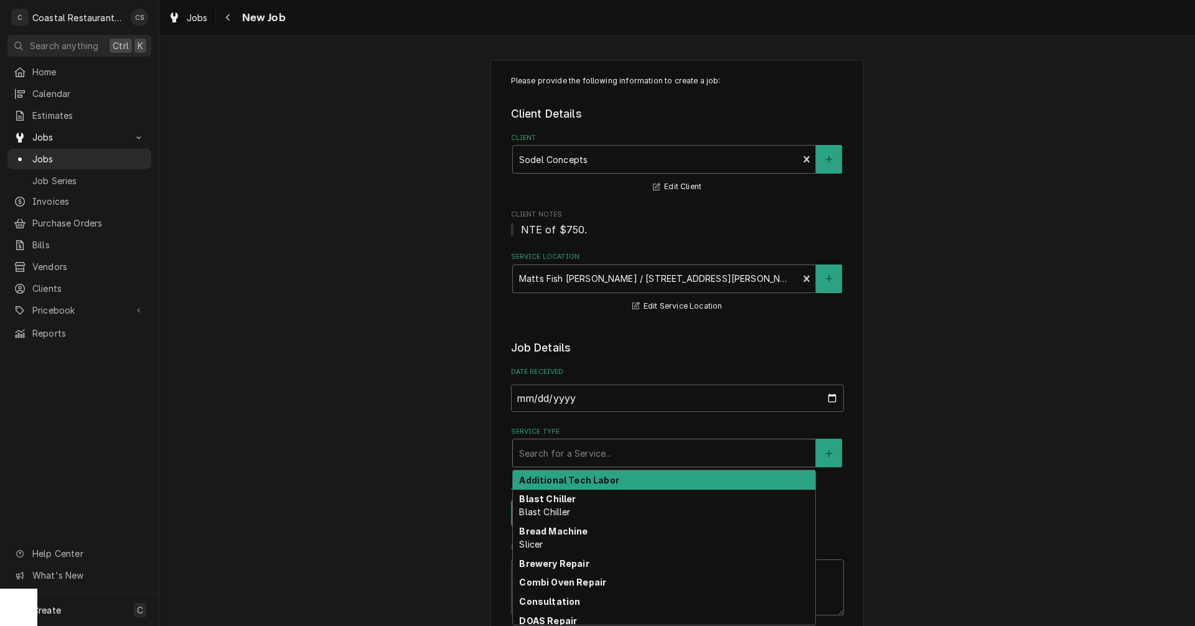
type textarea "x"
type input "I"
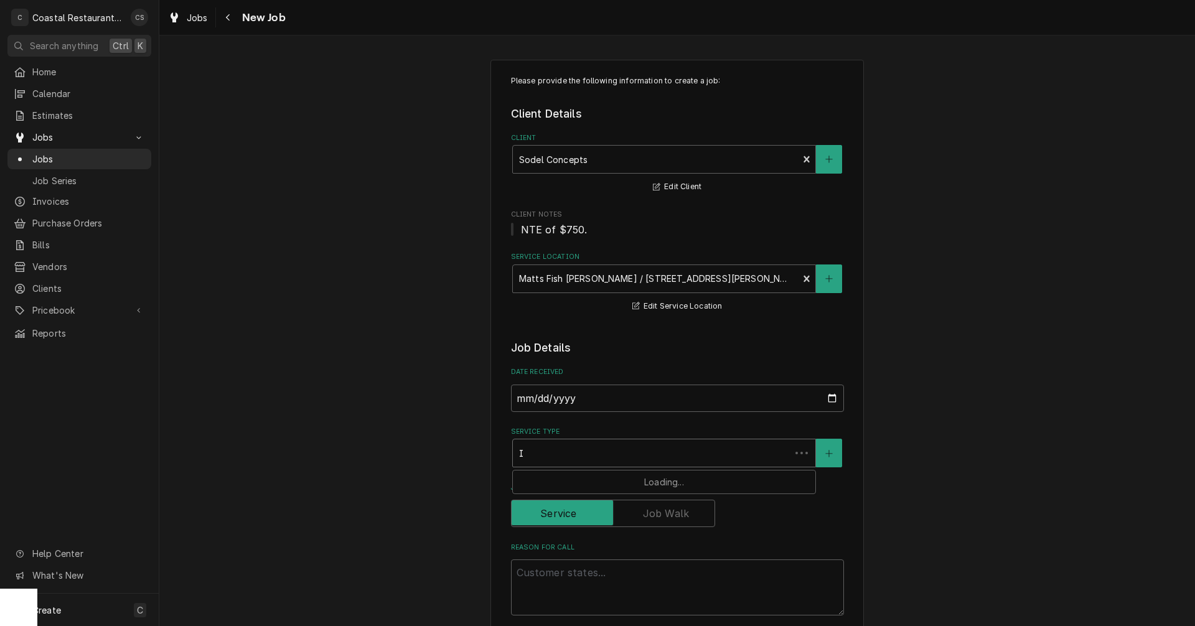
type textarea "x"
type input "Ic"
type textarea "x"
type input "Ice"
type textarea "x"
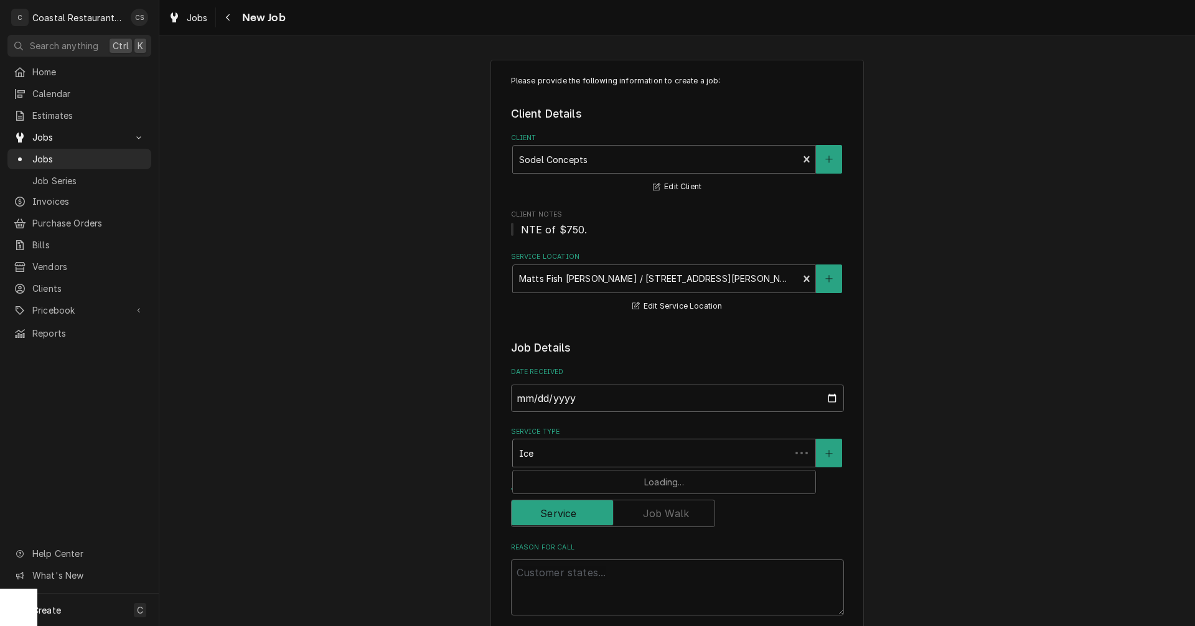
type input "Ice"
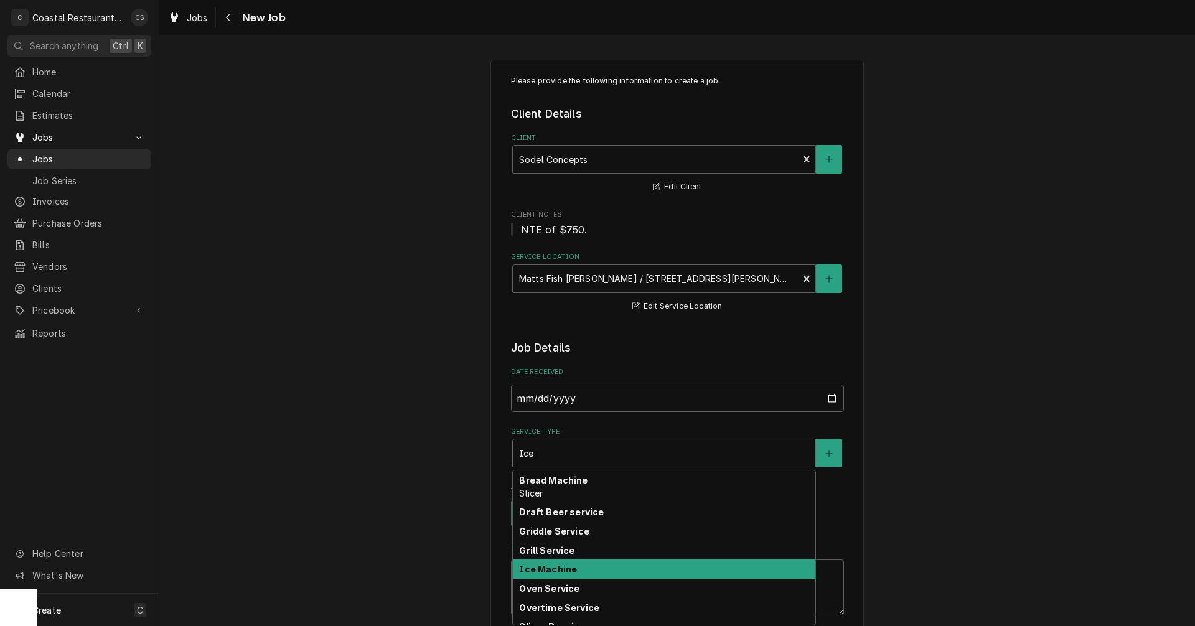
click at [557, 575] on strong "Ice Machine" at bounding box center [548, 569] width 58 height 11
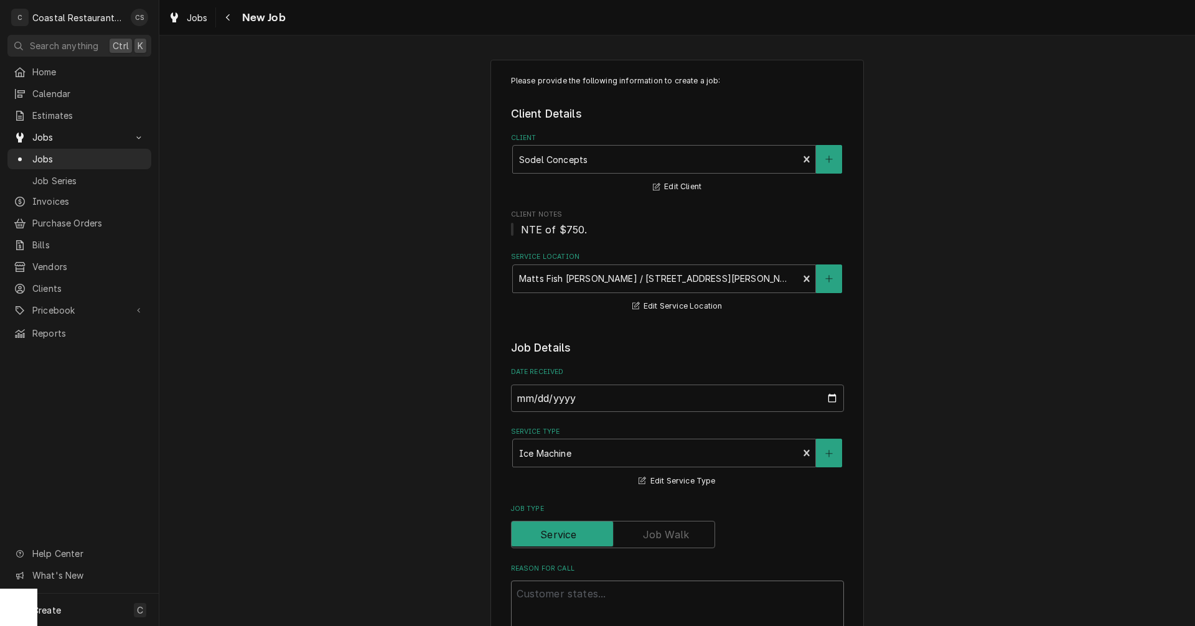
drag, startPoint x: 566, startPoint y: 604, endPoint x: 603, endPoint y: 600, distance: 37.6
click at [567, 604] on textarea "Reason For Call" at bounding box center [677, 609] width 333 height 56
type textarea "x"
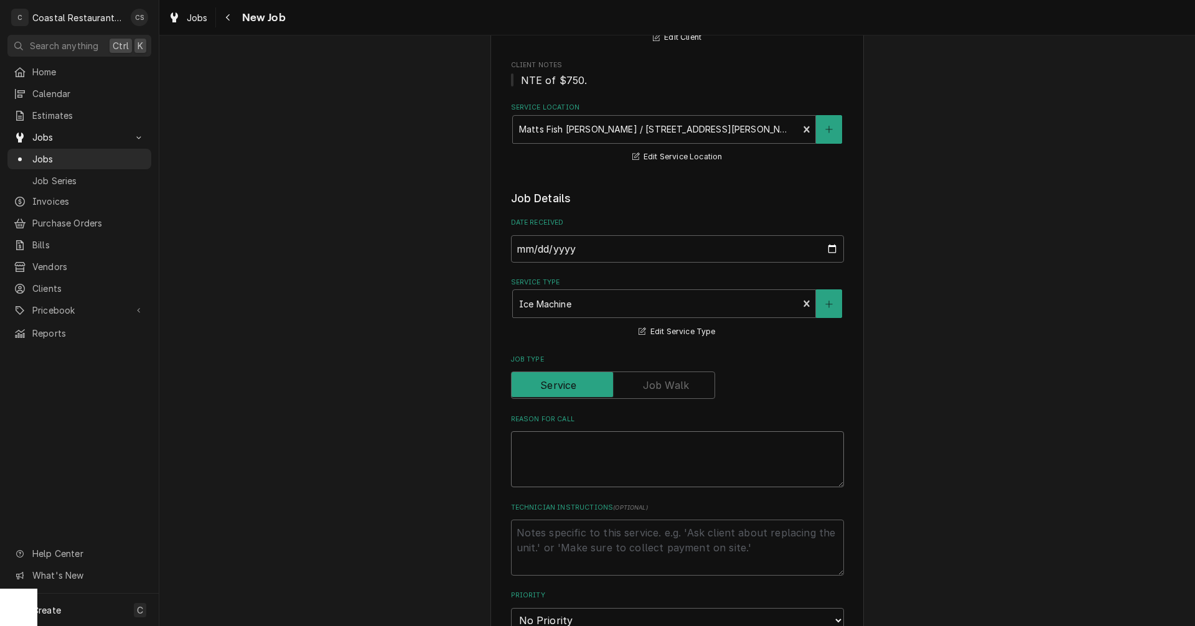
type textarea "x"
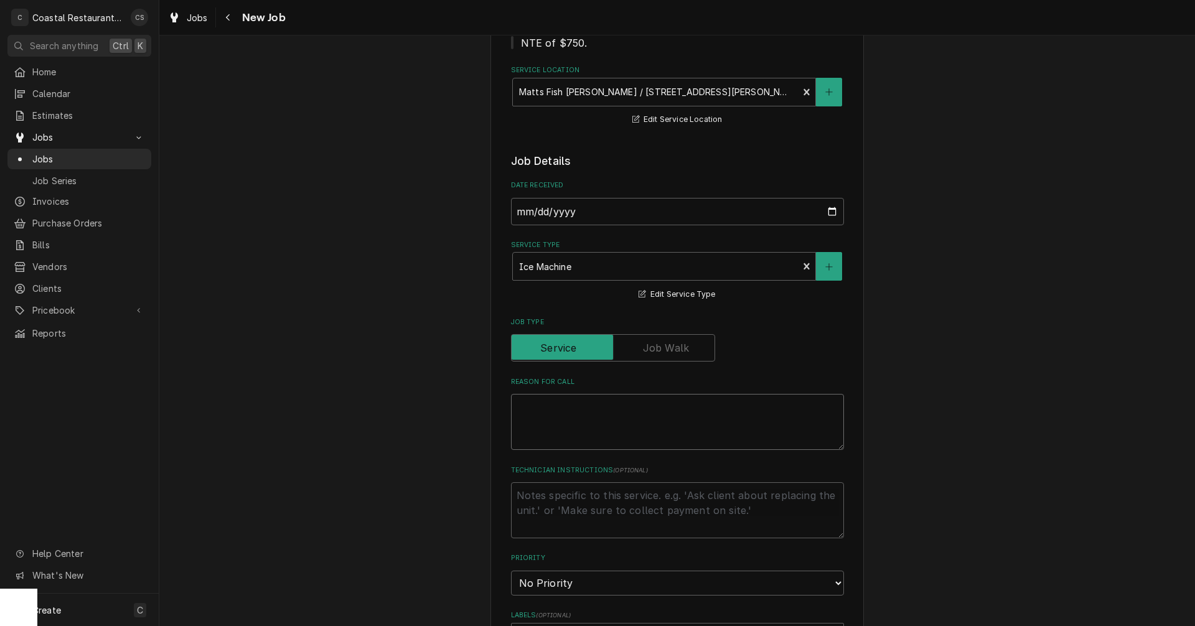
click at [527, 407] on textarea "Reason For Call" at bounding box center [677, 422] width 333 height 56
paste textarea "Work Order ID: 14291"
type textarea "x"
type textarea "Work Order ID: 14291"
type textarea "x"
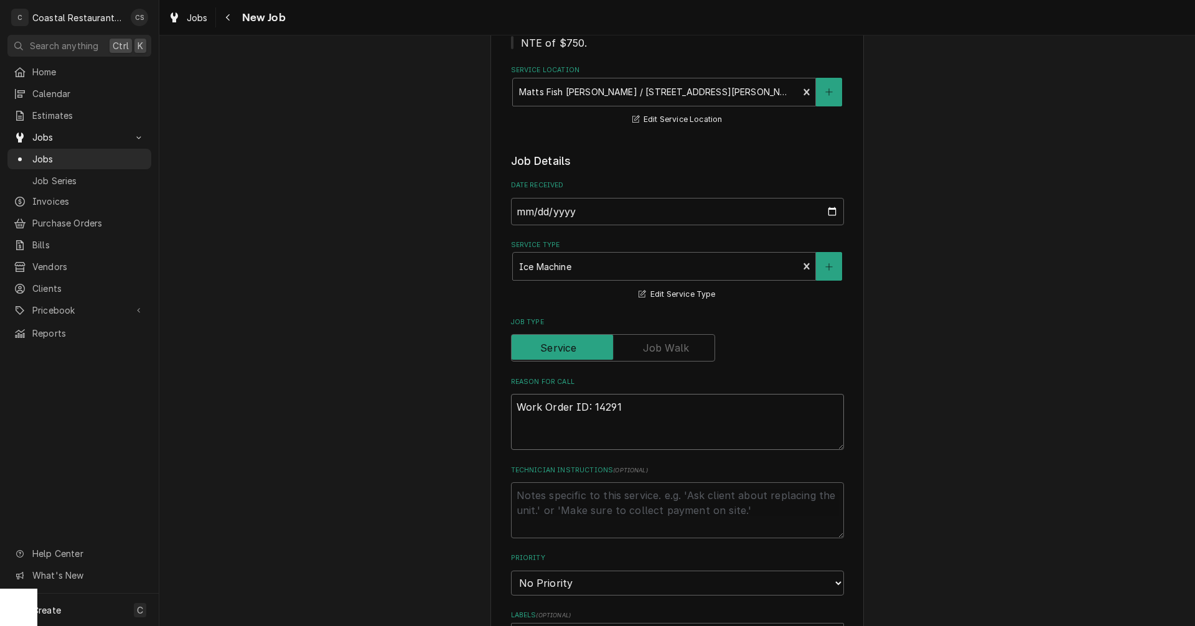
type textarea "Work Order ID: 14291"
type textarea "x"
type textarea "Work Order ID: 14291"
click at [650, 406] on textarea "Work Order ID: 14291" at bounding box center [677, 422] width 333 height 56
paste textarea "Our ice machine in the office is not working. The light on the front is blinkin…"
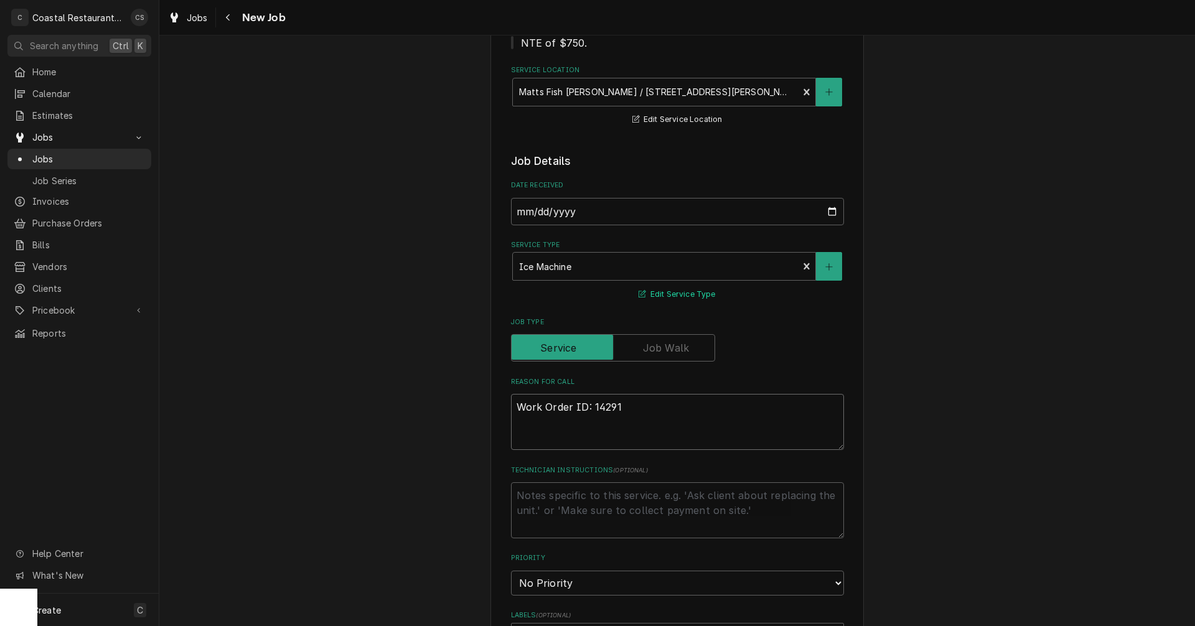
type textarea "x"
type textarea "Work Order ID: 14291 Our ice machine in the office is not working. The light on…"
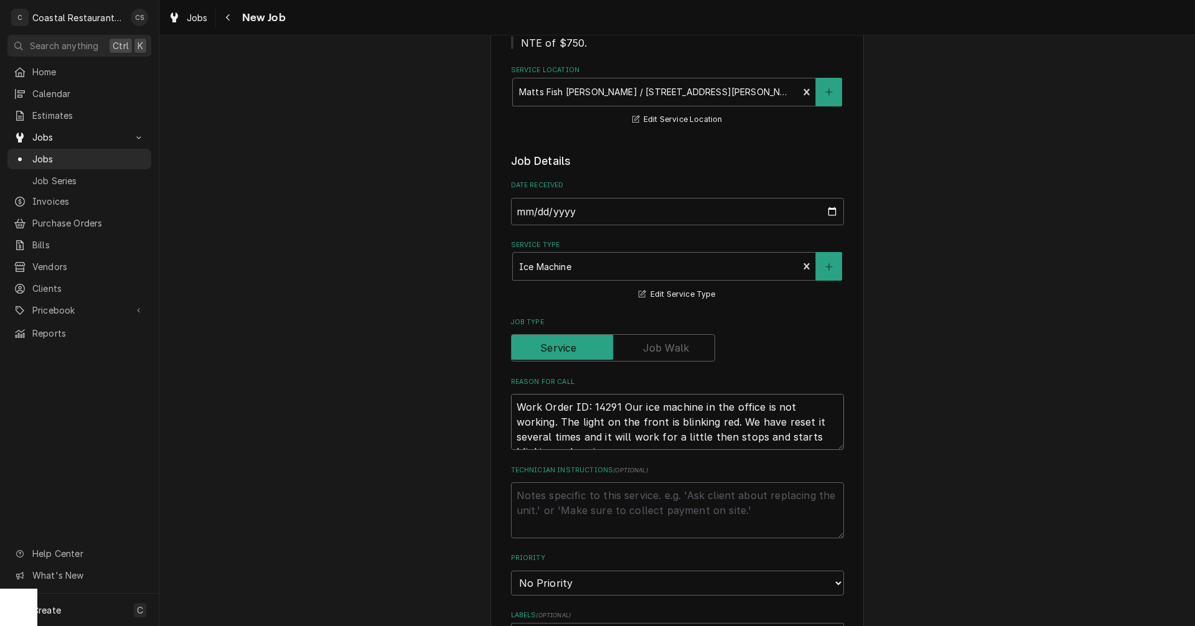
type textarea "x"
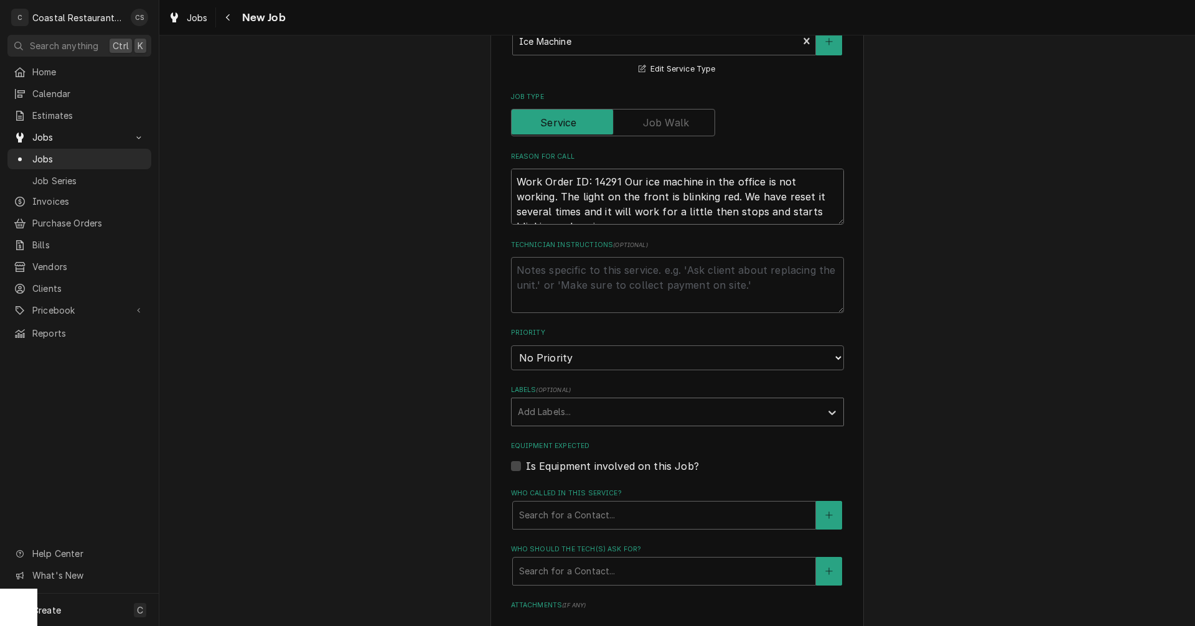
scroll to position [436, 0]
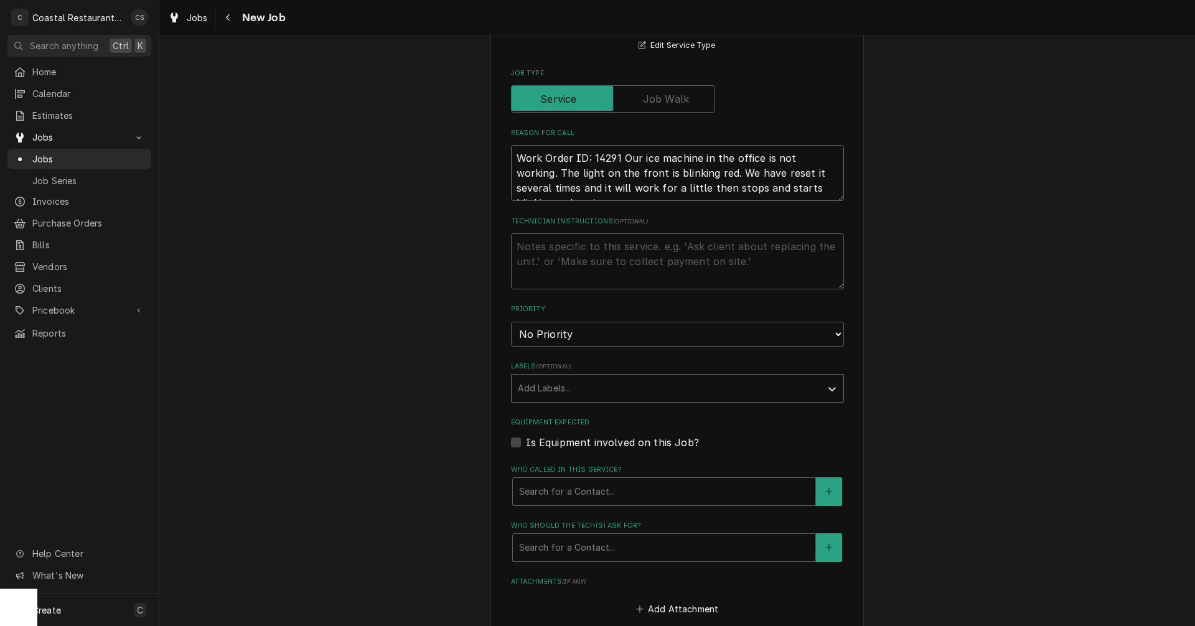
type textarea "Work Order ID: 14291 Our ice machine in the office is not working. The light on…"
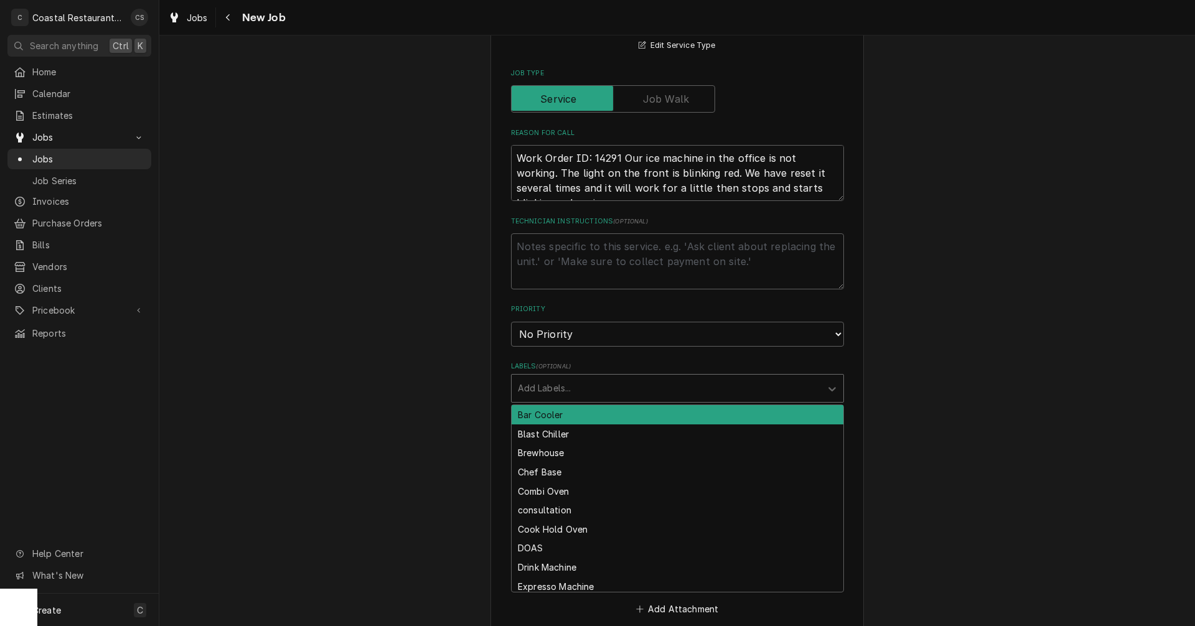
click at [580, 397] on div "Labels" at bounding box center [666, 388] width 297 height 22
type input "Ice"
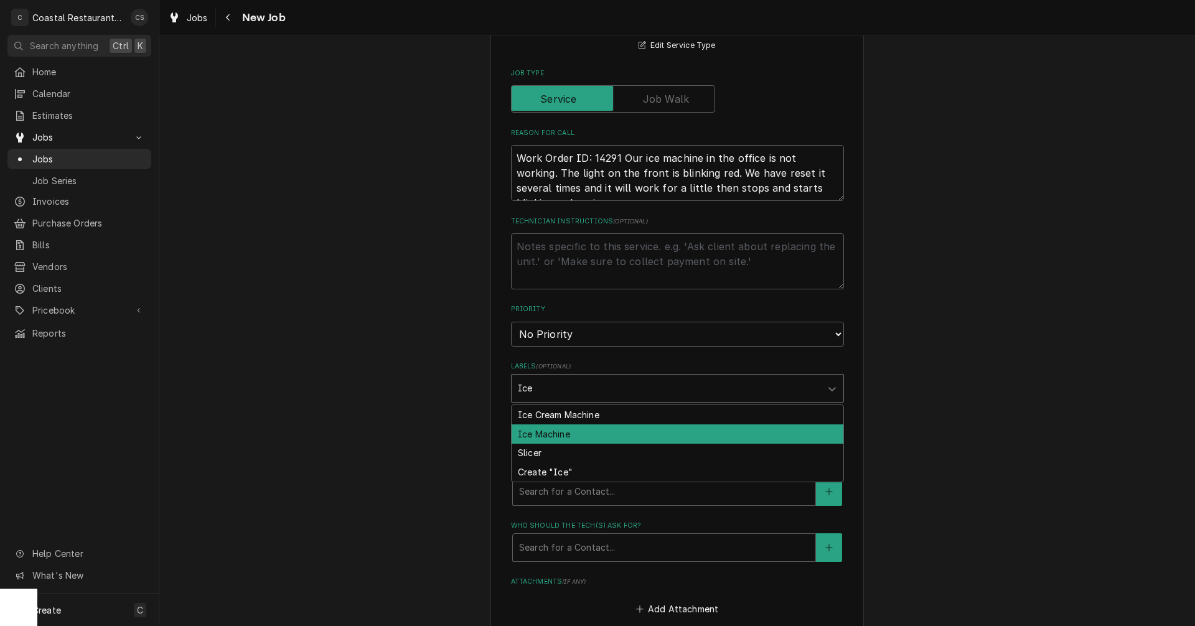
click at [563, 432] on div "Ice Machine" at bounding box center [678, 434] width 332 height 19
type textarea "x"
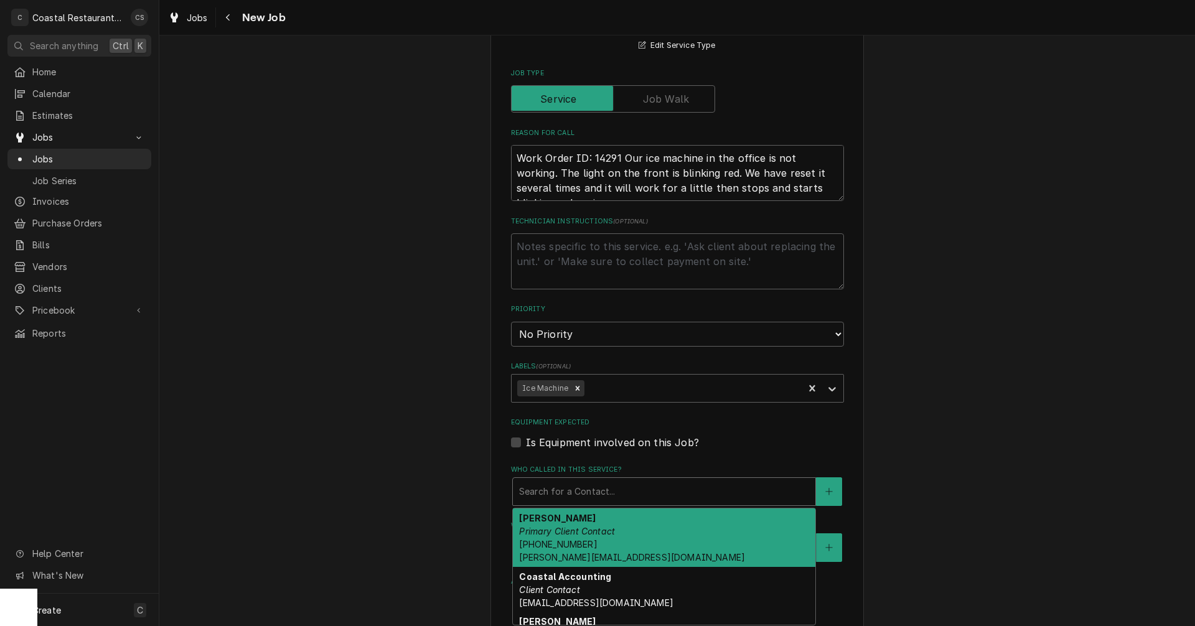
click at [563, 496] on div "Who called in this service?" at bounding box center [664, 492] width 290 height 22
click at [565, 540] on span "(302) 381-0571 Andrew@sodelconcepts.com" at bounding box center [632, 551] width 226 height 24
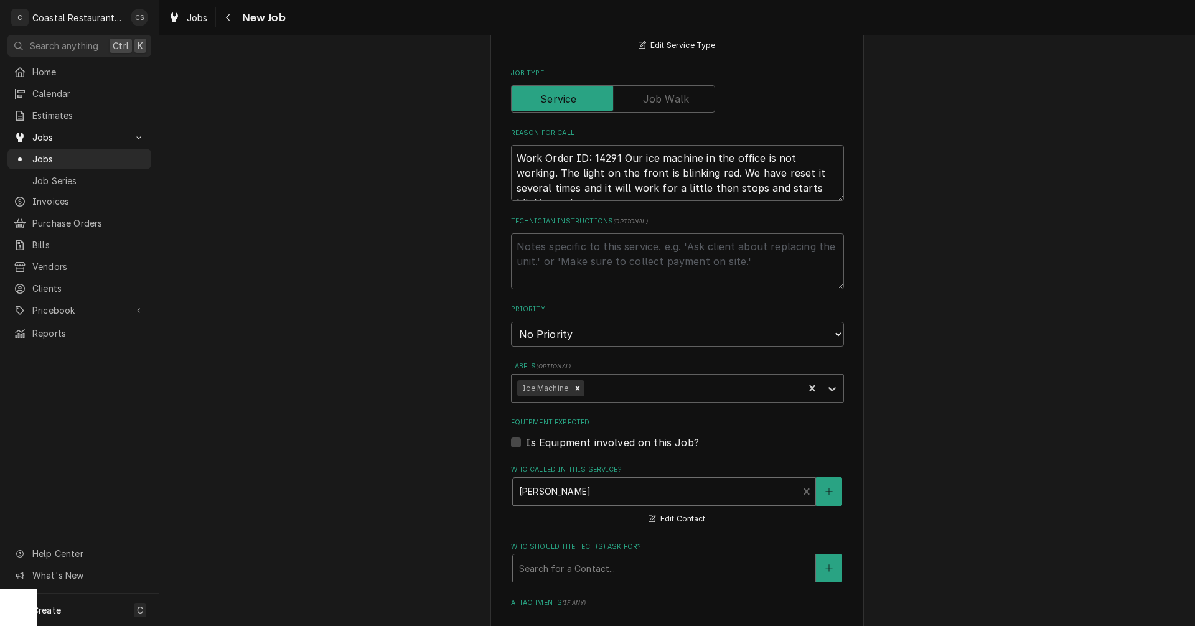
click at [559, 575] on div "Who should the tech(s) ask for?" at bounding box center [664, 568] width 290 height 22
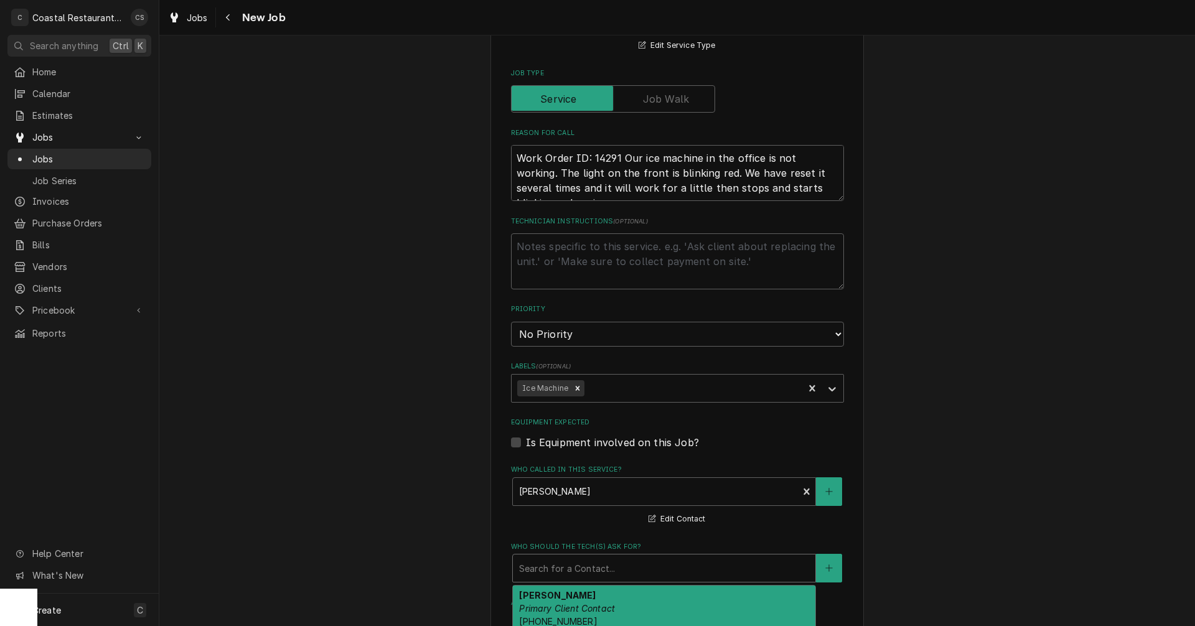
click at [558, 602] on div "Andrew Dickinson Primary Client Contact (302) 381-0571 Andrew@sodelconcepts.com" at bounding box center [664, 615] width 303 height 59
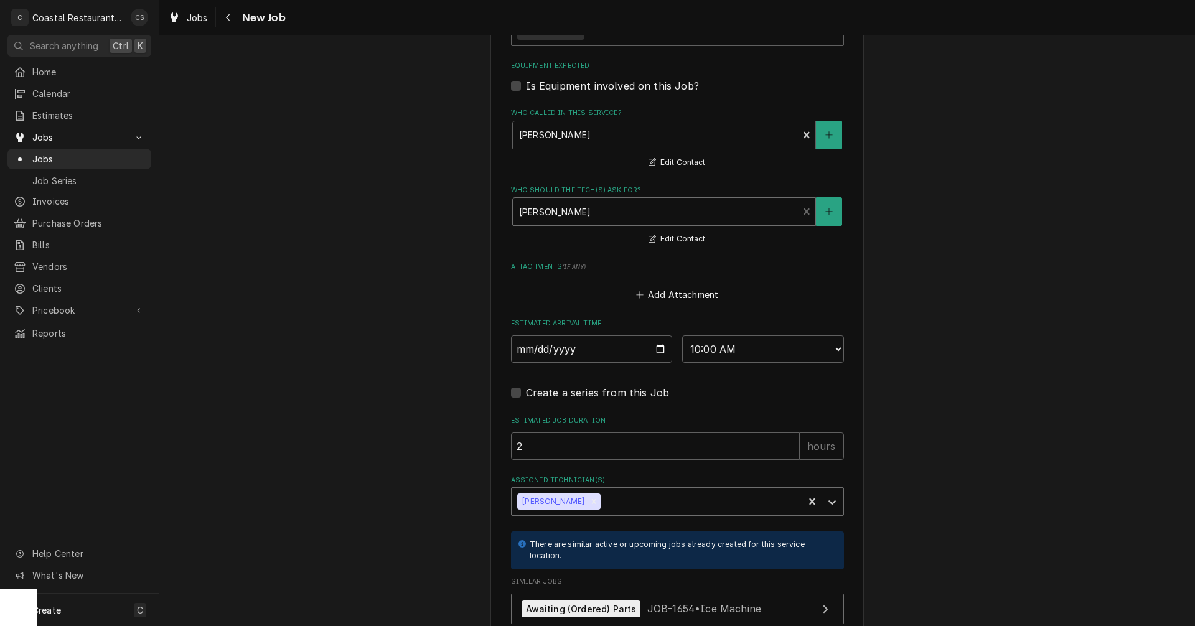
scroll to position [809, 0]
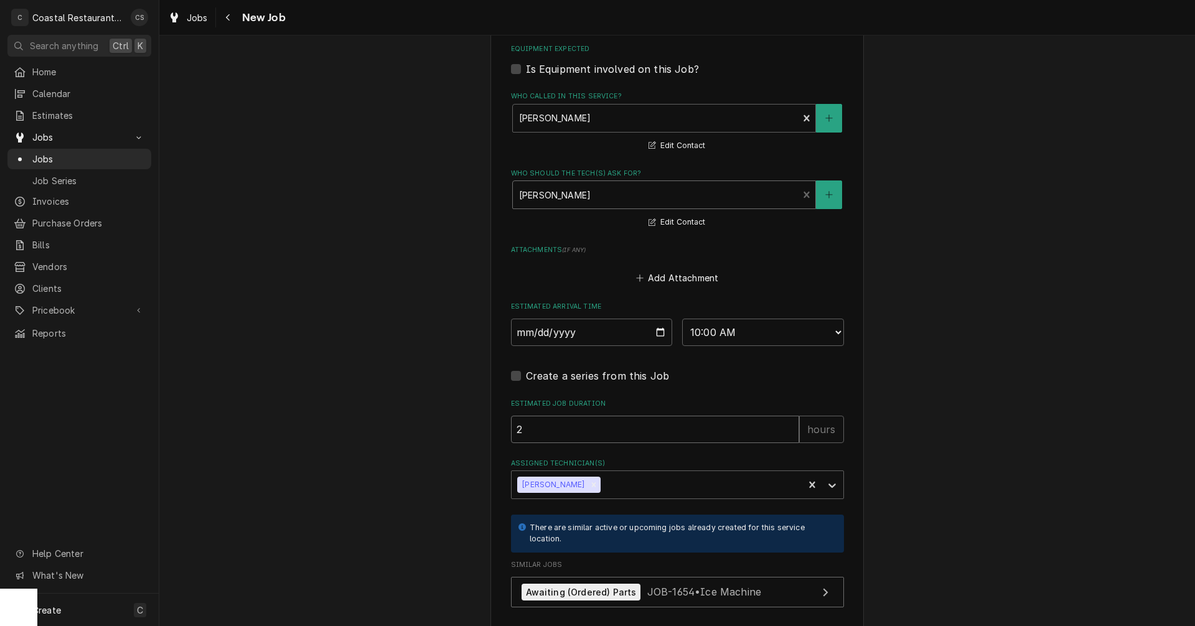
click at [548, 435] on input "2" at bounding box center [655, 429] width 288 height 27
type textarea "x"
type input "1"
type textarea "x"
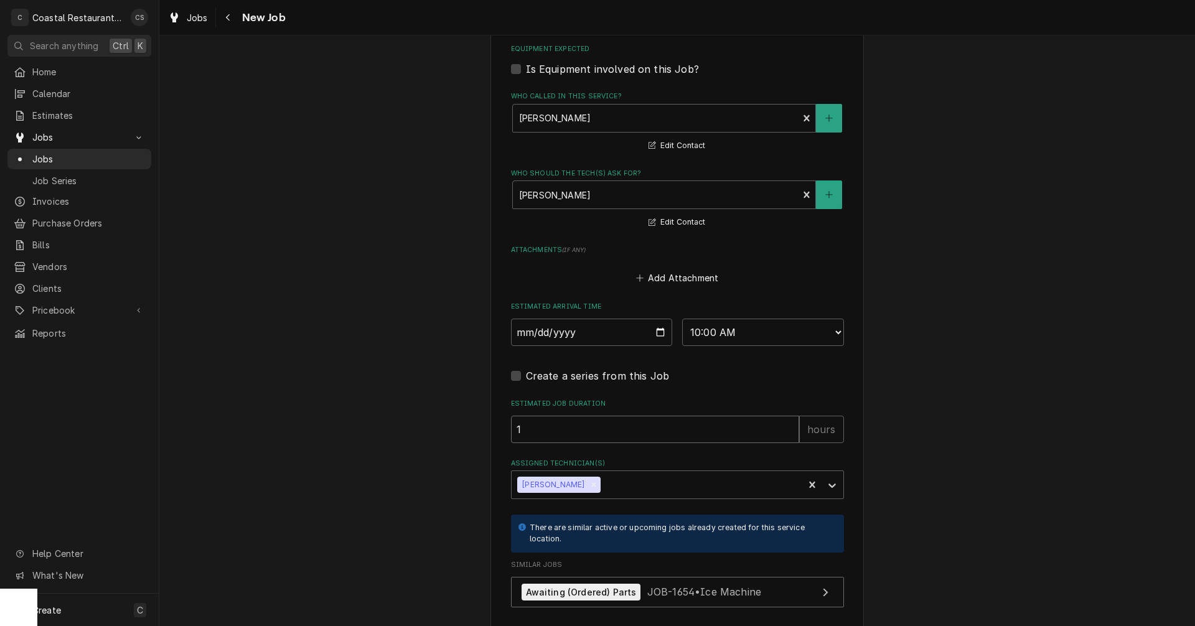
type input "1"
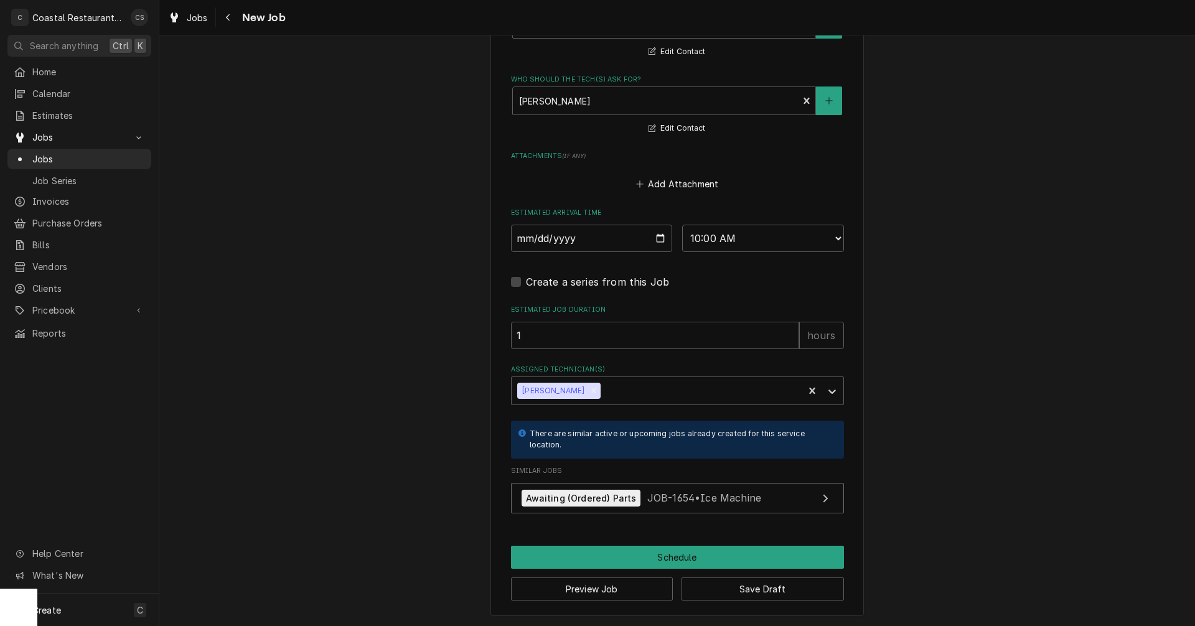
scroll to position [905, 0]
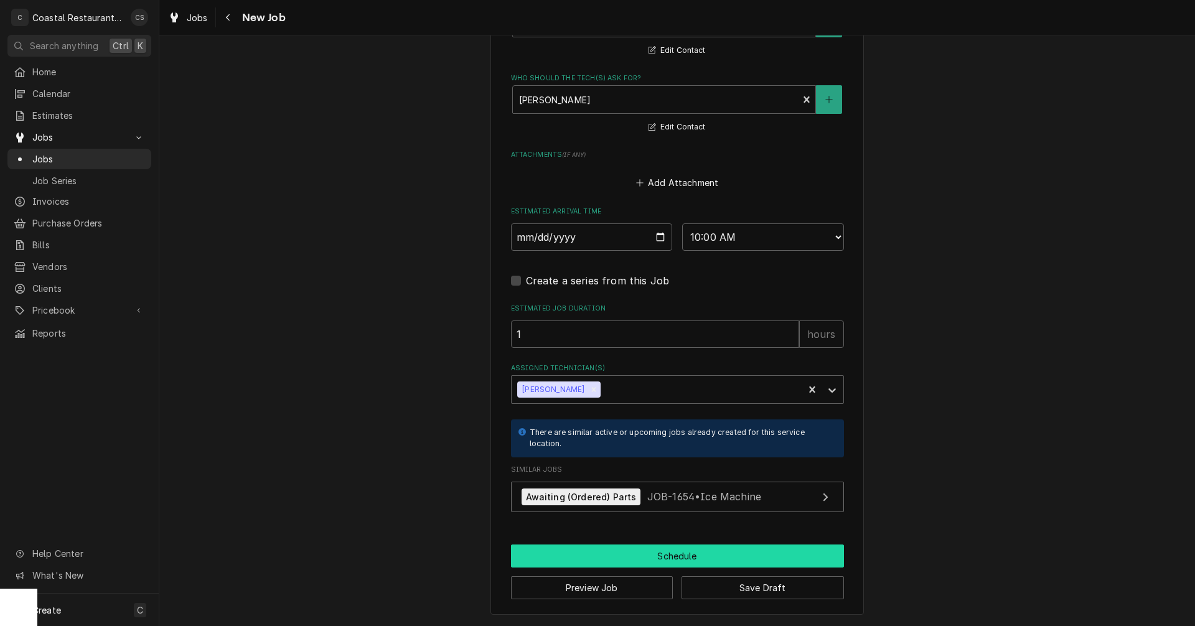
click at [675, 556] on button "Schedule" at bounding box center [677, 556] width 333 height 23
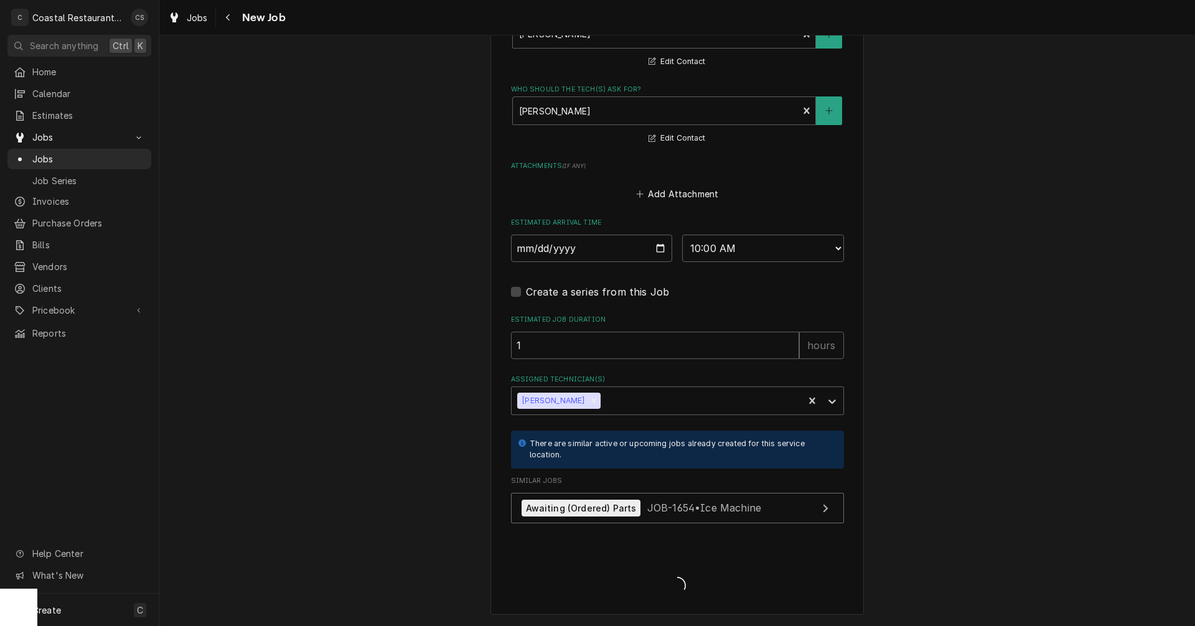
type textarea "x"
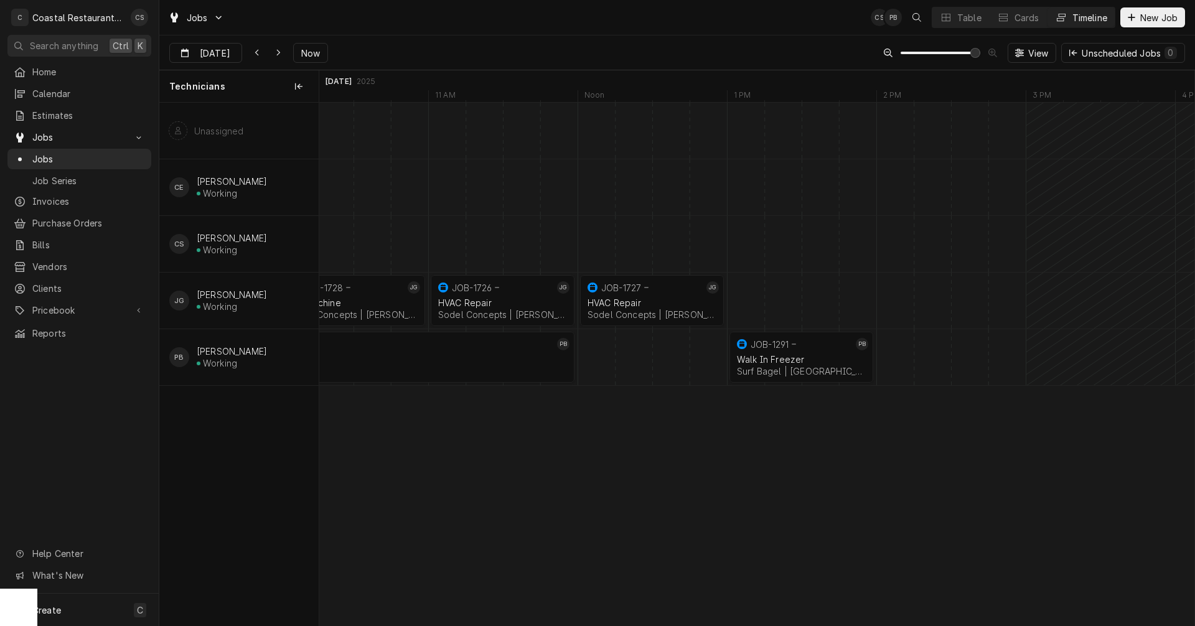
click at [781, 302] on div "normal" at bounding box center [577, 301] width 35935 height 56
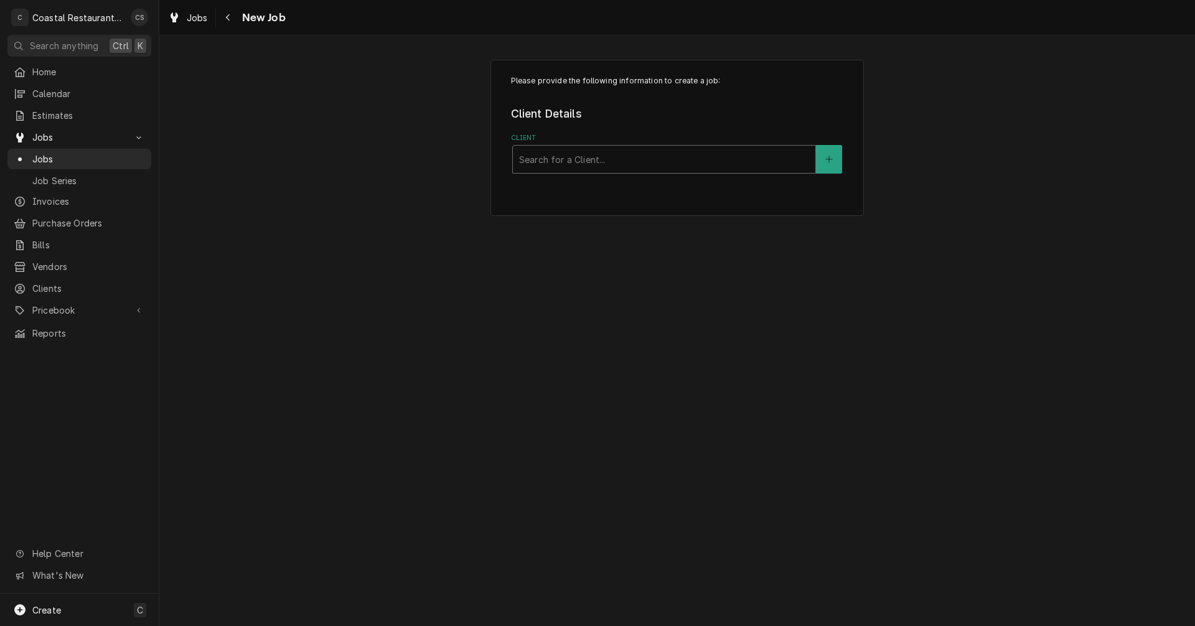
click at [616, 156] on div "Client" at bounding box center [664, 159] width 290 height 22
type input "Matts"
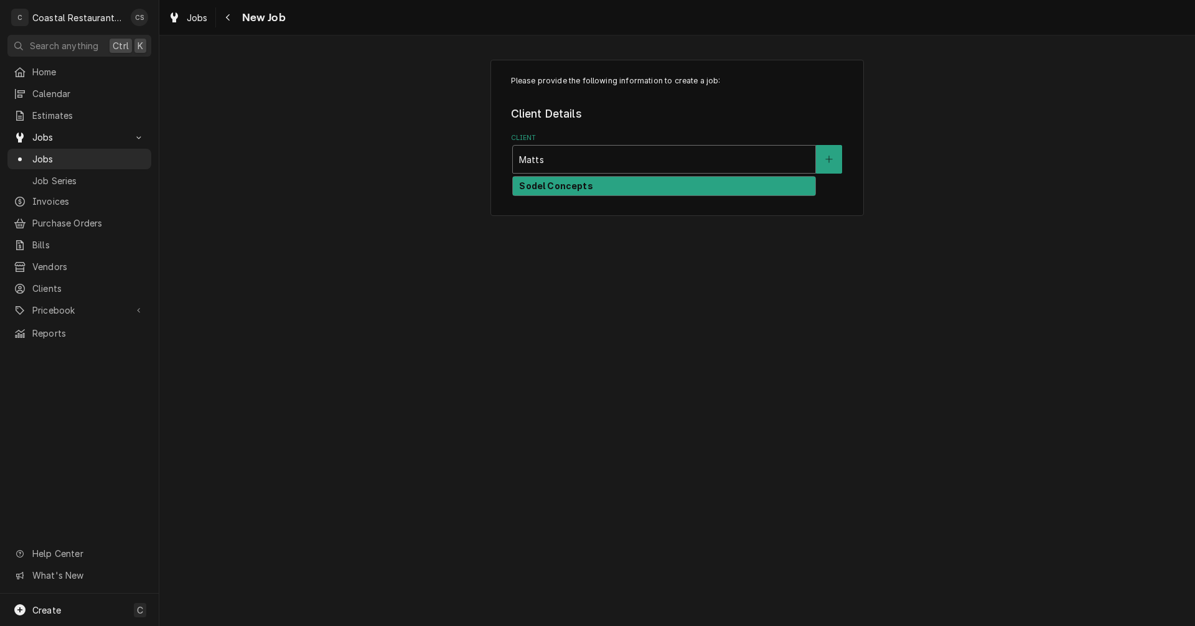
click at [577, 187] on strong "Sodel Concepts" at bounding box center [555, 186] width 73 height 11
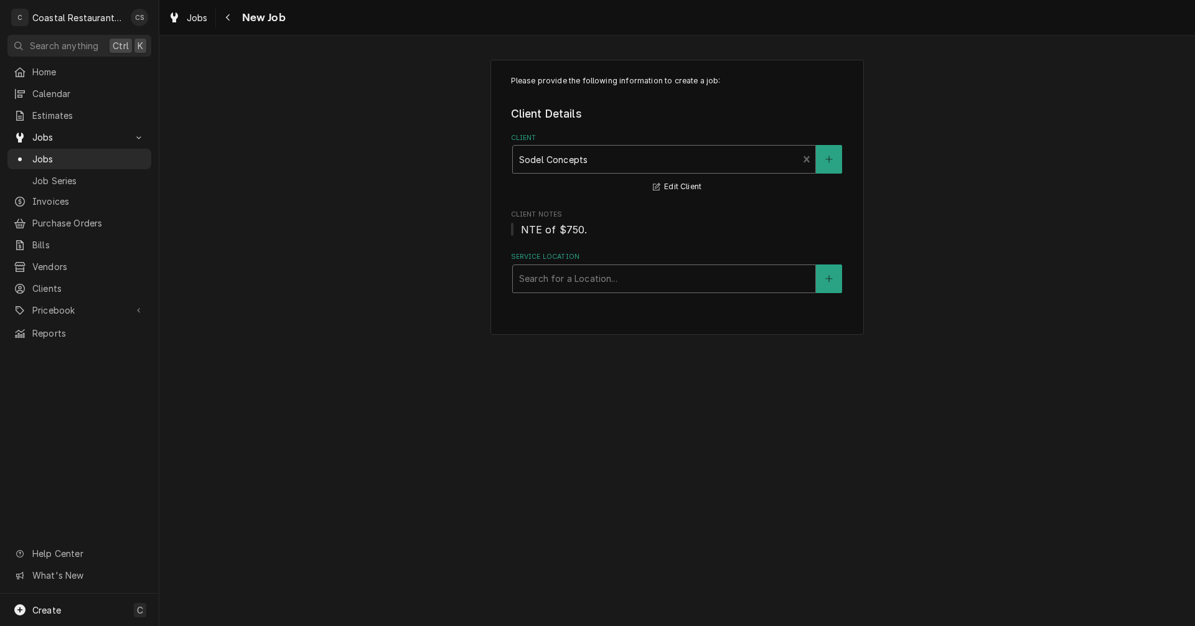
click at [555, 280] on div "Service Location" at bounding box center [664, 279] width 290 height 22
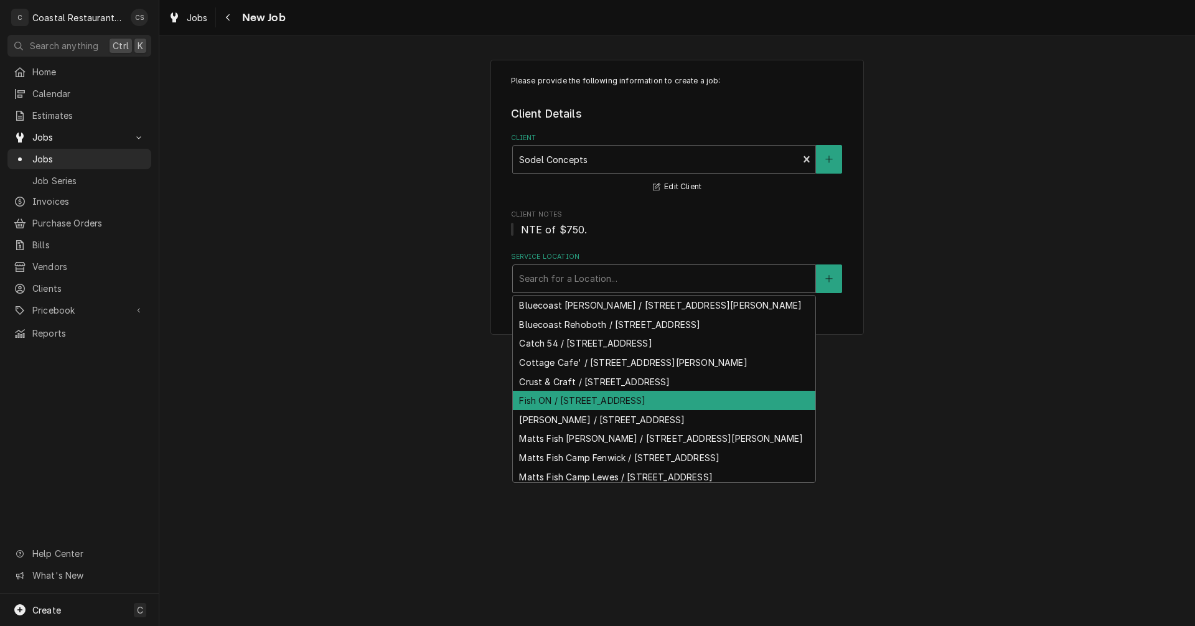
scroll to position [56, 0]
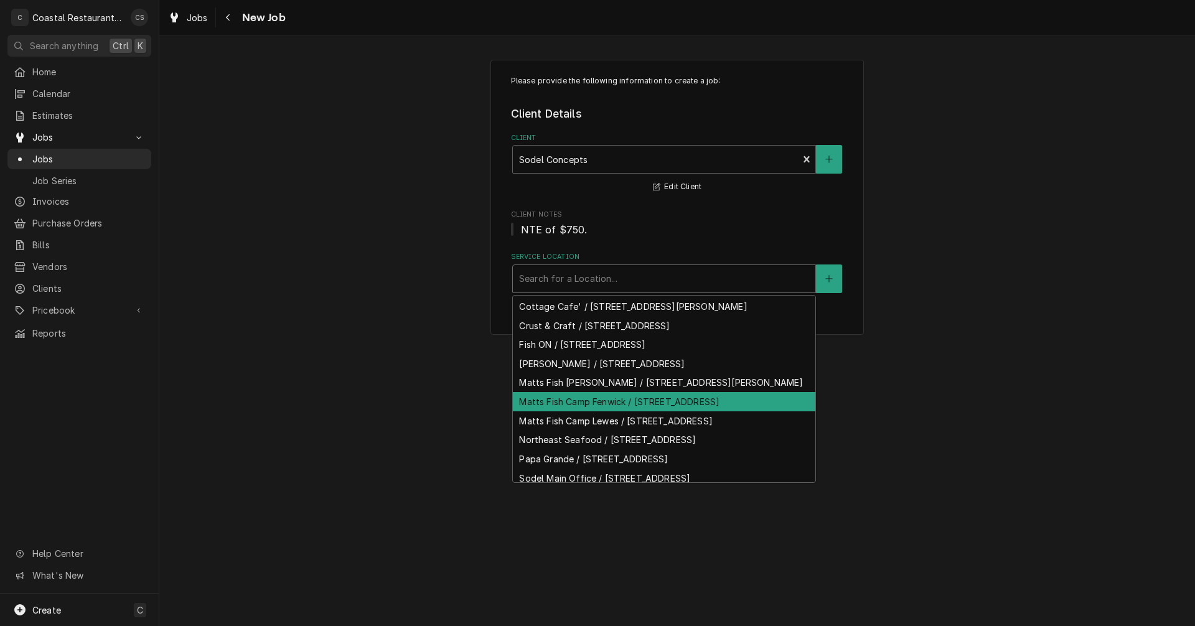
click at [568, 412] on div "Matts Fish Camp Fenwick / [STREET_ADDRESS]" at bounding box center [664, 401] width 303 height 19
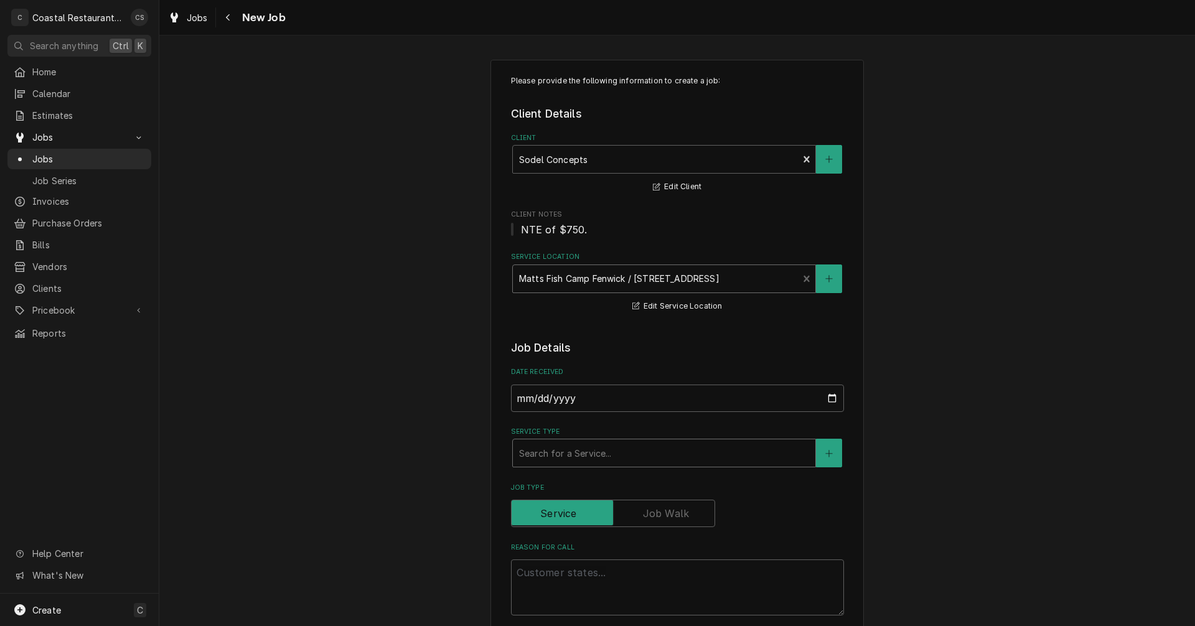
click at [543, 458] on div "Service Type" at bounding box center [664, 453] width 290 height 22
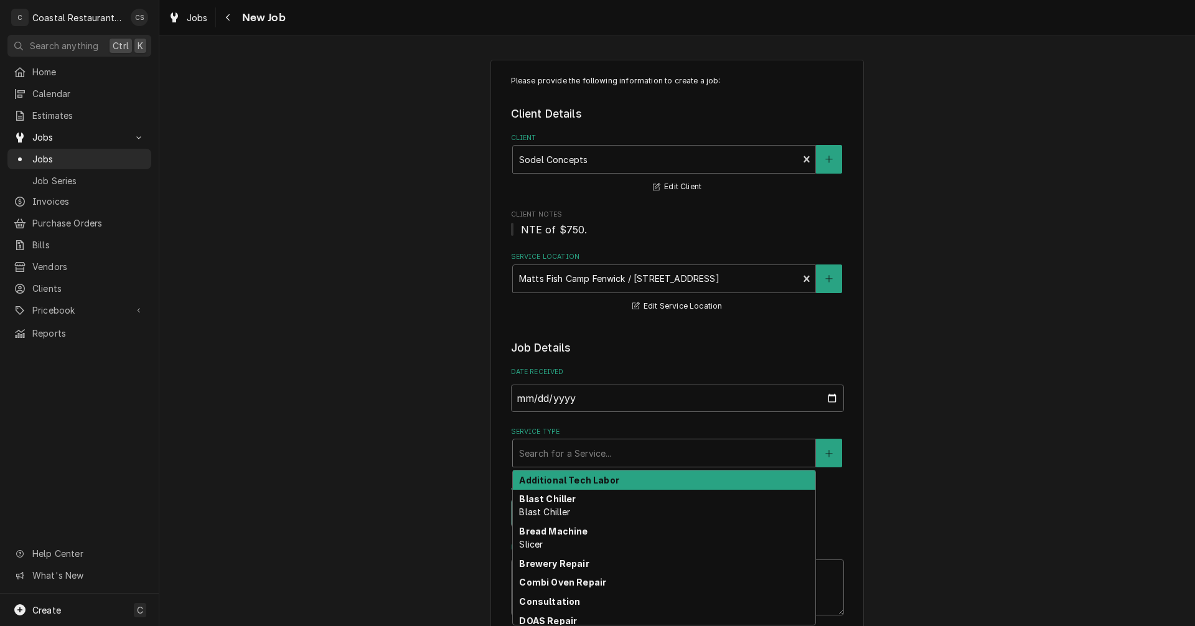
type textarea "x"
type input "H"
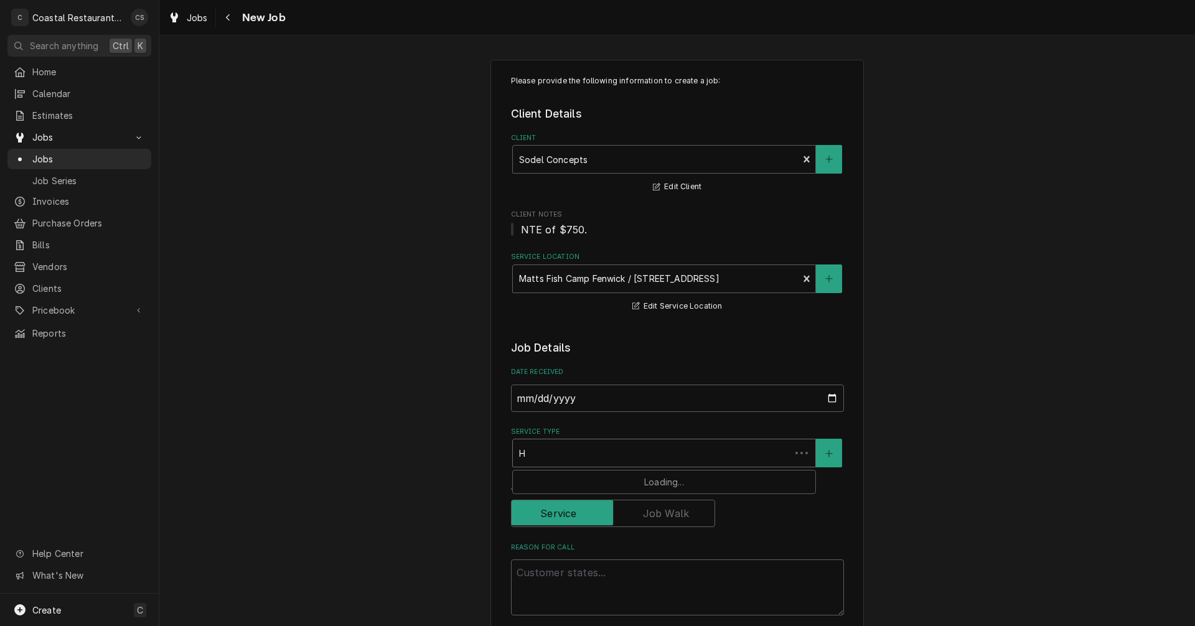
type textarea "x"
type input "HV"
type textarea "x"
type input "HVA"
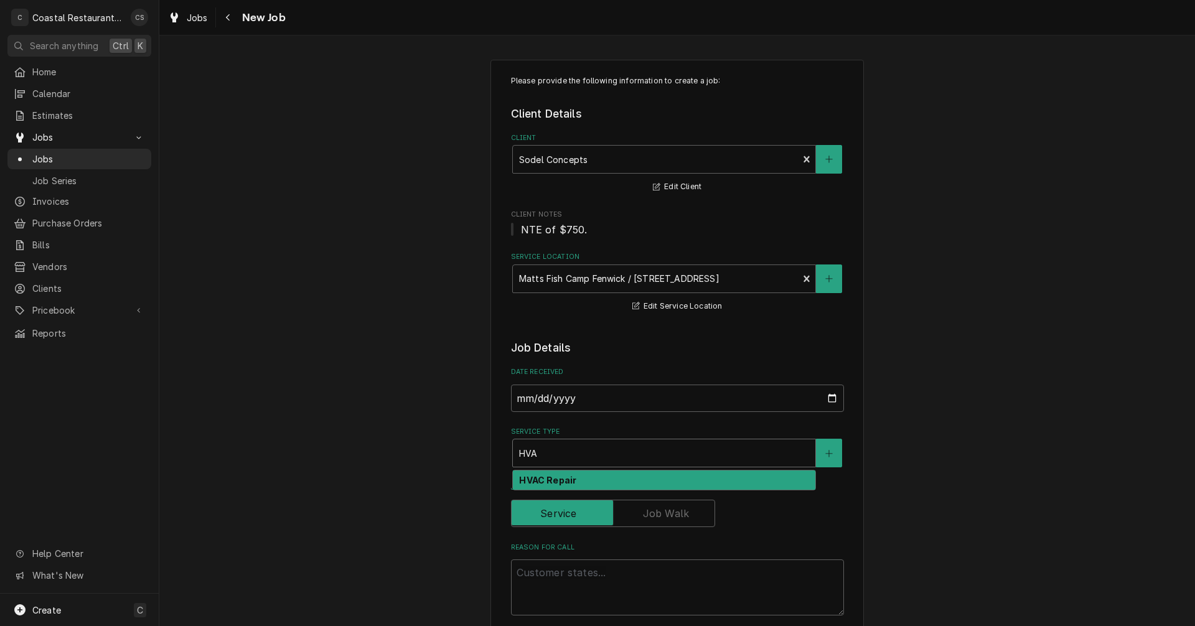
click at [540, 478] on strong "HVAC Repair" at bounding box center [547, 480] width 57 height 11
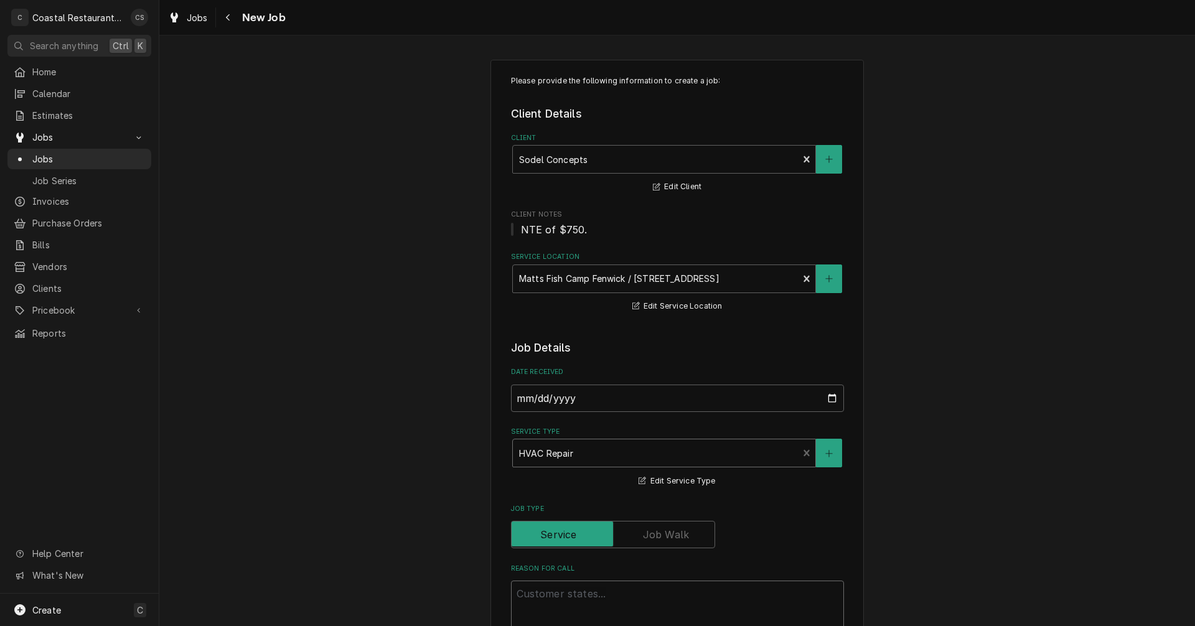
click at [542, 594] on textarea "Reason For Call" at bounding box center [677, 609] width 333 height 56
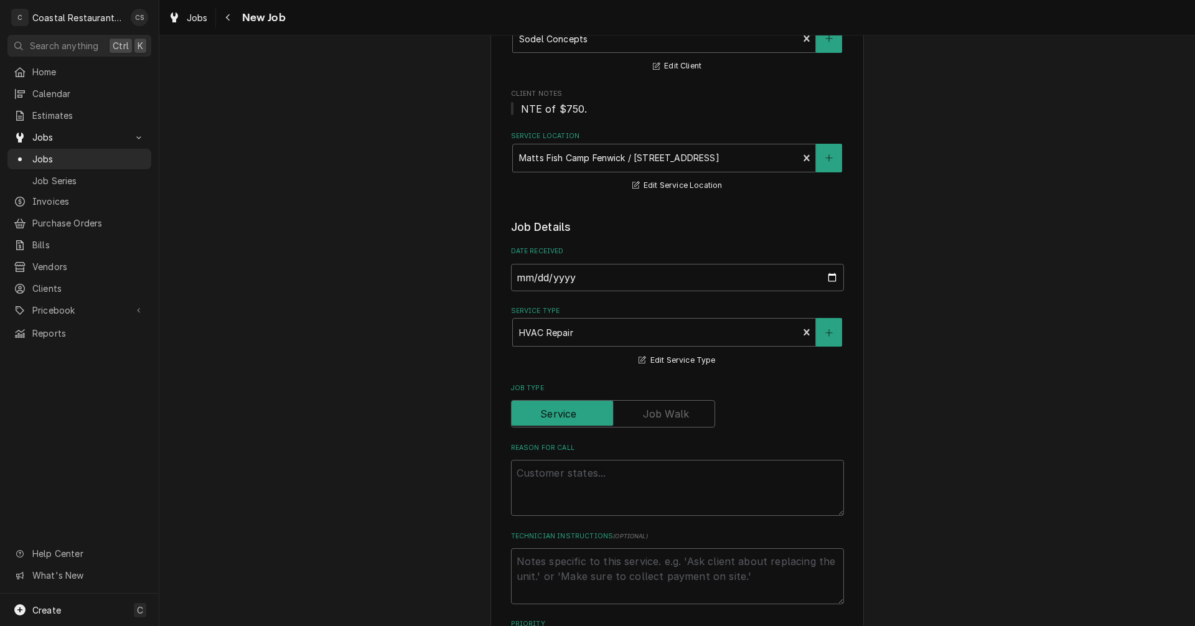
scroll to position [125, 0]
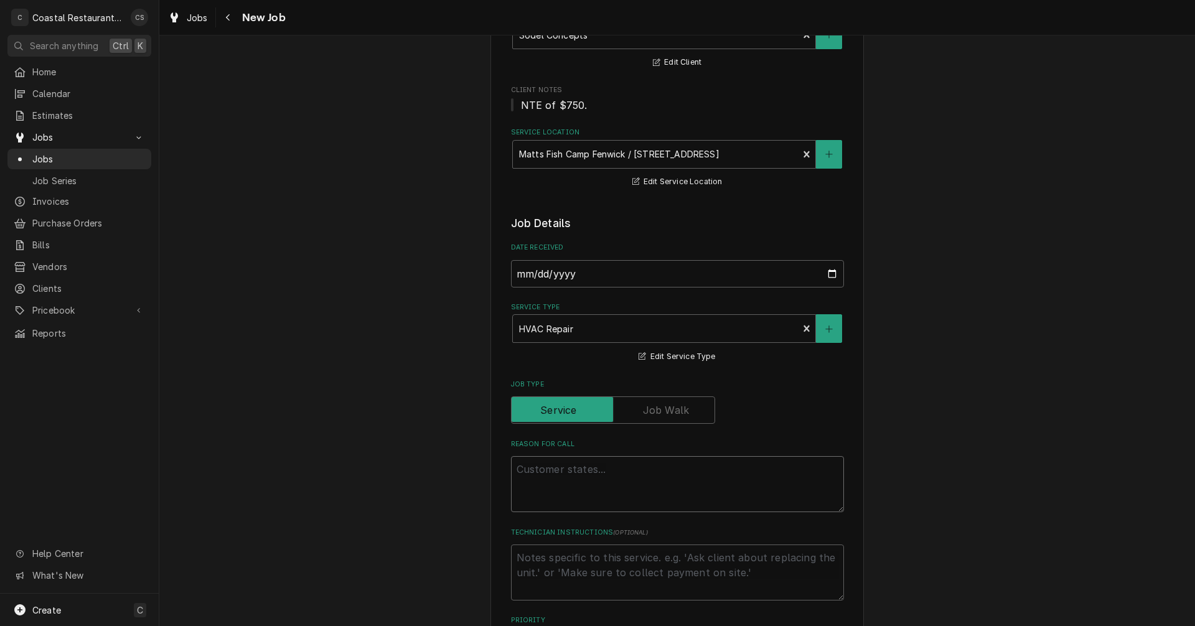
click at [524, 470] on textarea "Reason For Call" at bounding box center [677, 484] width 333 height 56
paste textarea "Work Order ID: 14222"
type textarea "x"
type textarea "Work Order ID: 14222"
type textarea "x"
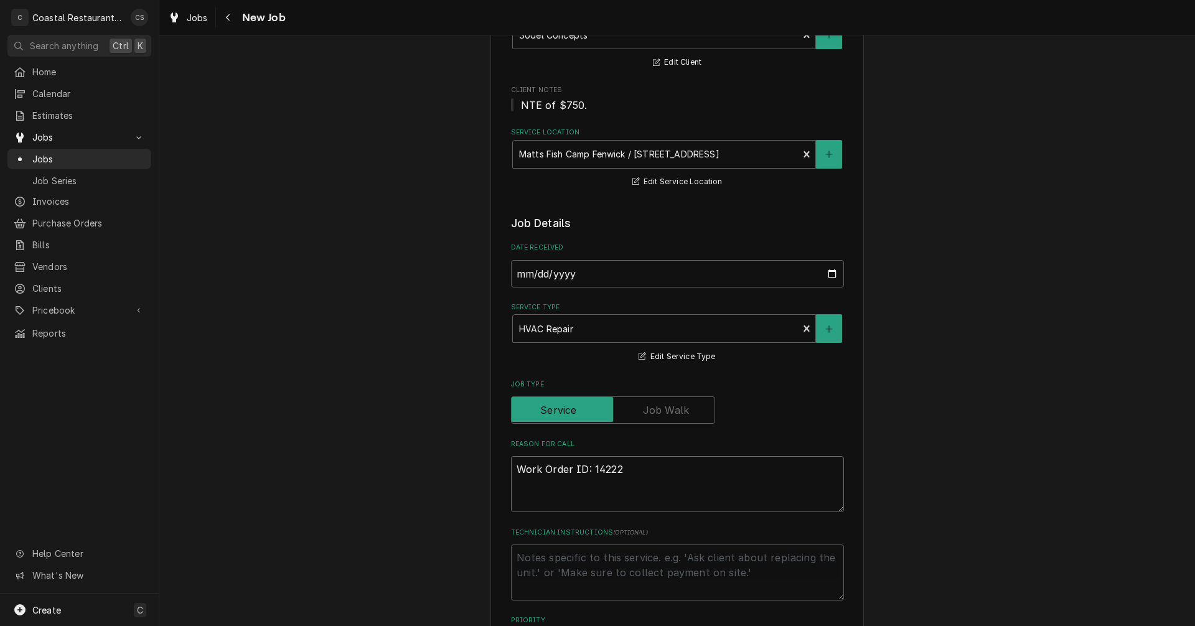
type textarea "Work Order ID: 14222"
type textarea "x"
type textarea "Work Order ID: 14222"
click at [636, 470] on textarea "Work Order ID: 14222" at bounding box center [677, 484] width 333 height 56
paste textarea "ac unit above line at bottom of back stairwell profusely dripping. Upon inspect…"
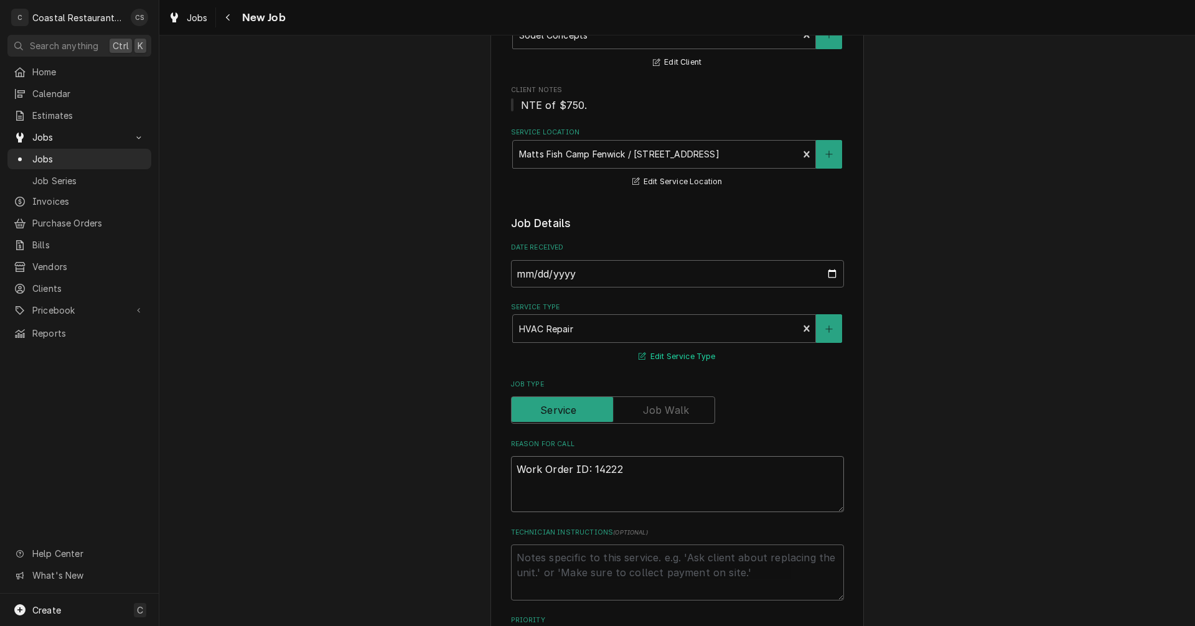
type textarea "x"
type textarea "Work Order ID: 14222 ac unit above line at bottom of back stairwell profusely d…"
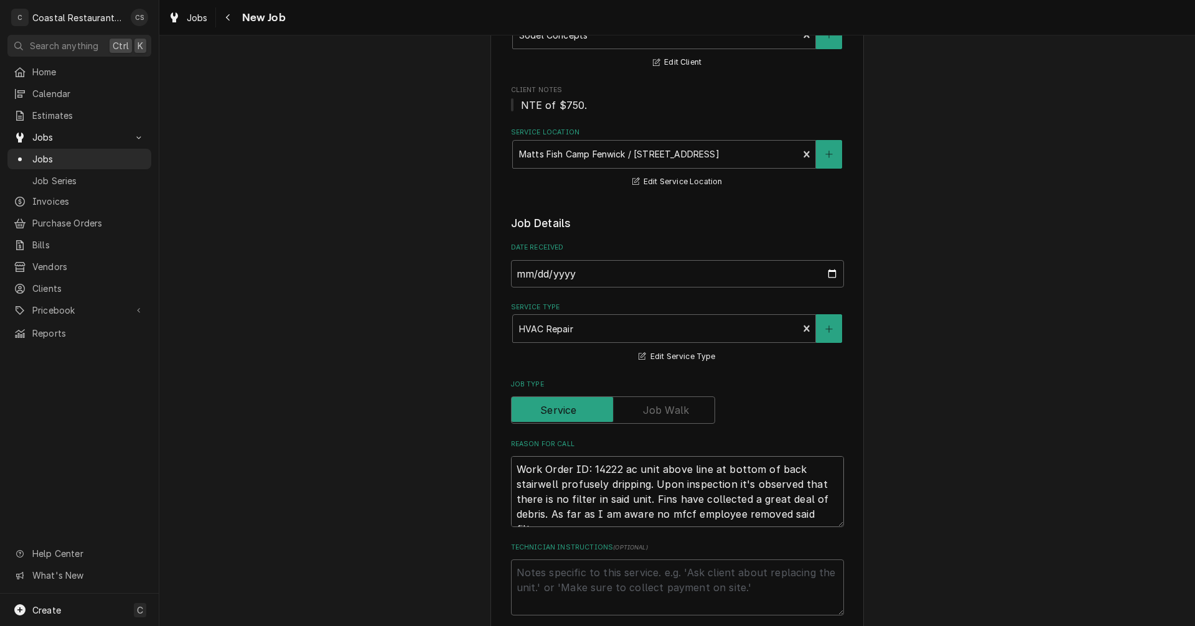
scroll to position [9, 0]
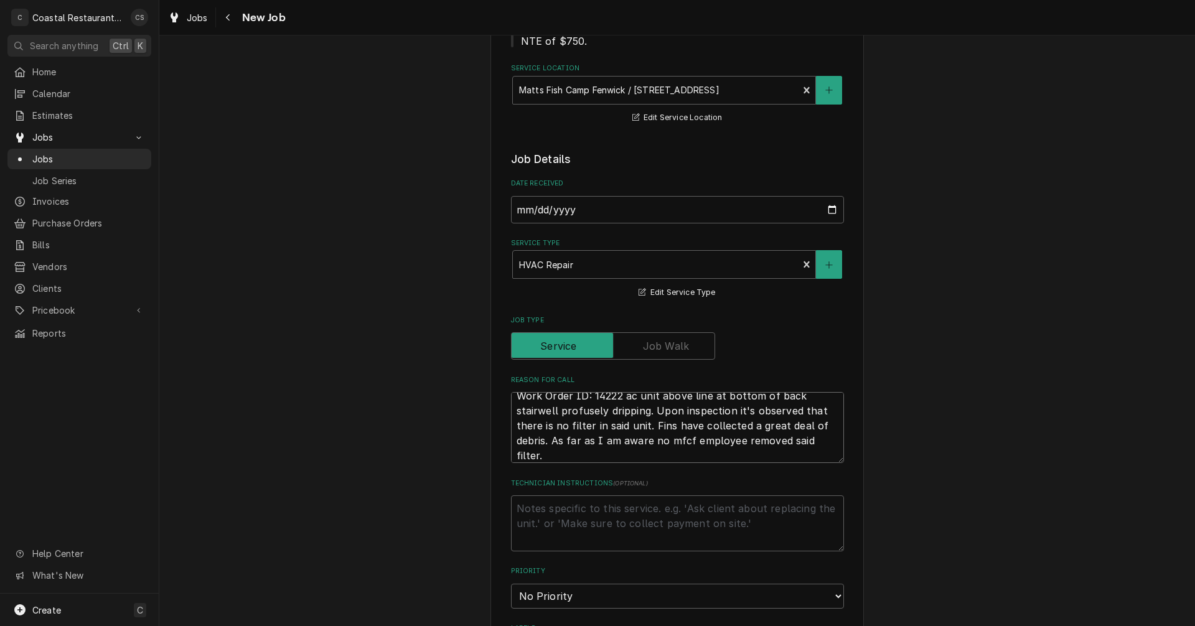
type textarea "x"
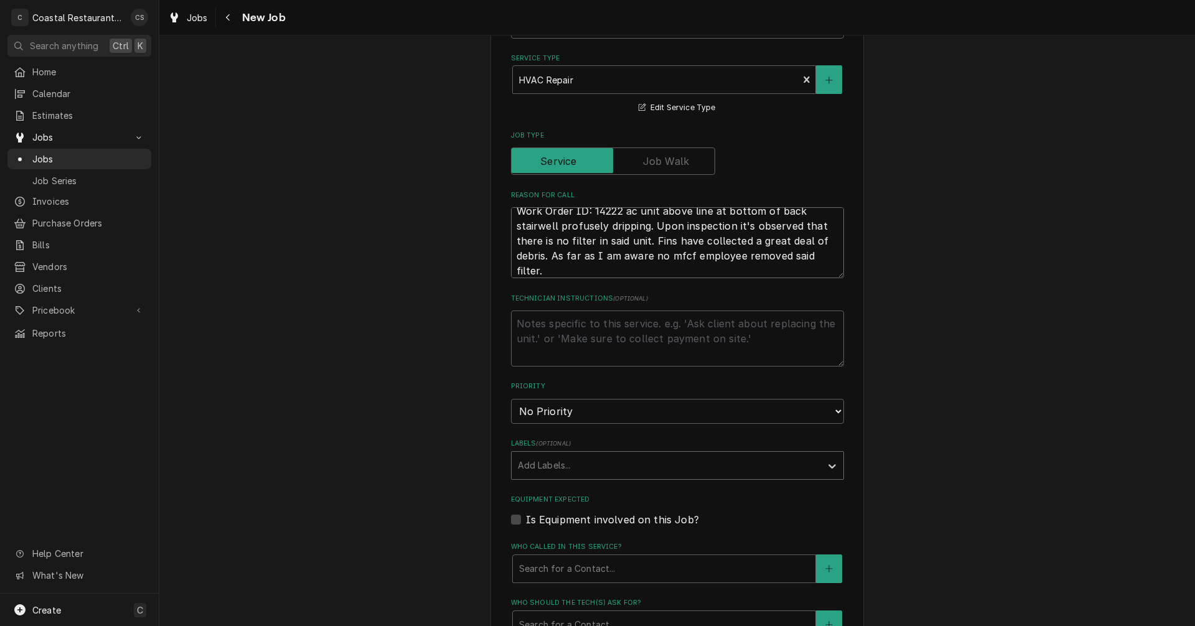
type textarea "Work Order ID: 14222 ac unit above line at bottom of back stairwell profusely d…"
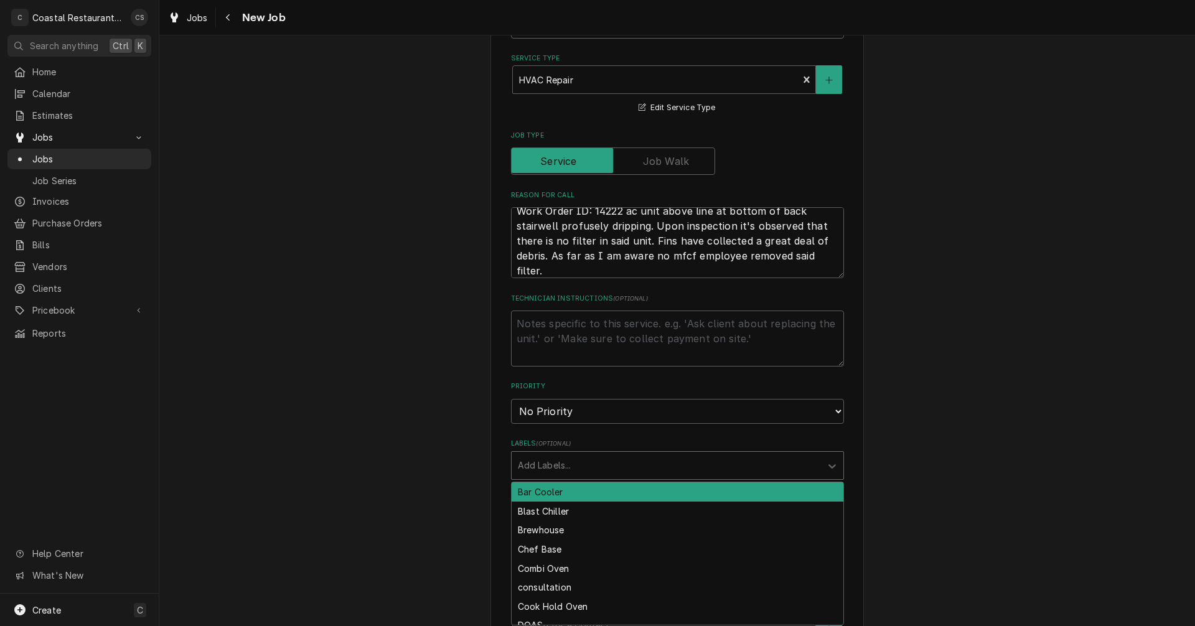
click at [547, 461] on div "Labels" at bounding box center [666, 465] width 297 height 22
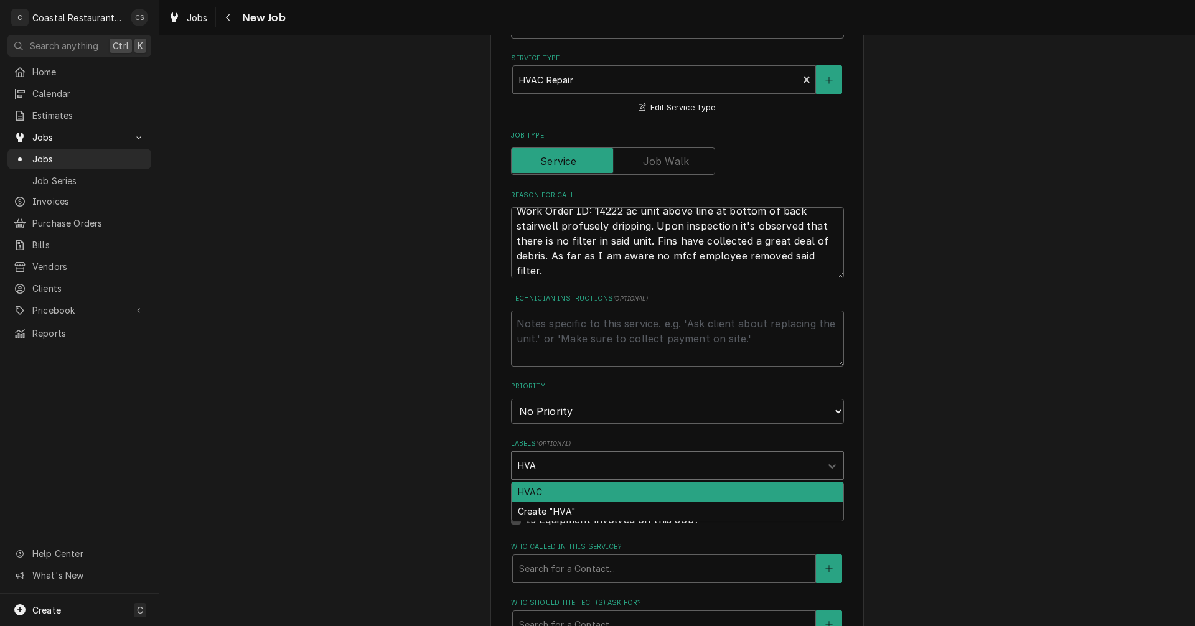
type input "HVAC"
click at [546, 494] on div "HVAC" at bounding box center [678, 491] width 332 height 19
type textarea "x"
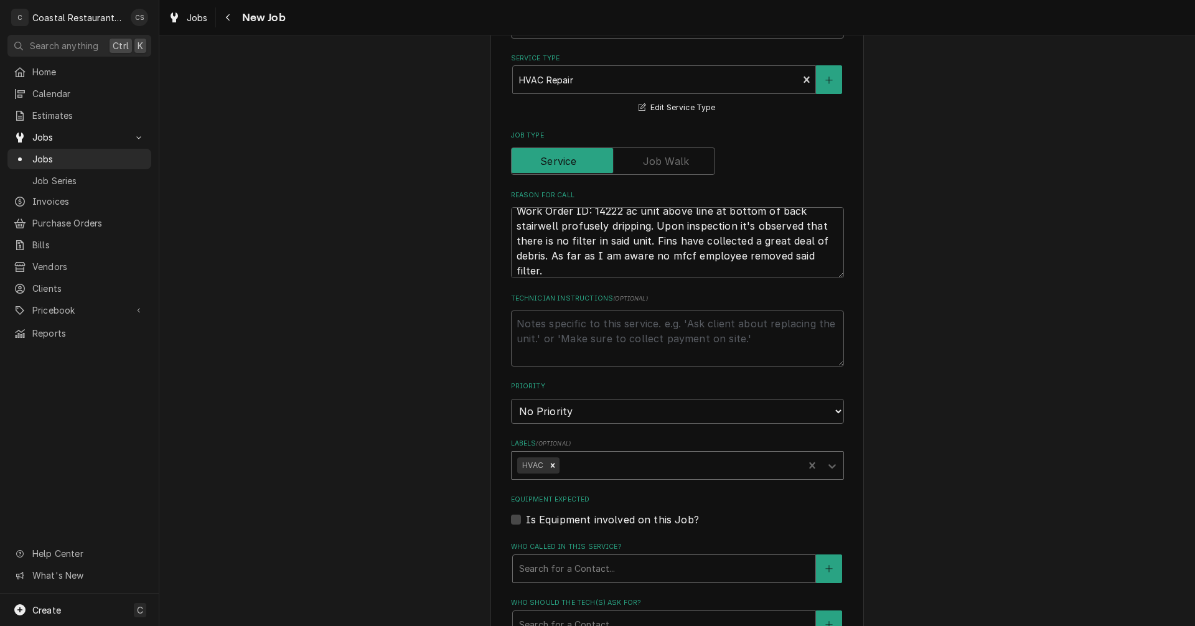
click at [541, 561] on div "Who called in this service?" at bounding box center [664, 569] width 290 height 22
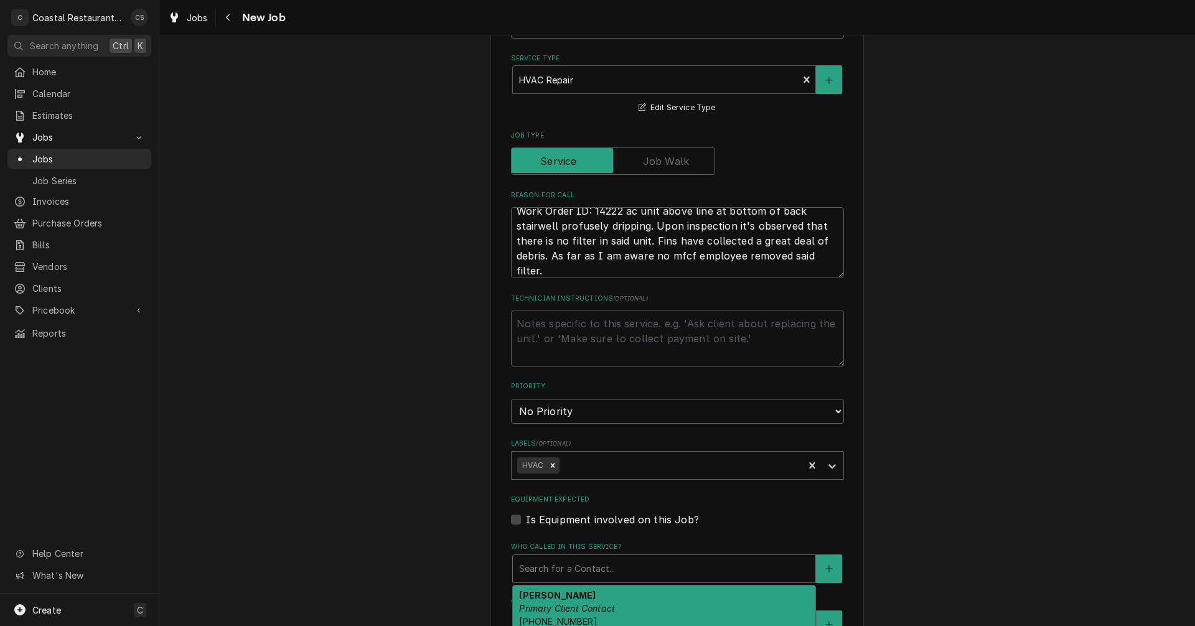
click at [553, 609] on em "Primary Client Contact" at bounding box center [567, 608] width 96 height 11
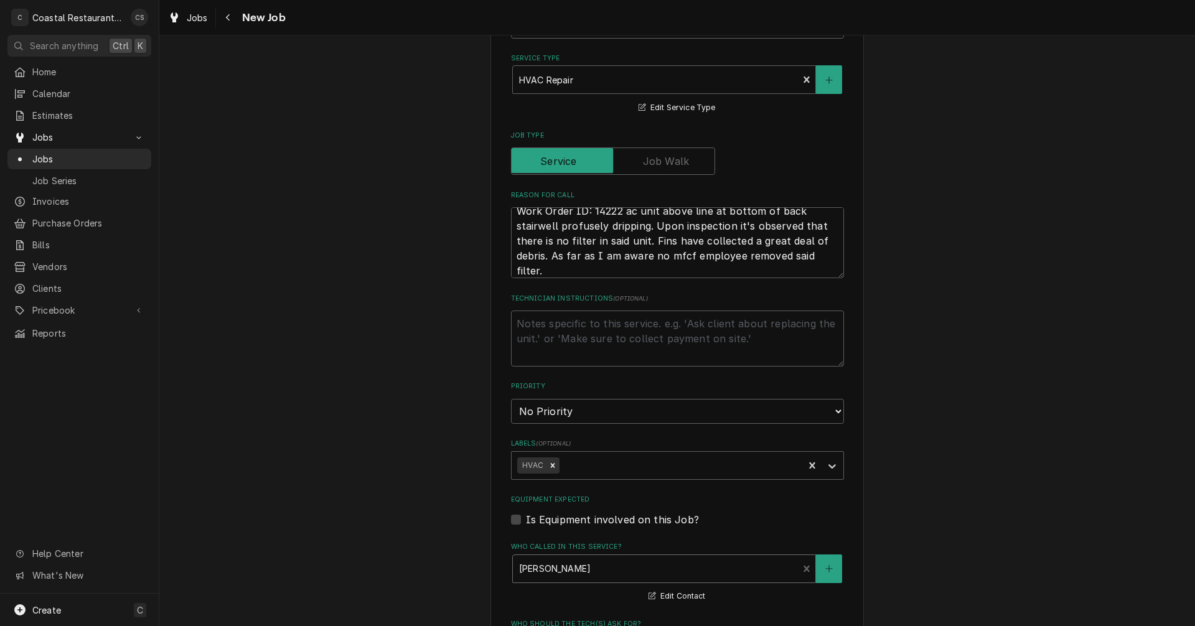
scroll to position [560, 0]
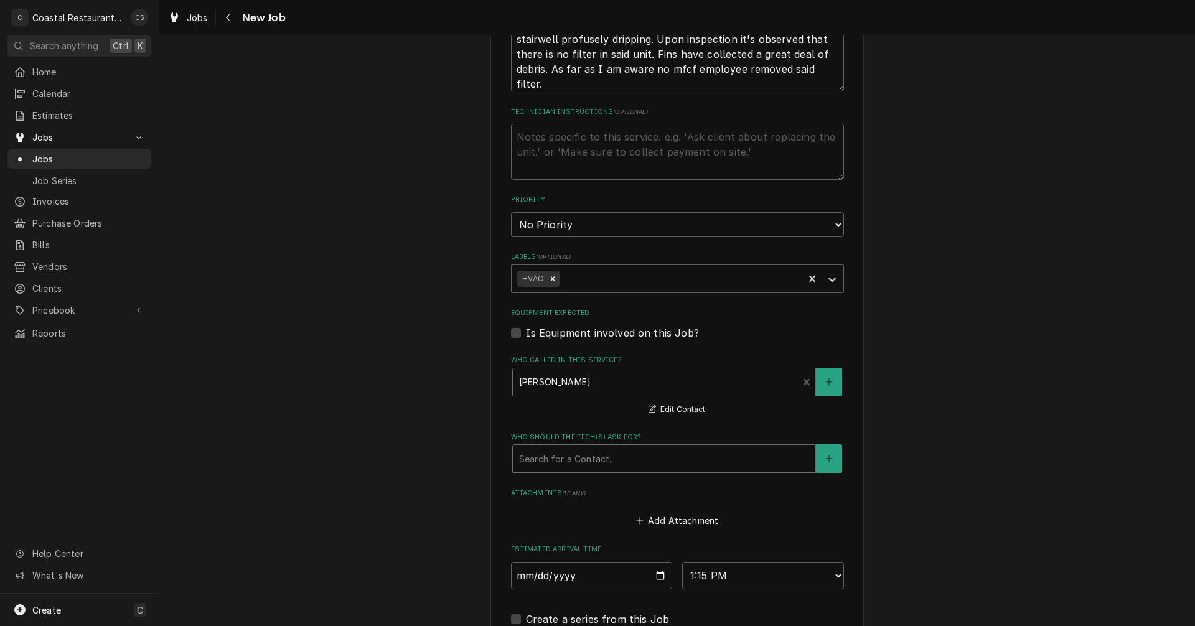
click at [555, 463] on div "Who should the tech(s) ask for?" at bounding box center [664, 459] width 290 height 22
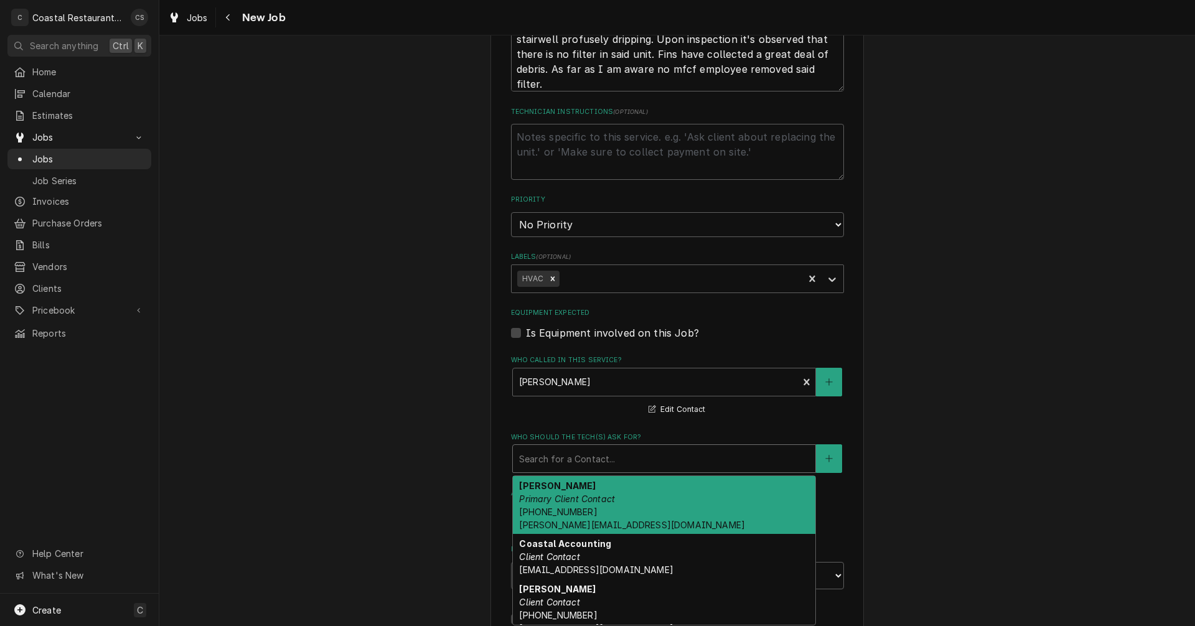
click at [555, 511] on span "(302) 381-0571 Andrew@sodelconcepts.com" at bounding box center [632, 519] width 226 height 24
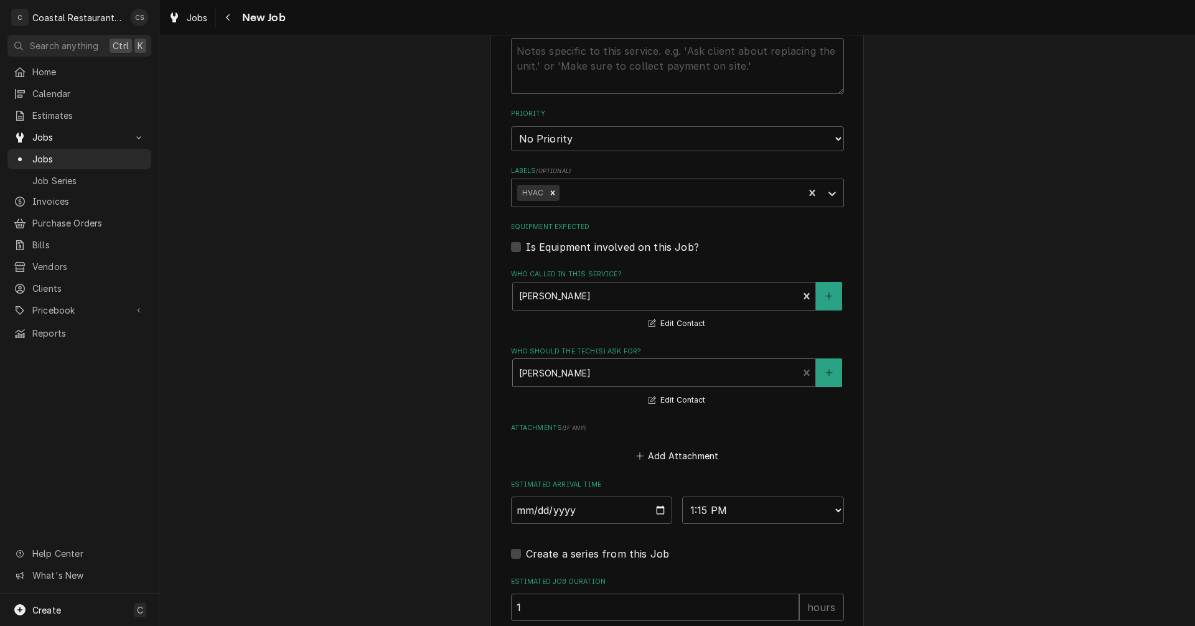
scroll to position [747, 0]
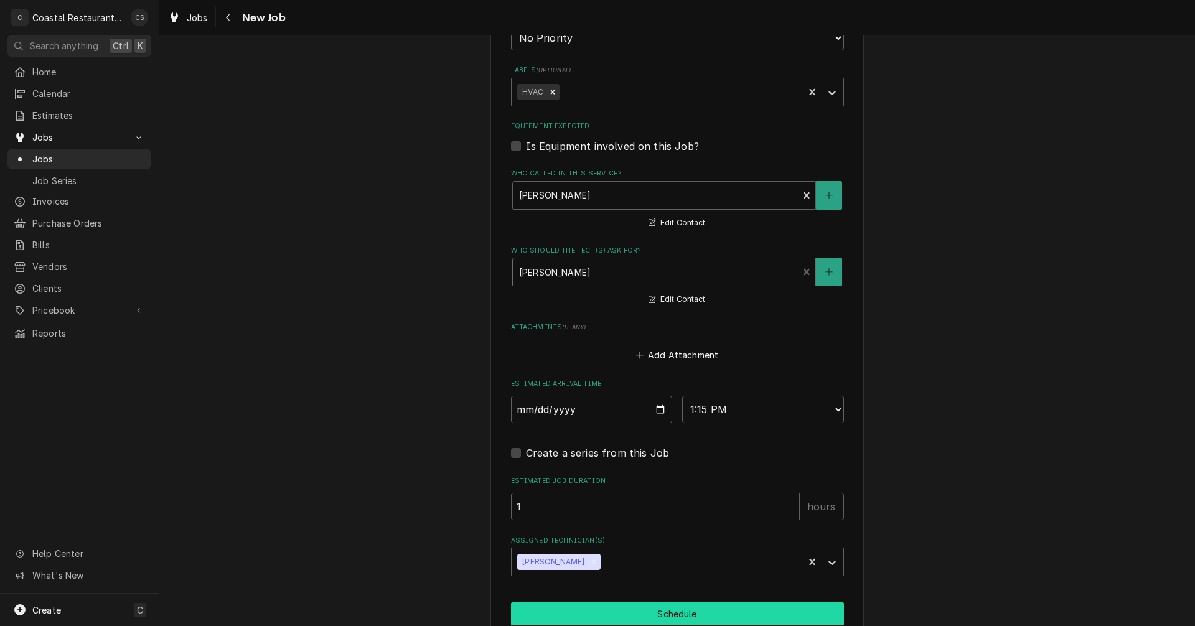
click at [649, 607] on button "Schedule" at bounding box center [677, 614] width 333 height 23
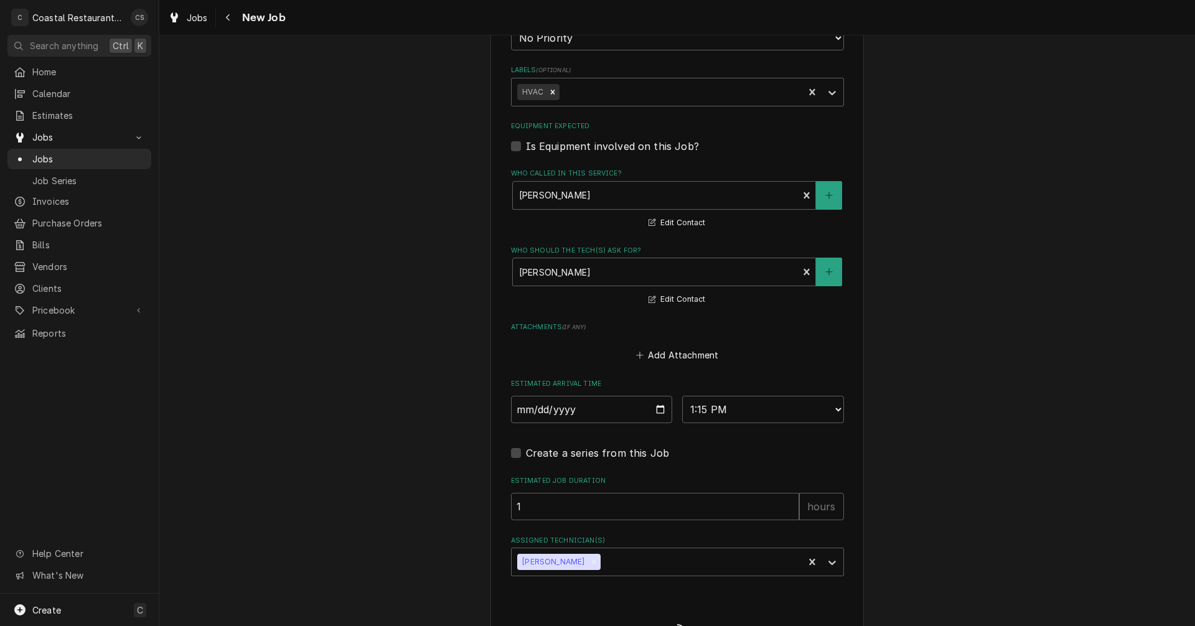
type textarea "x"
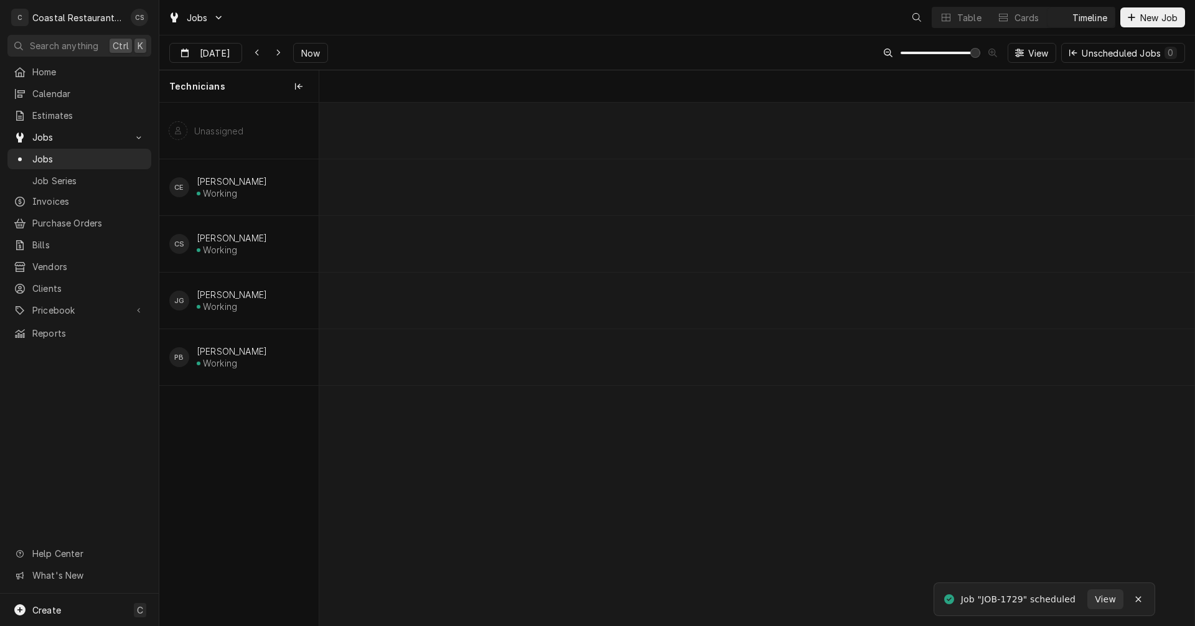
scroll to position [0, 17373]
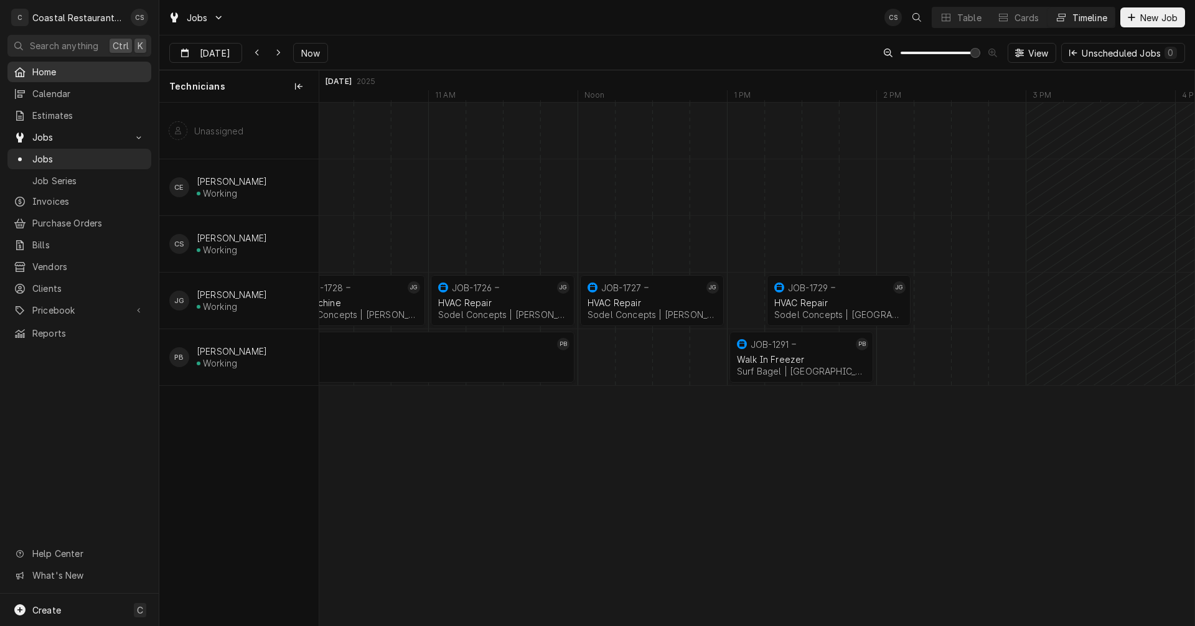
click at [67, 70] on span "Home" at bounding box center [88, 71] width 113 height 13
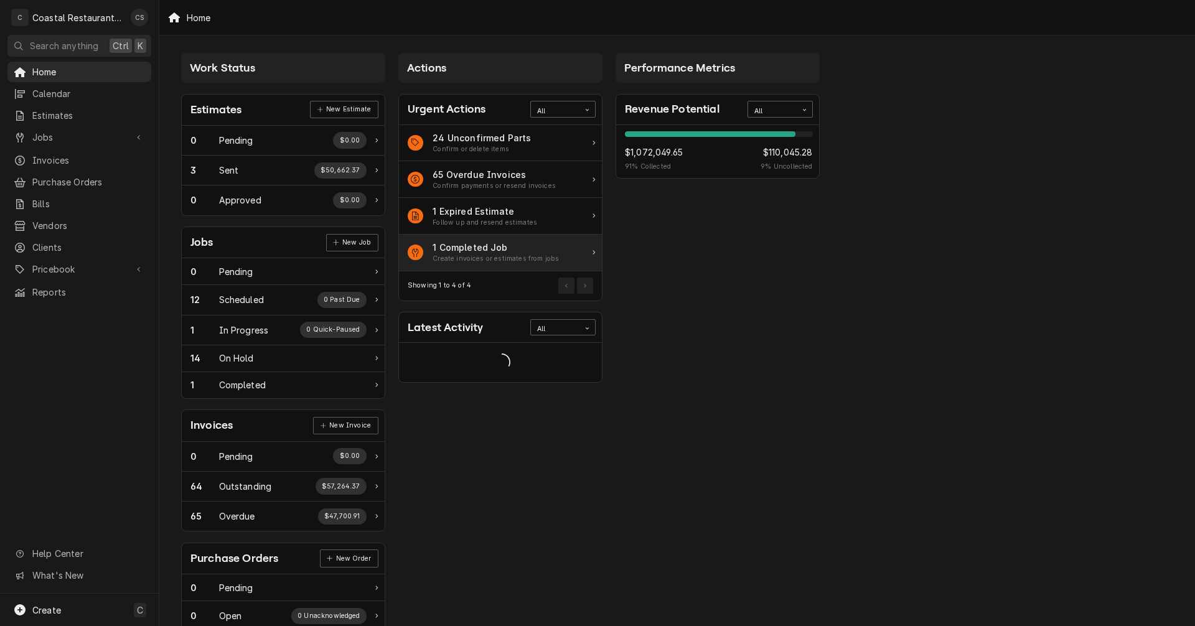
click at [494, 252] on div "1 Completed Job" at bounding box center [496, 247] width 126 height 13
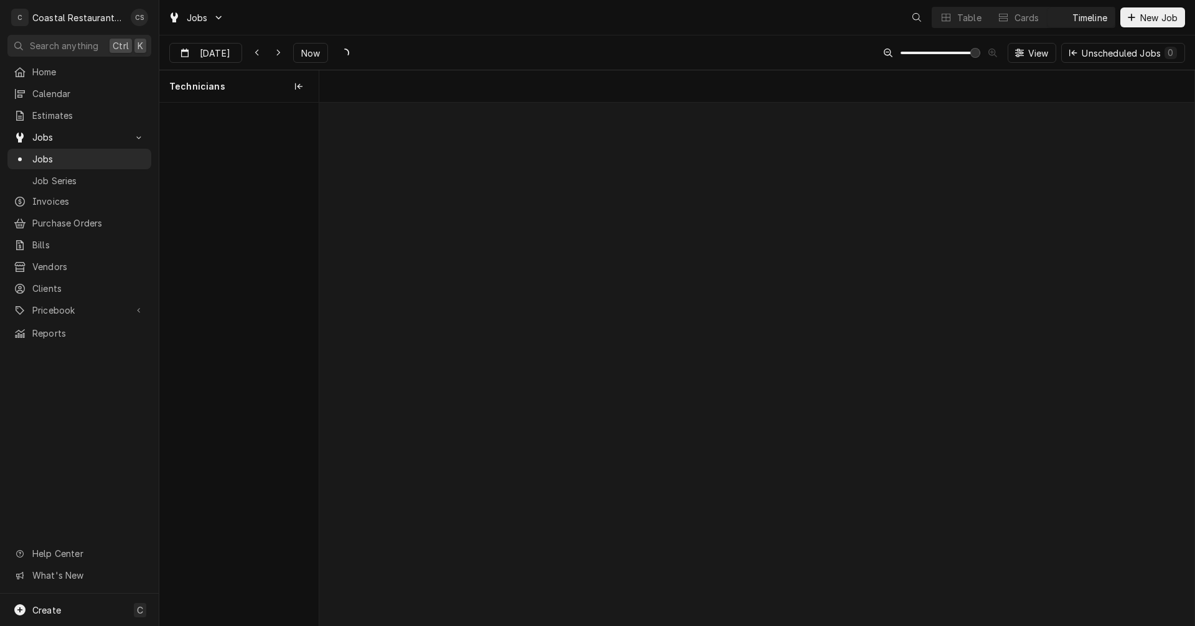
scroll to position [0, 17373]
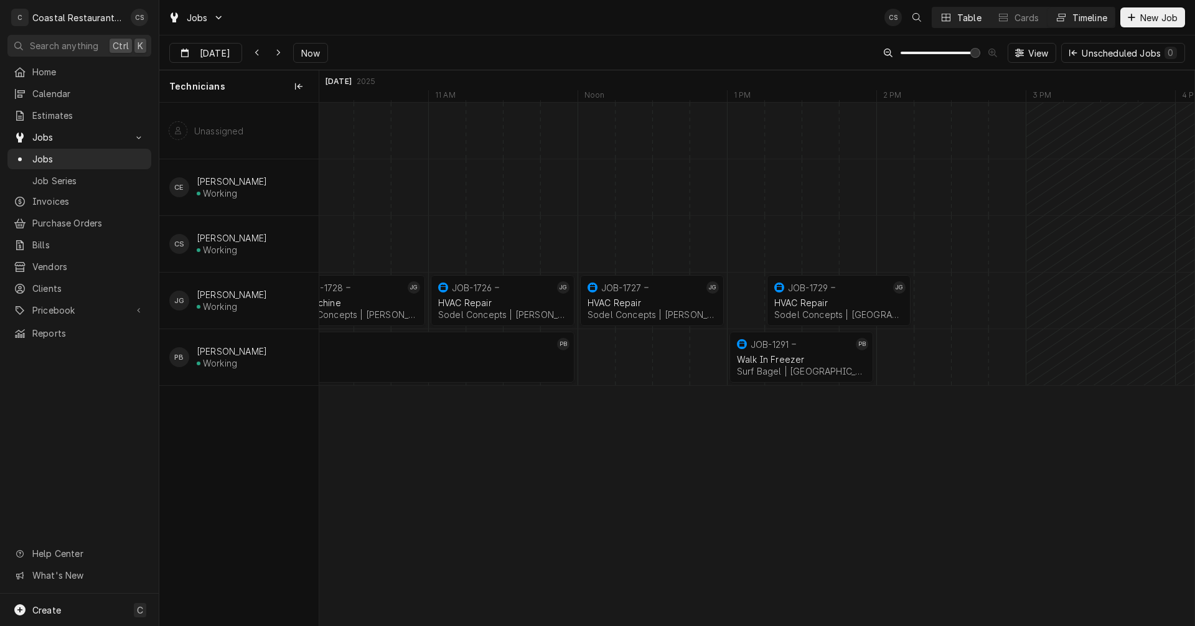
click at [963, 12] on div "Table" at bounding box center [970, 17] width 24 height 13
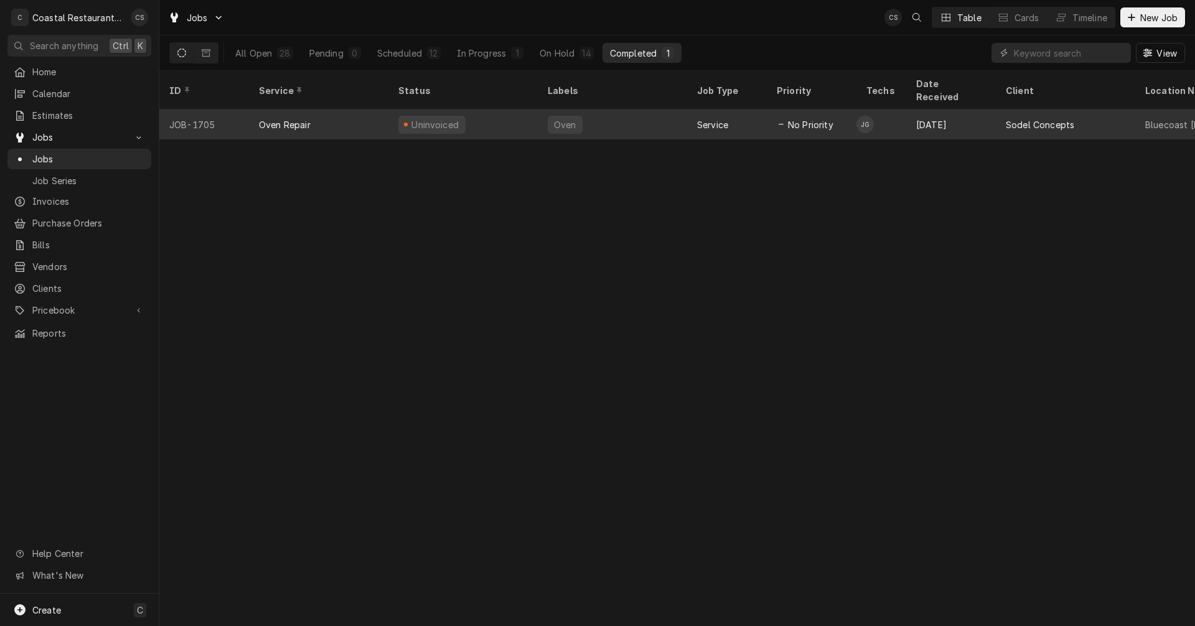
click at [463, 111] on div "Uninvoiced" at bounding box center [462, 125] width 149 height 30
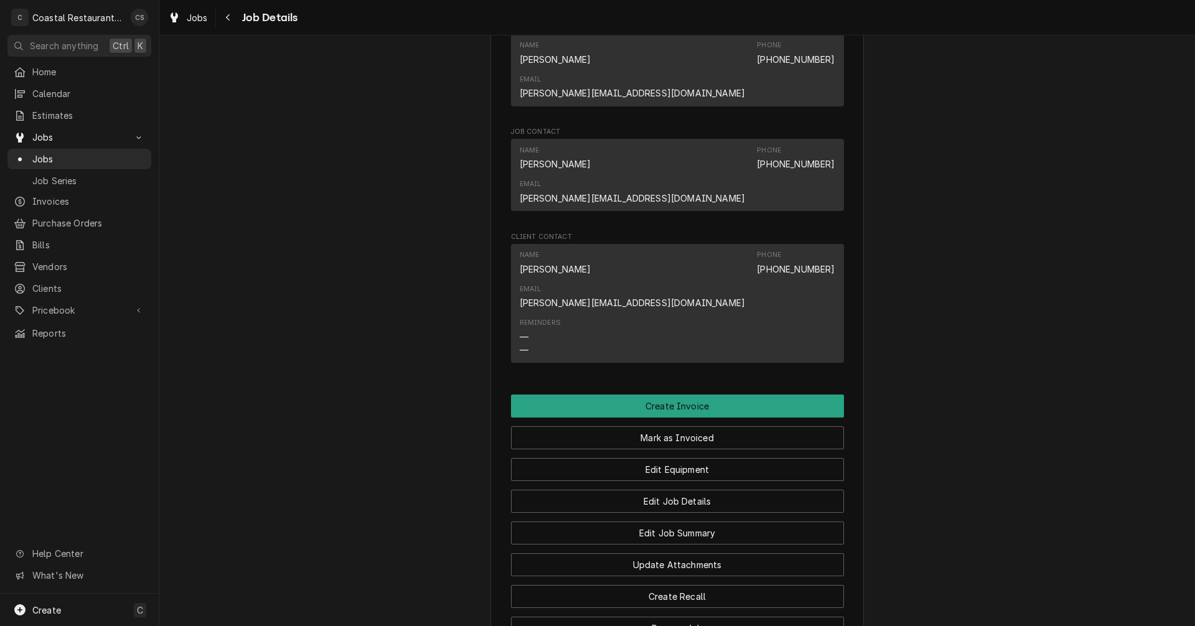
scroll to position [971, 0]
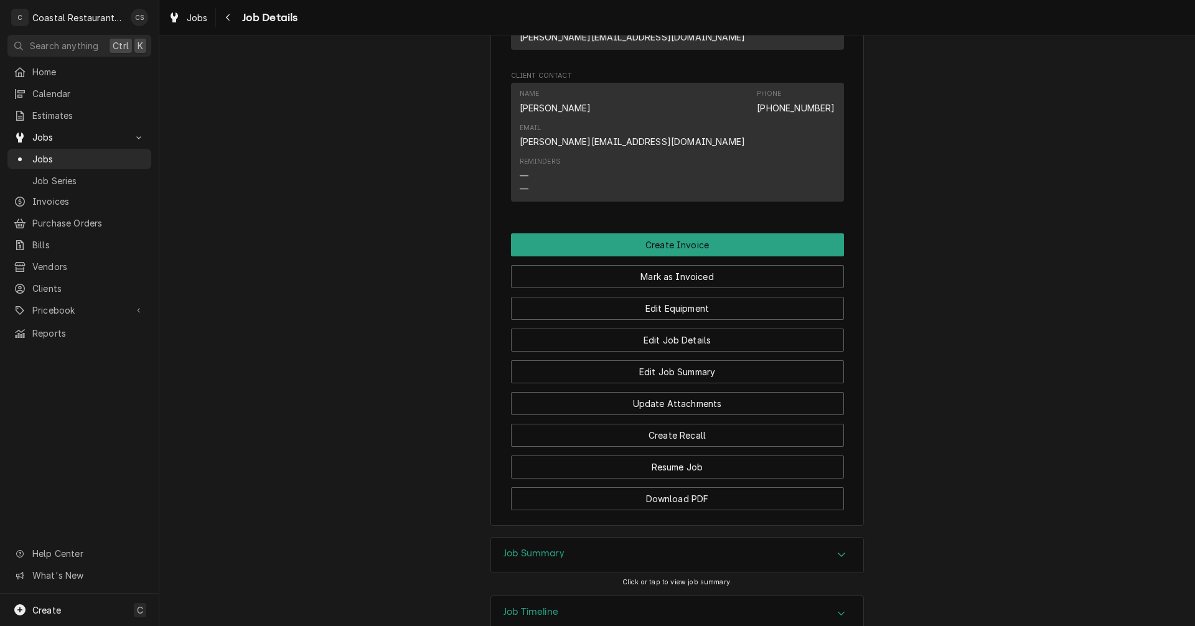
click at [535, 548] on h3 "Job Summary" at bounding box center [534, 554] width 61 height 12
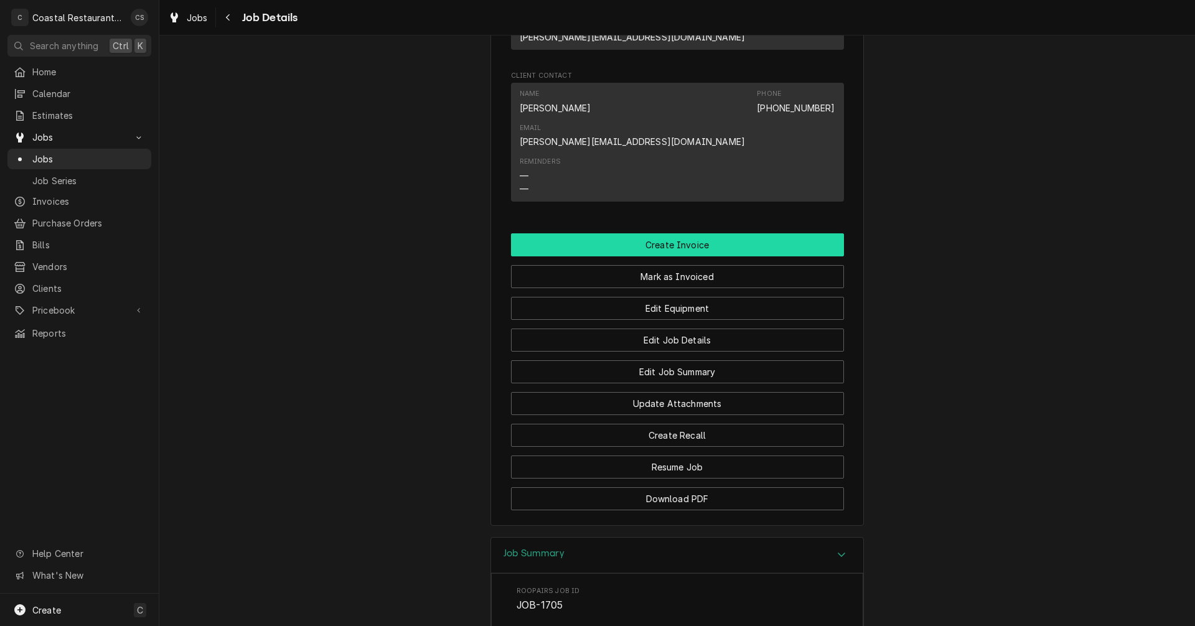
click at [672, 233] on button "Create Invoice" at bounding box center [677, 244] width 333 height 23
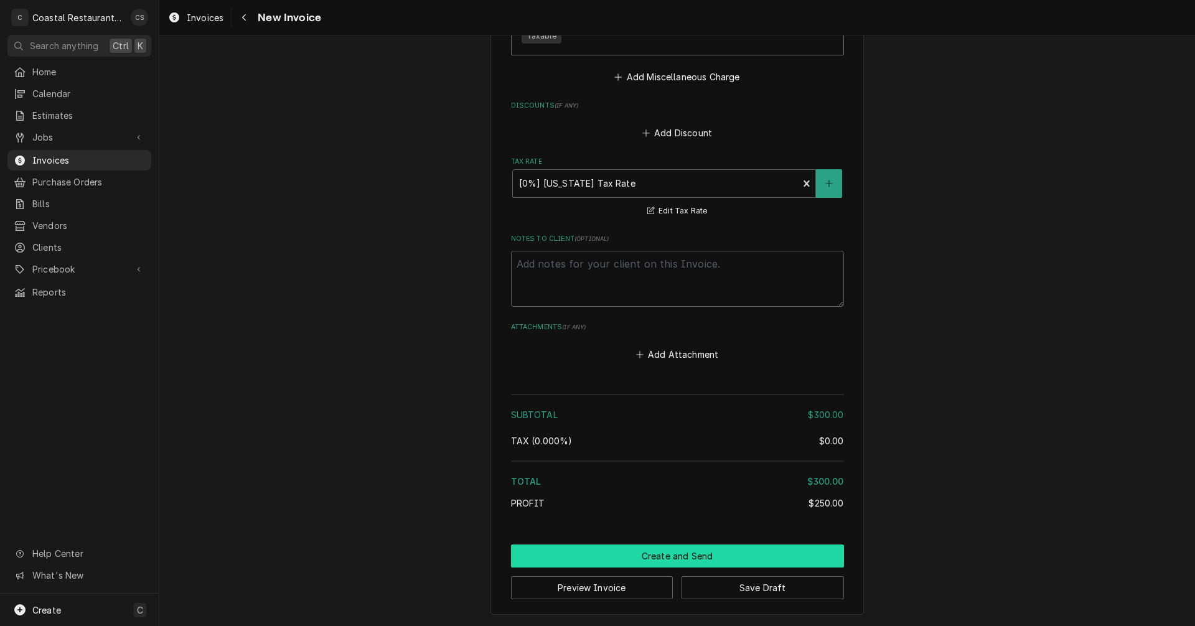
click at [671, 560] on button "Create and Send" at bounding box center [677, 556] width 333 height 23
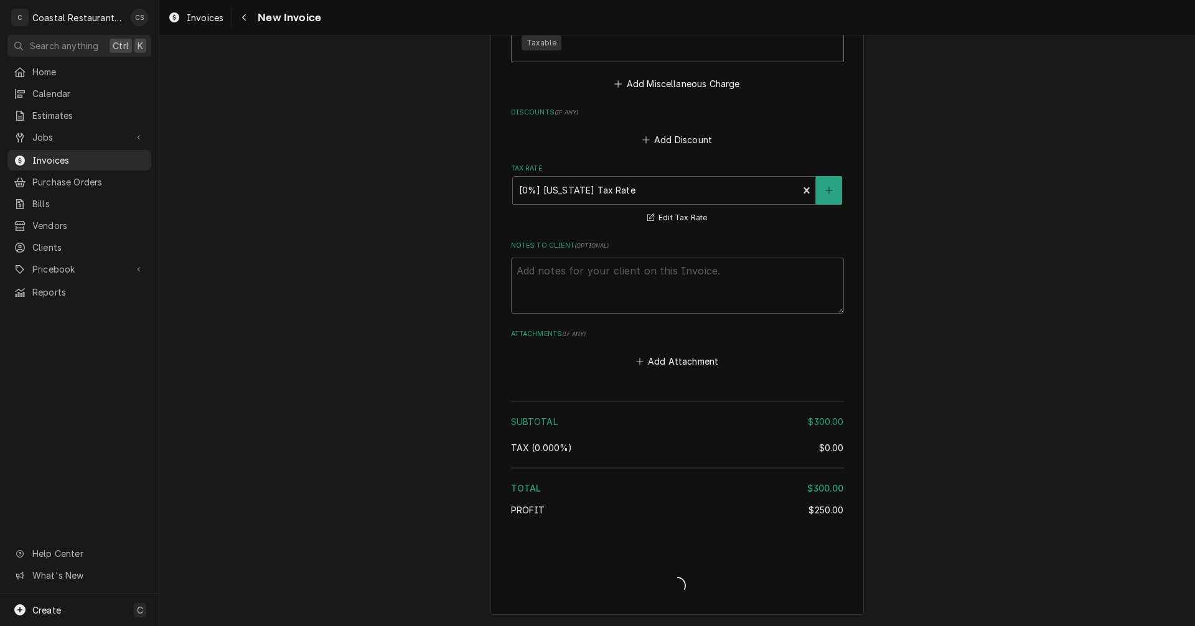
type textarea "x"
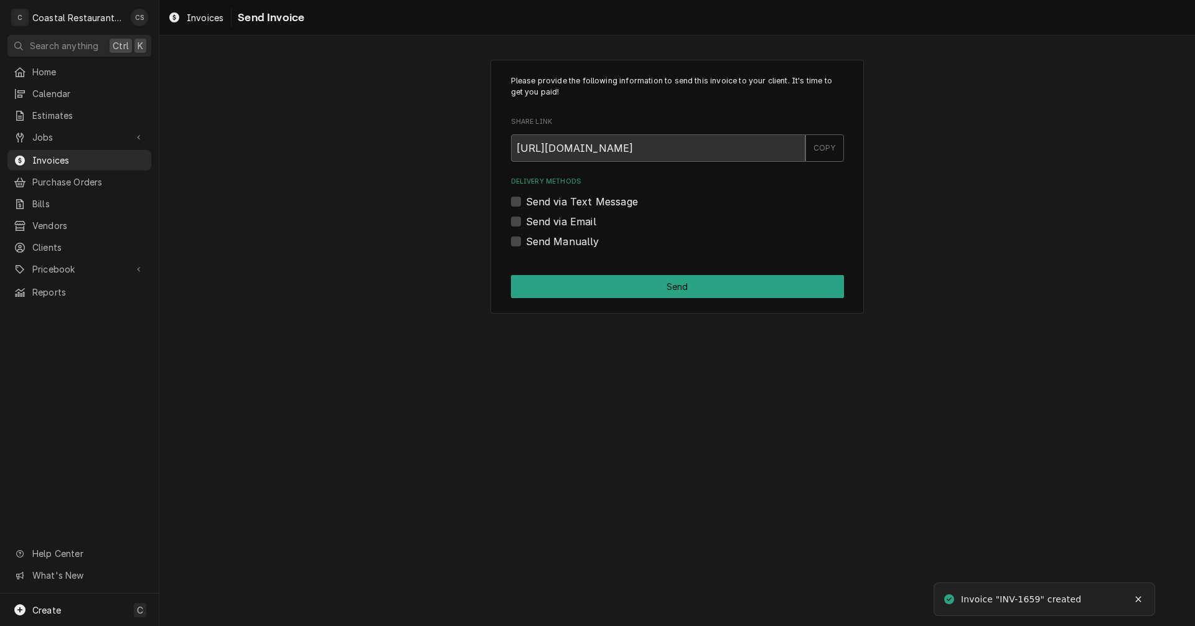
click at [526, 219] on label "Send via Email" at bounding box center [561, 221] width 70 height 15
click at [526, 219] on input "Send via Email" at bounding box center [692, 227] width 333 height 27
checkbox input "true"
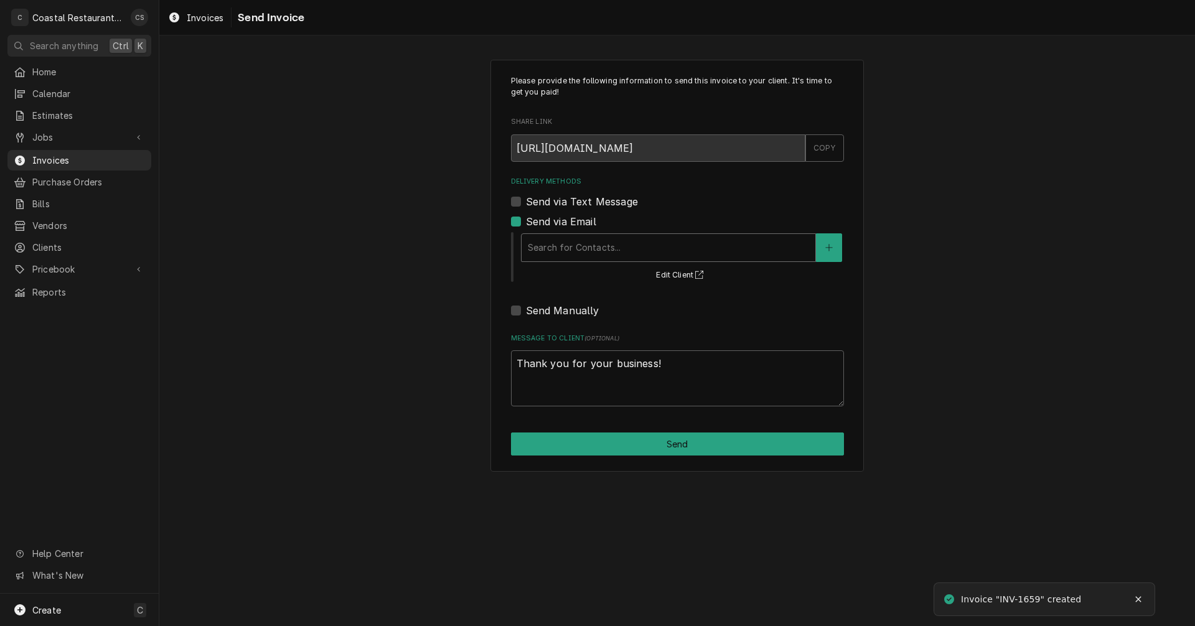
click at [567, 252] on div "Delivery Methods" at bounding box center [668, 248] width 281 height 22
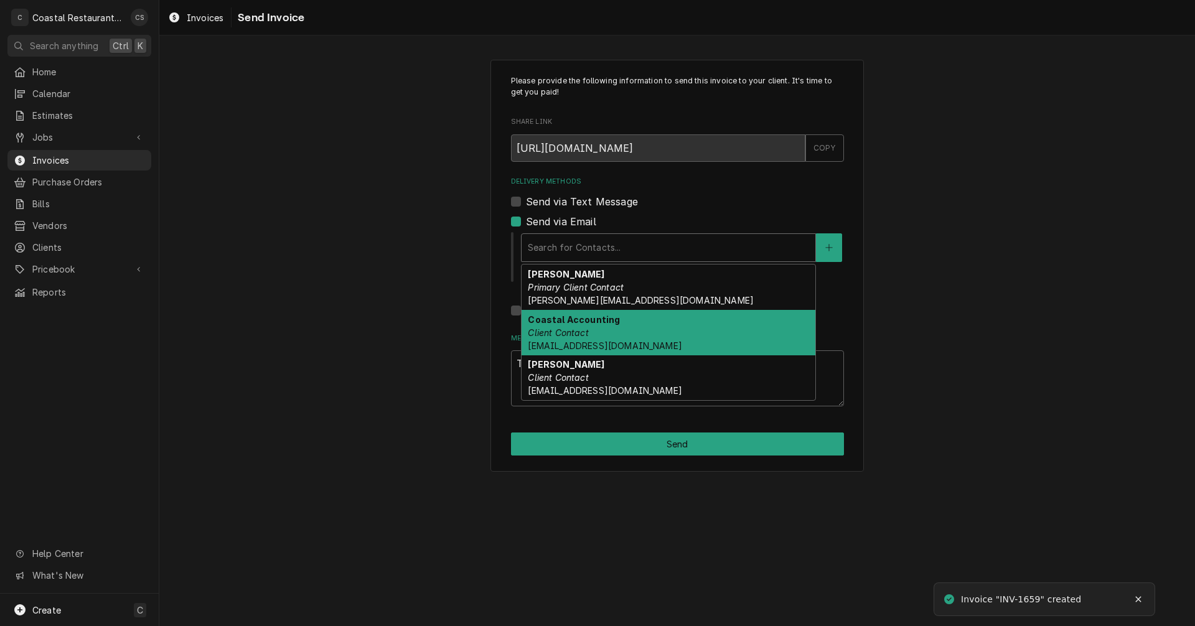
click at [565, 328] on em "Client Contact" at bounding box center [558, 332] width 60 height 11
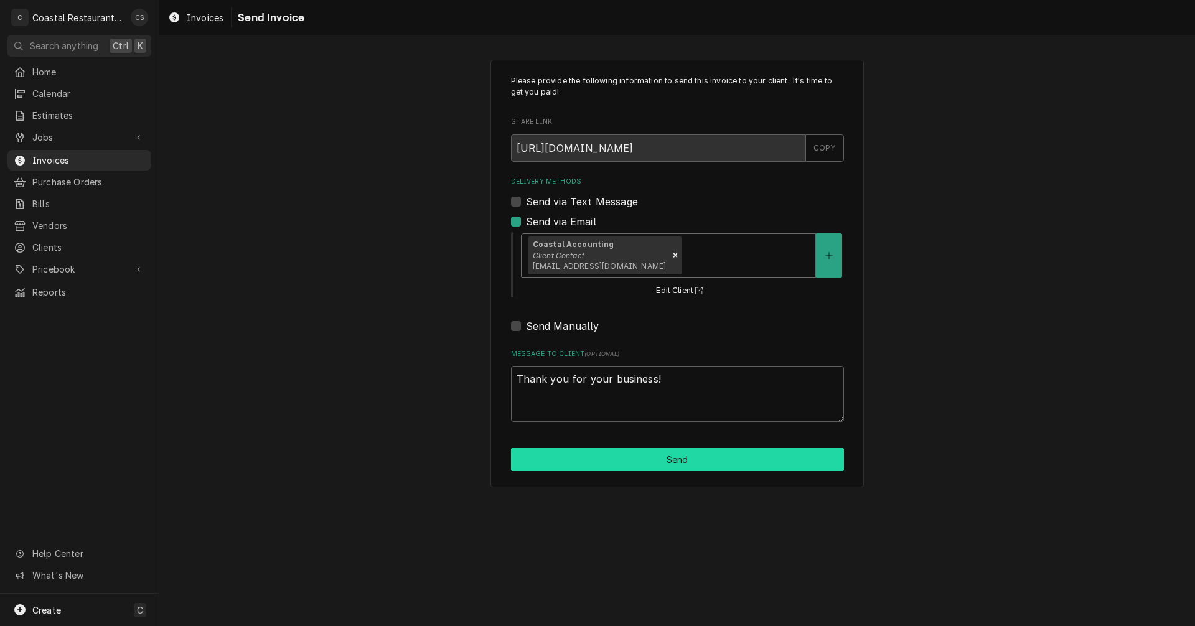
click at [655, 463] on button "Send" at bounding box center [677, 459] width 333 height 23
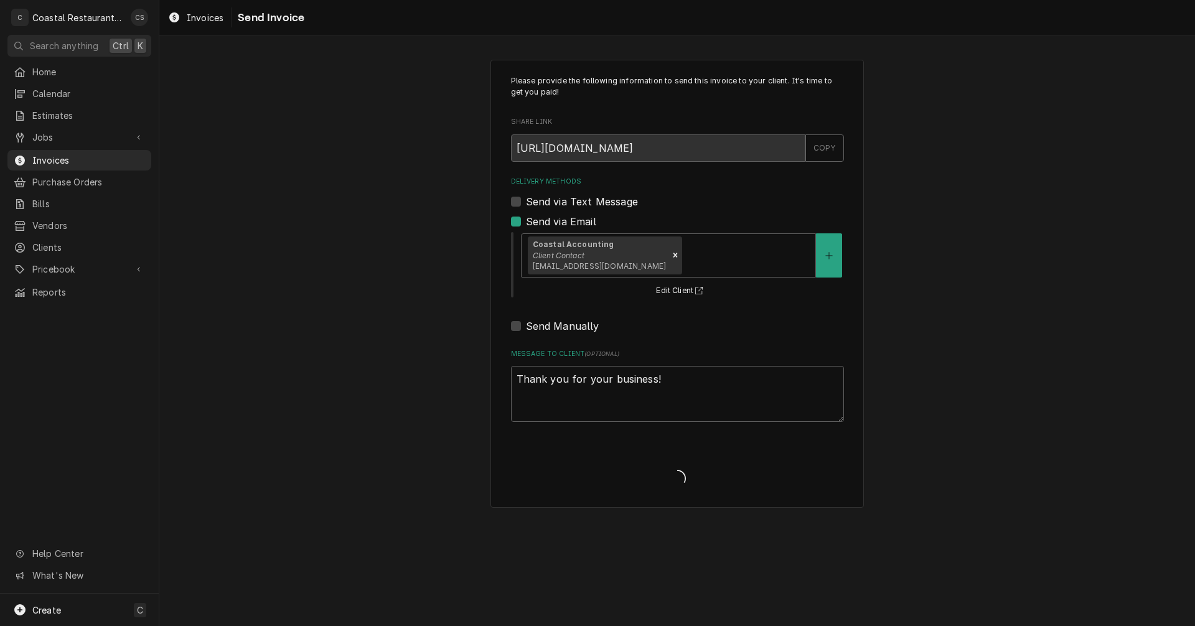
type textarea "x"
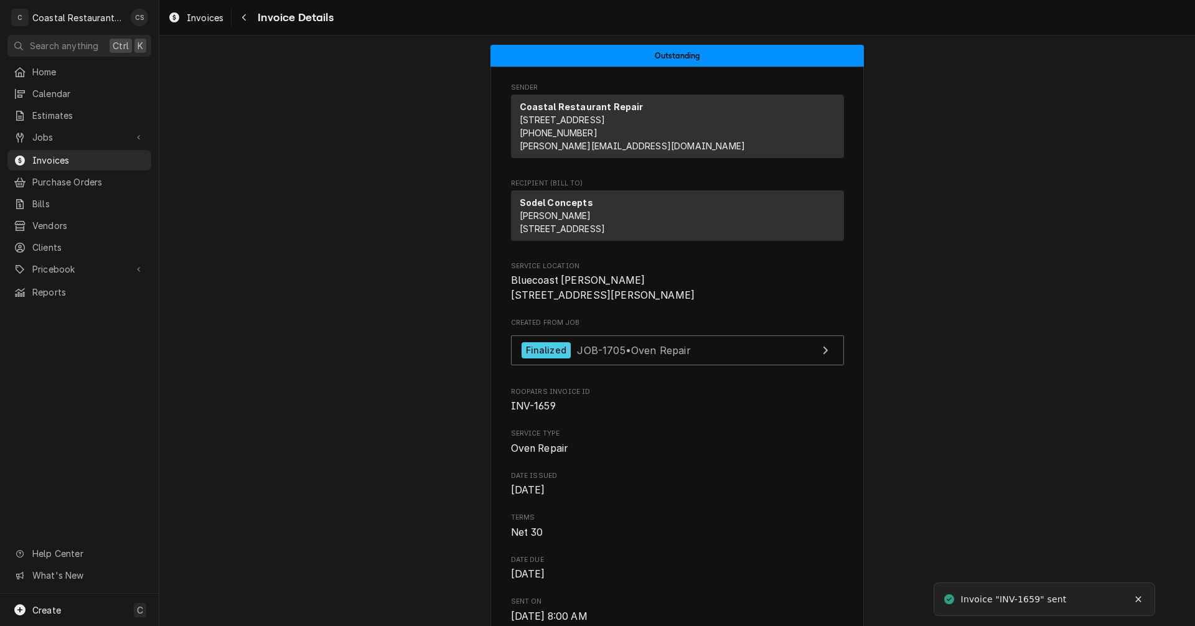
scroll to position [311, 0]
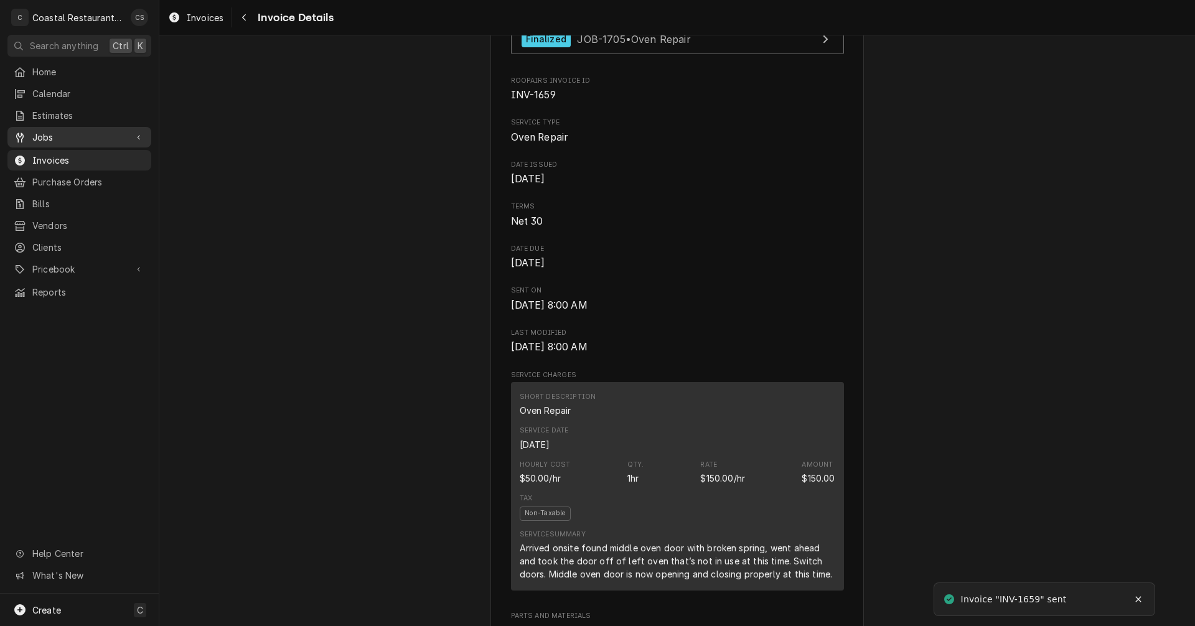
click at [99, 140] on div "Jobs" at bounding box center [79, 137] width 139 height 16
click at [67, 159] on span "Jobs" at bounding box center [88, 159] width 113 height 13
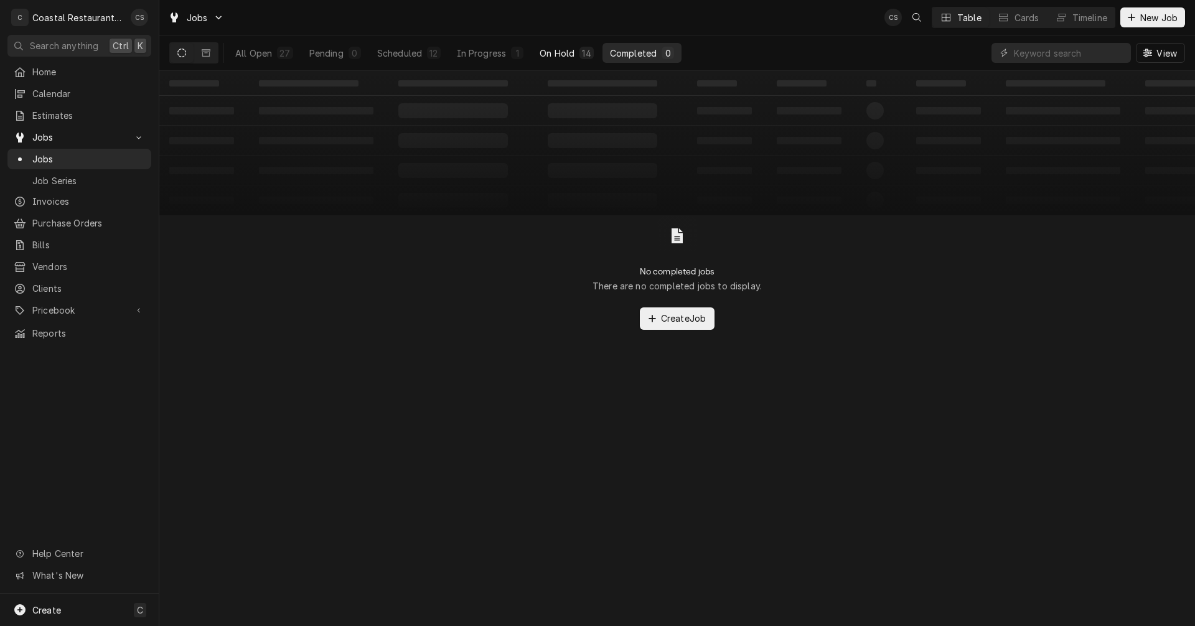
click at [557, 48] on div "On Hold" at bounding box center [557, 53] width 35 height 13
